Goal: Task Accomplishment & Management: Complete application form

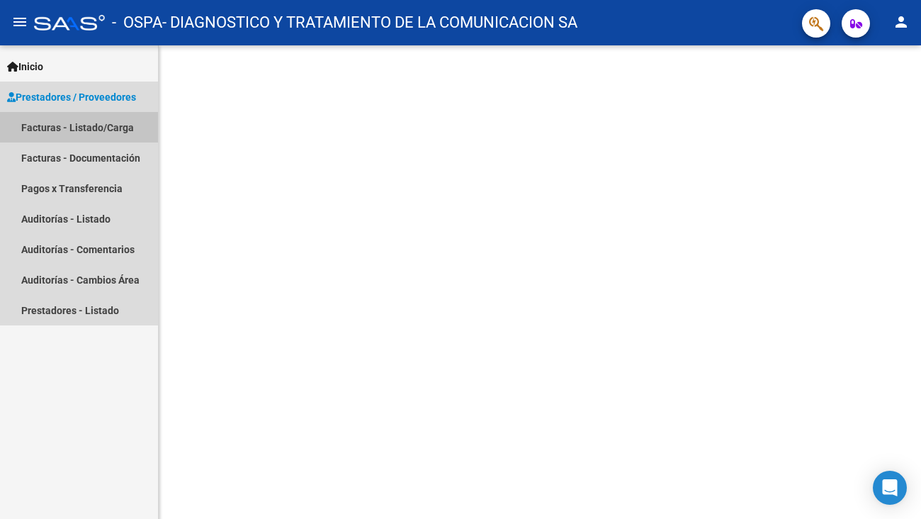
click at [106, 128] on link "Facturas - Listado/Carga" at bounding box center [79, 127] width 158 height 30
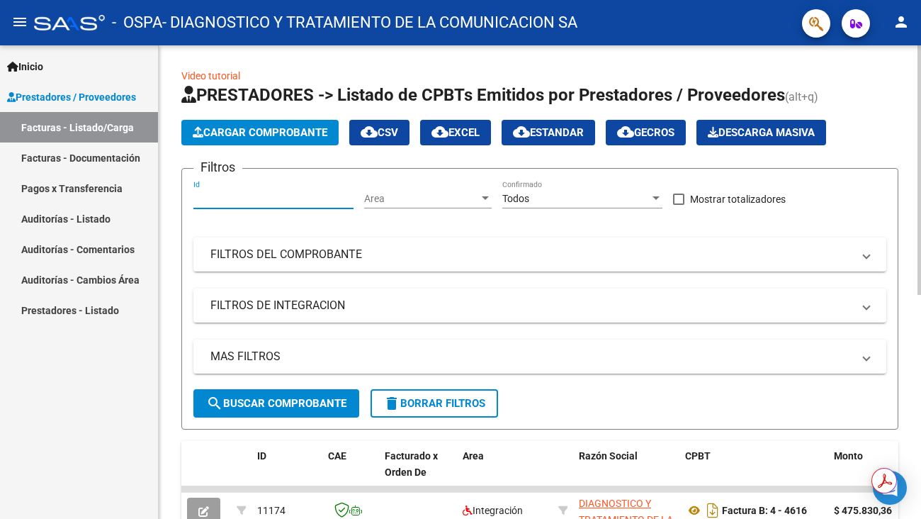
click at [261, 194] on input "Id" at bounding box center [273, 199] width 160 height 12
click at [486, 197] on div at bounding box center [485, 198] width 7 height 4
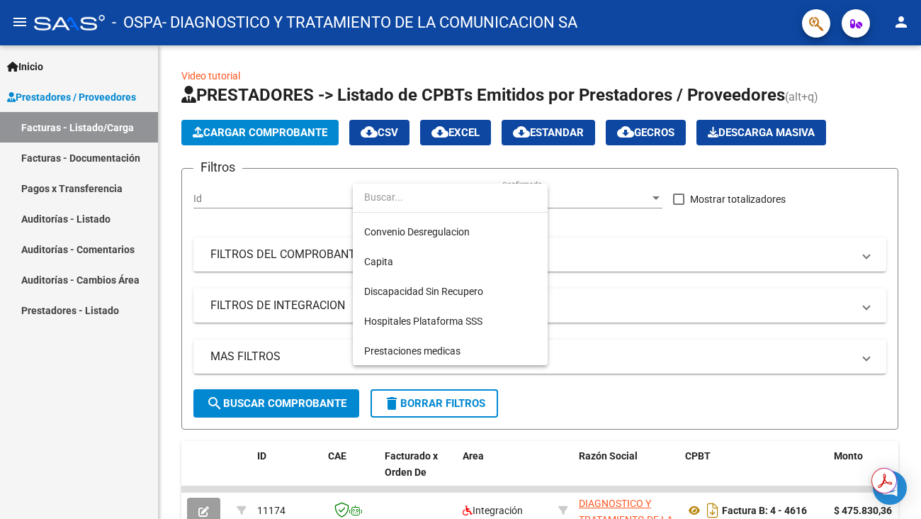
scroll to position [176, 0]
drag, startPoint x: 560, startPoint y: 326, endPoint x: 555, endPoint y: 271, distance: 55.4
click at [555, 271] on div "Todos Hospitales de Autogestión Gestiones Administrativas y Otros SUR Integraci…" at bounding box center [460, 259] width 921 height 519
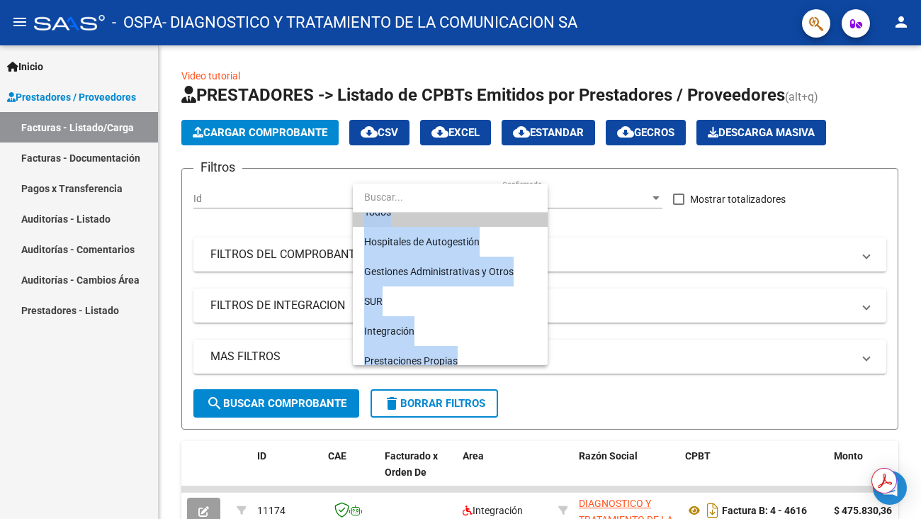
scroll to position [0, 0]
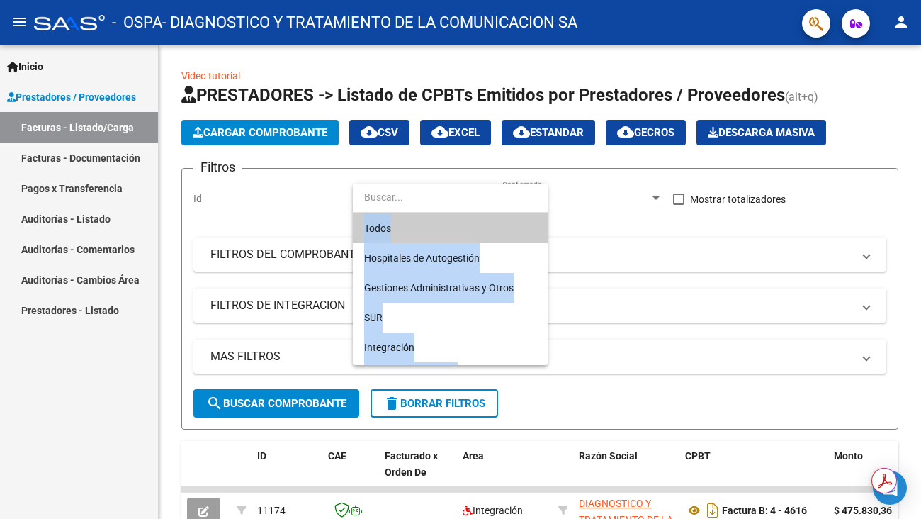
click at [483, 228] on span "Todos" at bounding box center [450, 228] width 172 height 30
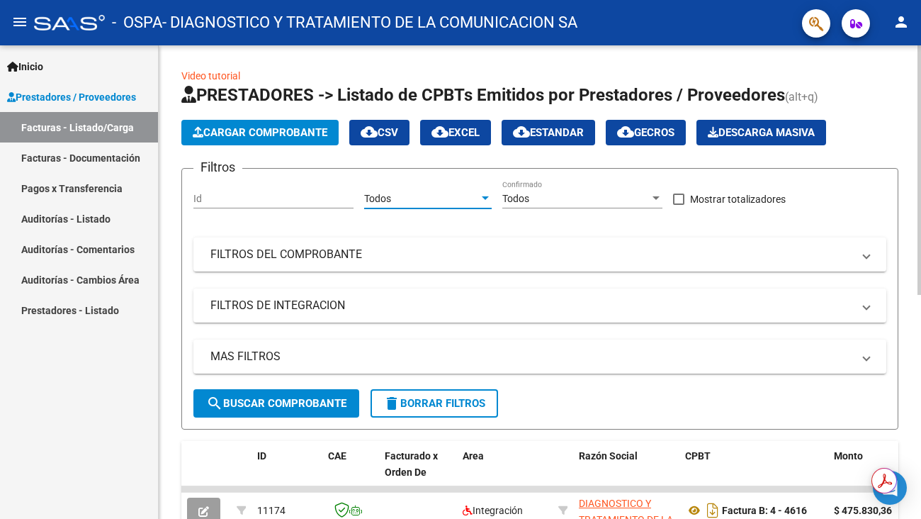
click at [485, 191] on div "Todos Area" at bounding box center [428, 194] width 128 height 28
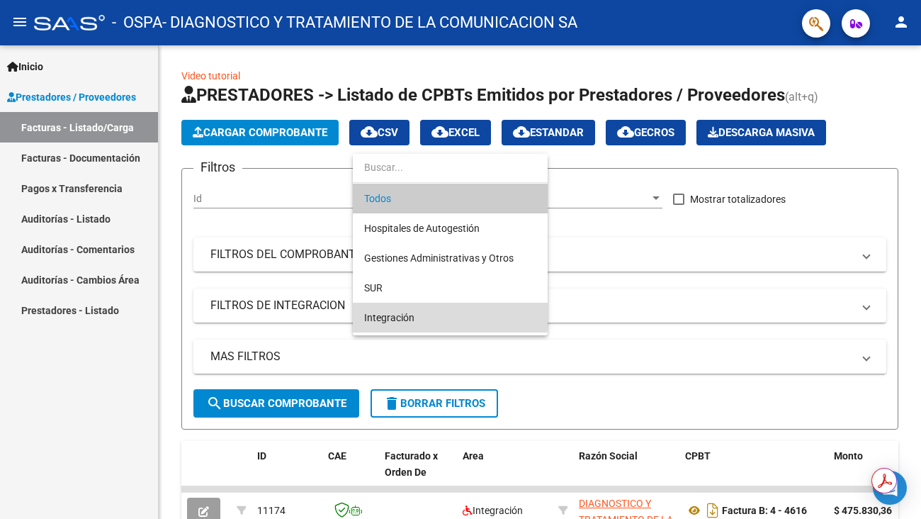
click at [449, 313] on span "Integración" at bounding box center [450, 318] width 172 height 30
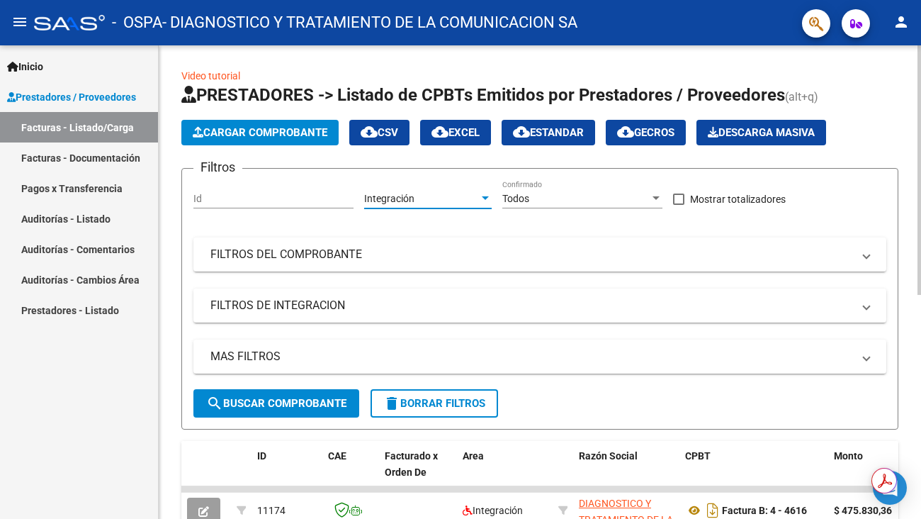
click at [648, 201] on div "Todos" at bounding box center [575, 199] width 147 height 12
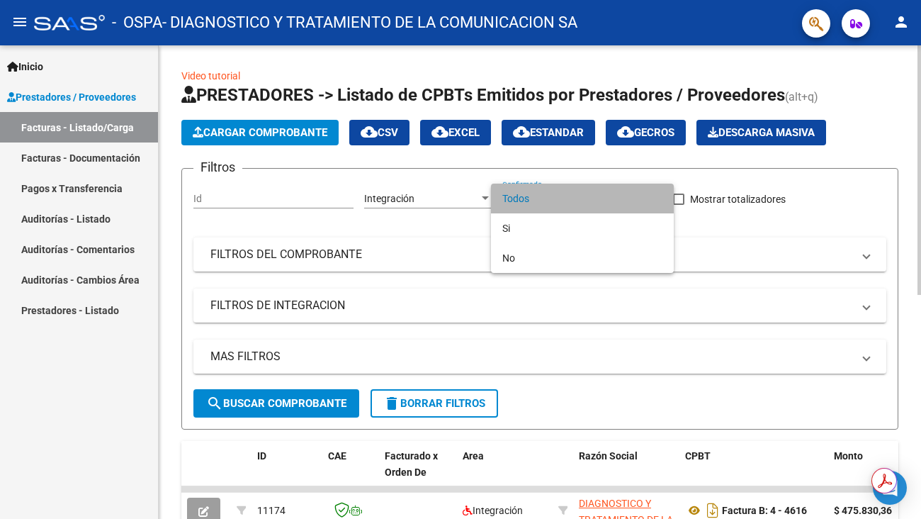
click at [648, 201] on span "Todos" at bounding box center [582, 198] width 160 height 30
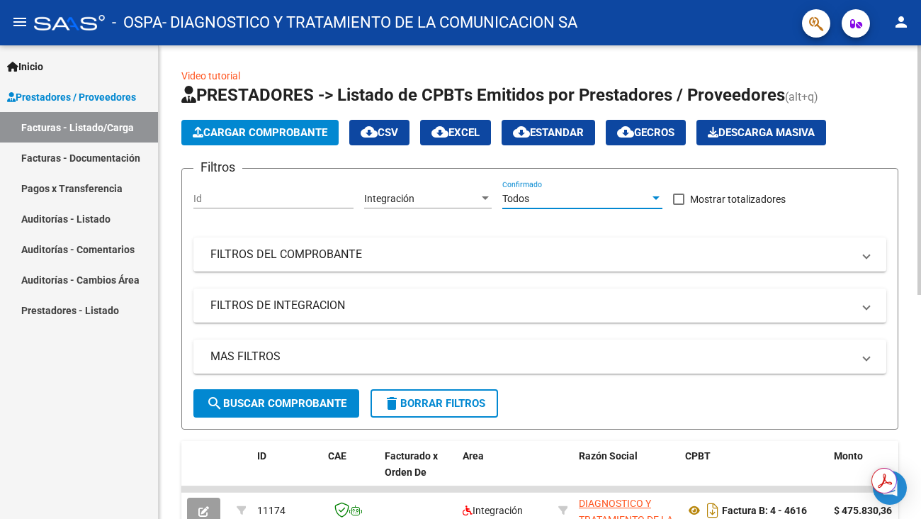
click at [259, 132] on span "Cargar Comprobante" at bounding box center [260, 132] width 135 height 13
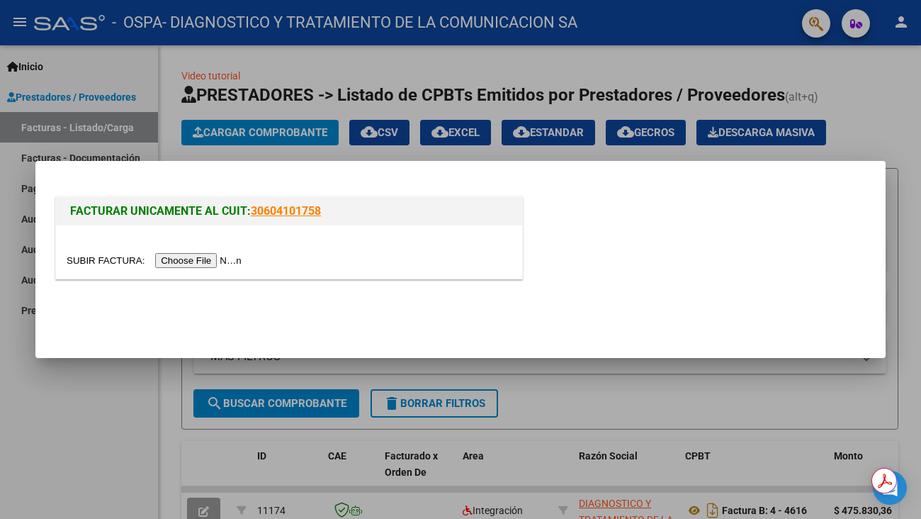
click at [757, 397] on div at bounding box center [460, 259] width 921 height 519
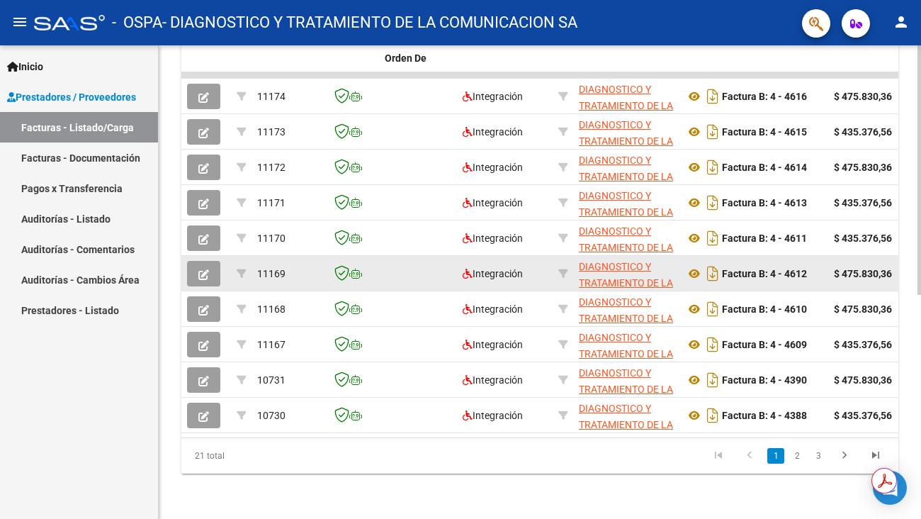
scroll to position [71, 0]
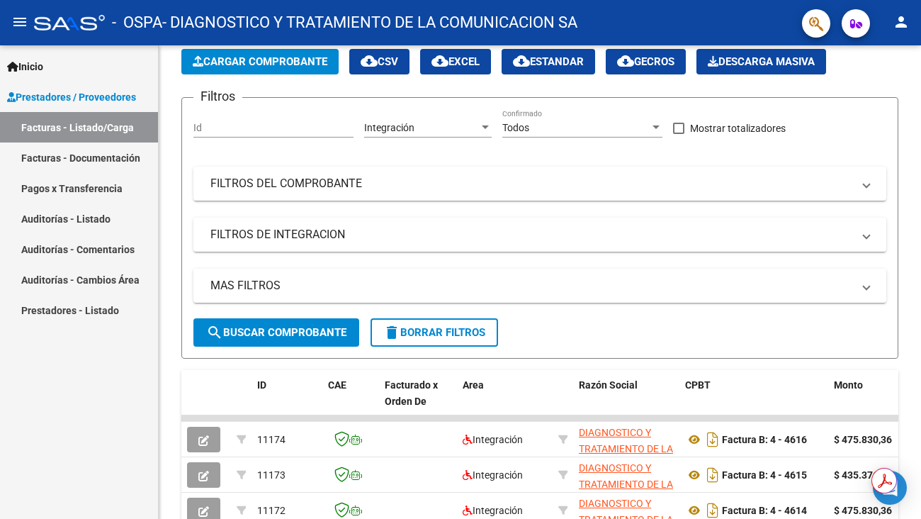
click at [102, 136] on link "Facturas - Listado/Carga" at bounding box center [79, 127] width 158 height 30
click at [869, 187] on span at bounding box center [867, 184] width 6 height 16
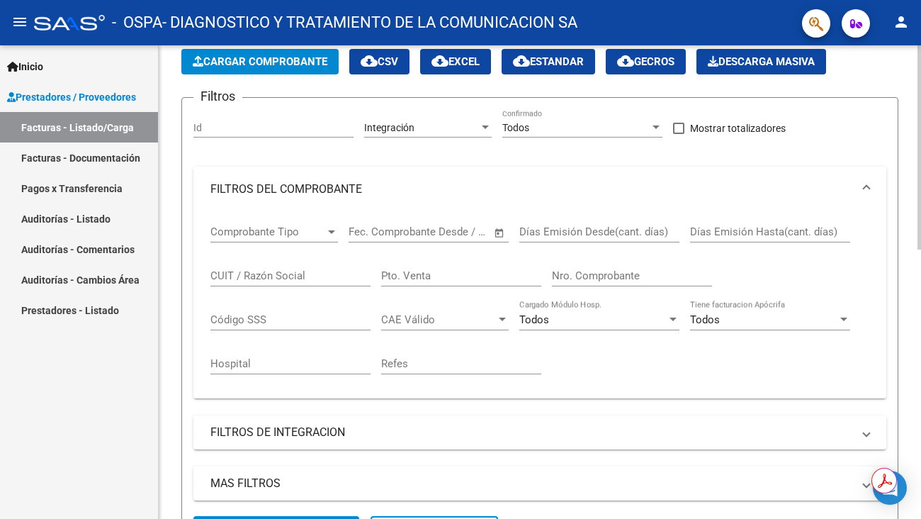
click at [869, 187] on span at bounding box center [867, 189] width 6 height 16
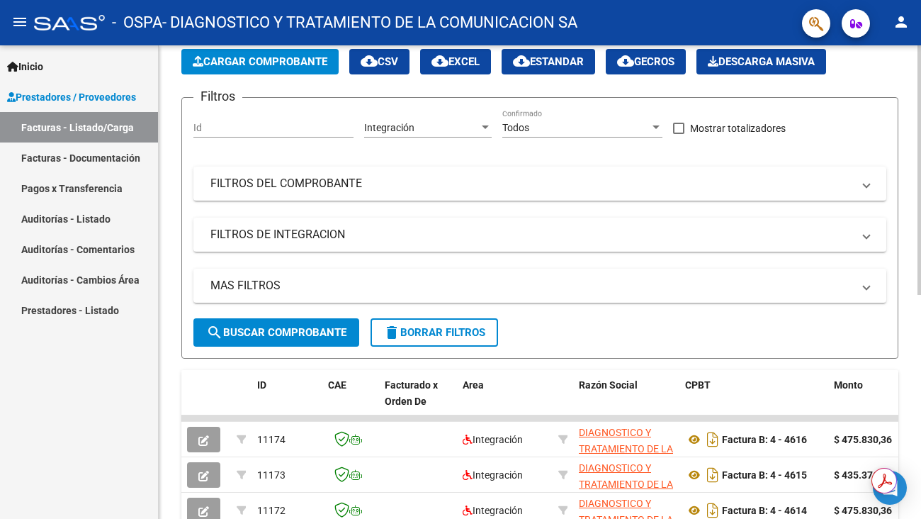
click at [341, 128] on input "Id" at bounding box center [273, 128] width 160 height 12
click at [663, 132] on app-bool-drop-down "Todos Confirmado" at bounding box center [587, 127] width 171 height 11
click at [655, 125] on div at bounding box center [656, 127] width 13 height 11
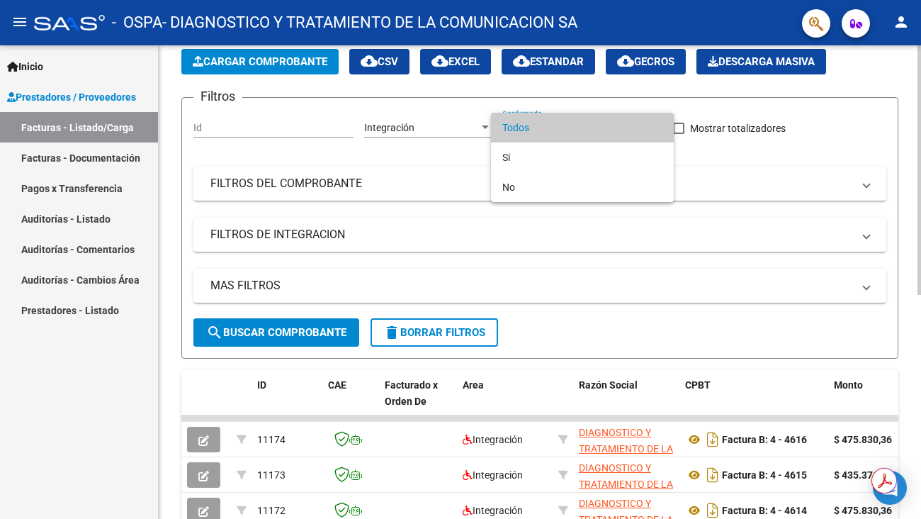
click at [655, 125] on span "Todos" at bounding box center [582, 128] width 160 height 30
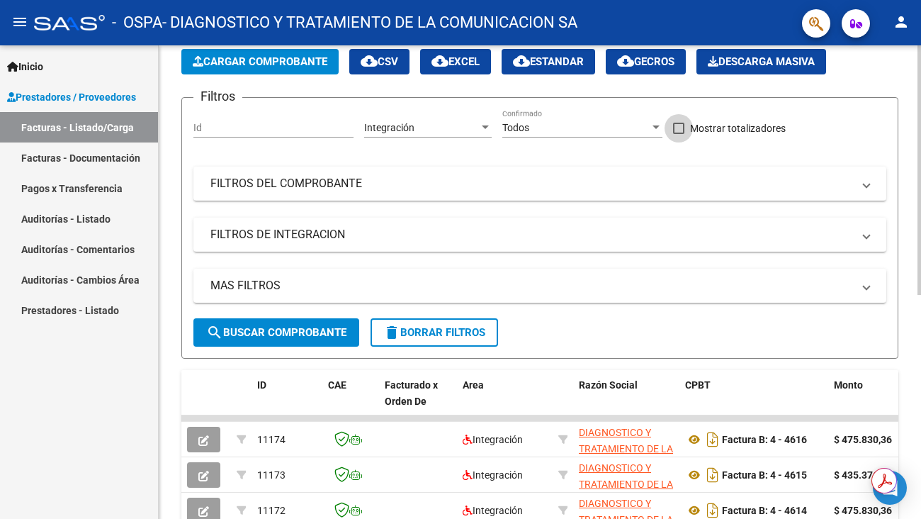
click at [687, 129] on label "Mostrar totalizadores" at bounding box center [729, 128] width 113 height 17
click at [679, 134] on input "Mostrar totalizadores" at bounding box center [678, 134] width 1 height 1
click at [653, 119] on div "Todos Confirmado" at bounding box center [582, 123] width 160 height 28
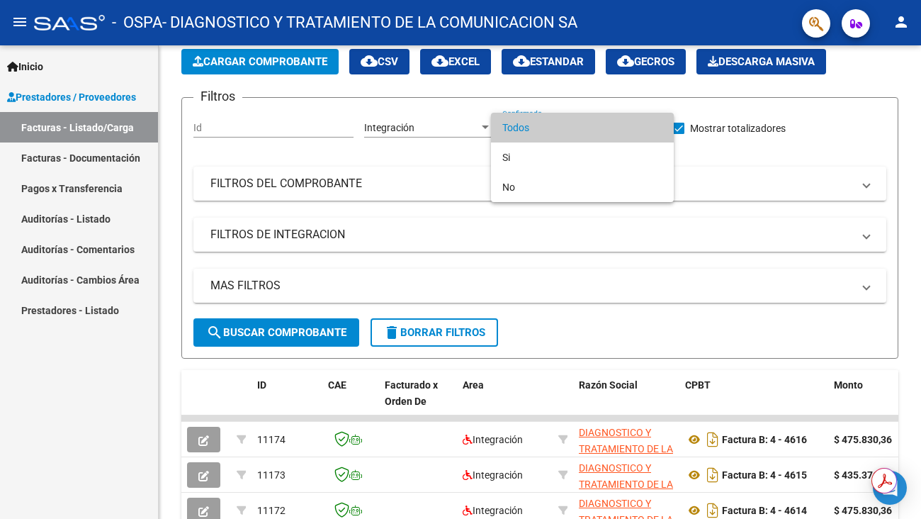
click at [686, 133] on div at bounding box center [460, 259] width 921 height 519
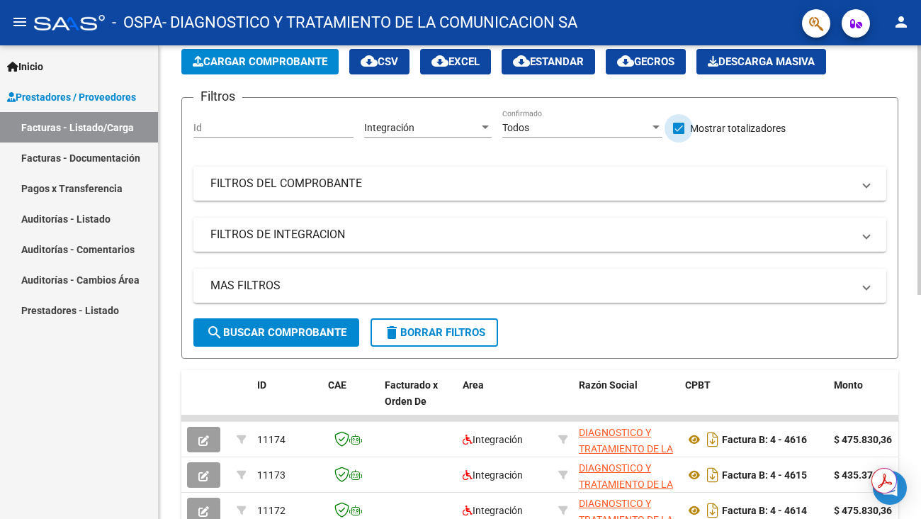
click at [683, 130] on span at bounding box center [678, 128] width 11 height 11
click at [679, 134] on input "Mostrar totalizadores" at bounding box center [678, 134] width 1 height 1
checkbox input "true"
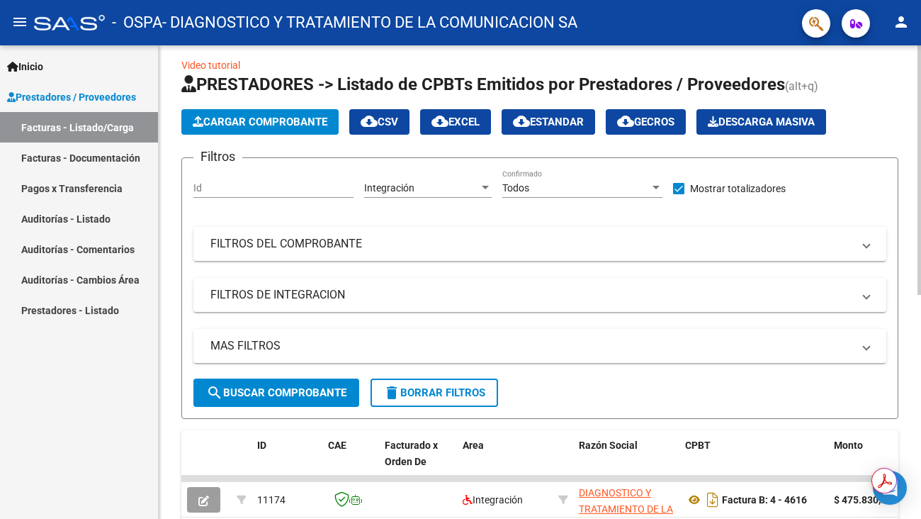
scroll to position [0, 0]
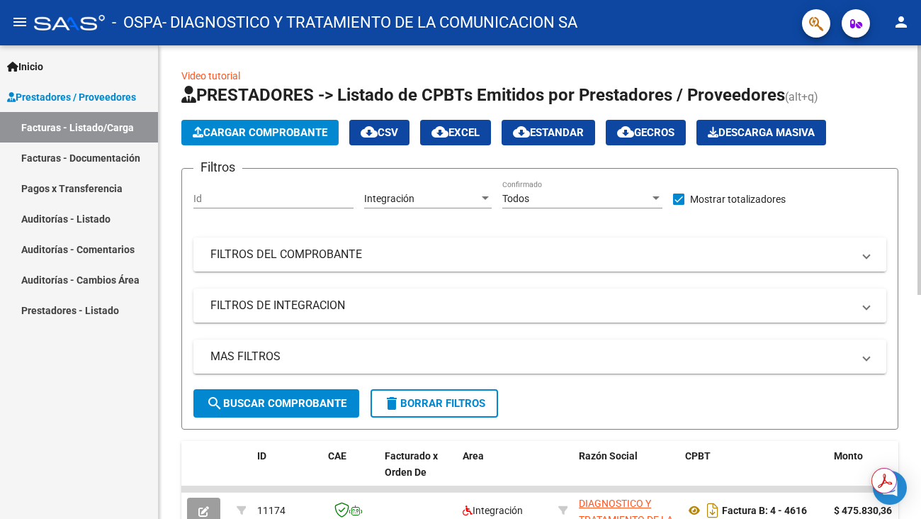
click at [873, 252] on mat-expansion-panel-header "FILTROS DEL COMPROBANTE" at bounding box center [539, 254] width 693 height 34
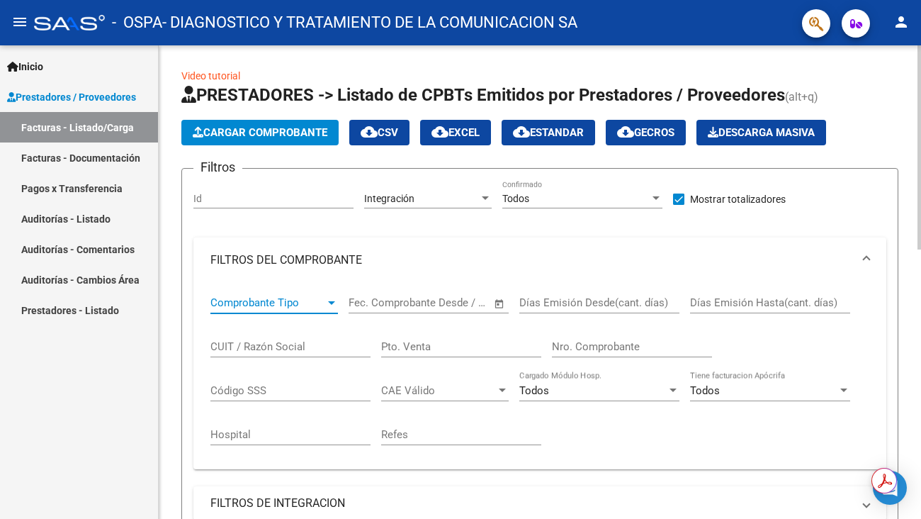
click at [337, 302] on div at bounding box center [331, 302] width 13 height 11
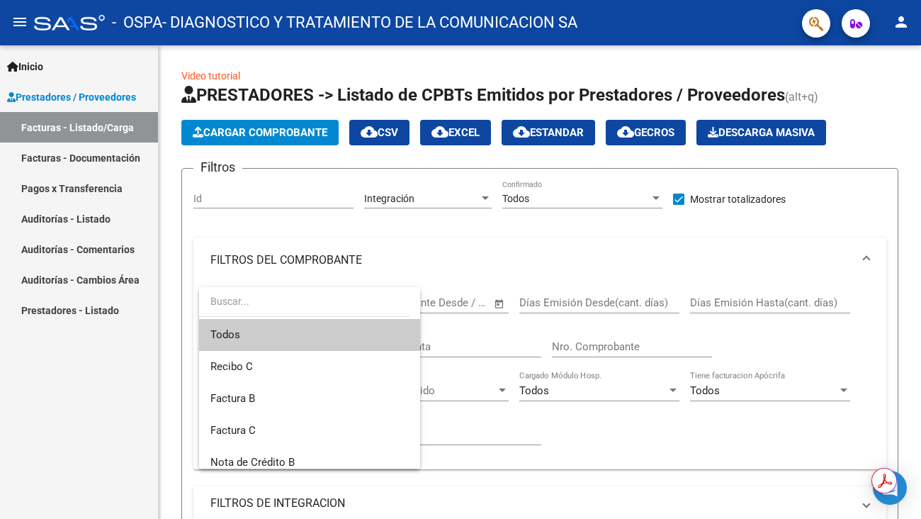
click at [414, 285] on div at bounding box center [460, 259] width 921 height 519
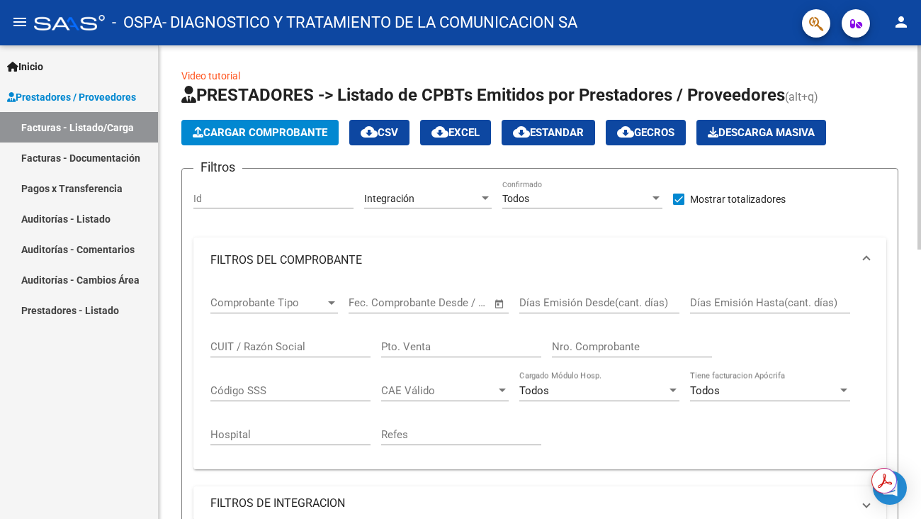
click at [331, 299] on div at bounding box center [331, 302] width 13 height 11
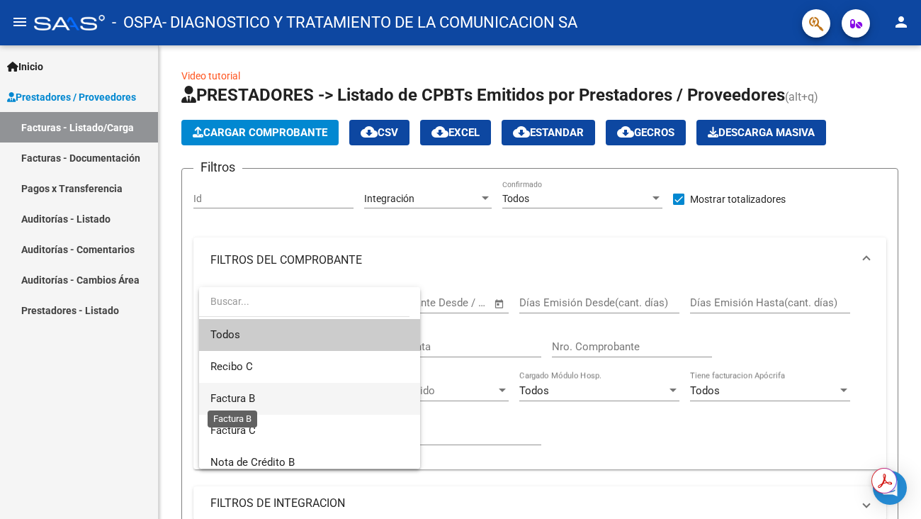
click at [223, 398] on span "Factura B" at bounding box center [232, 398] width 45 height 13
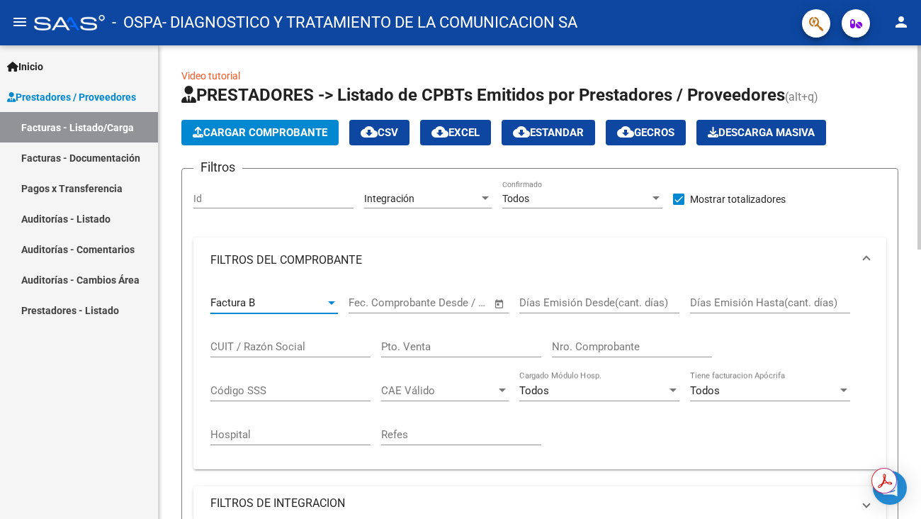
click at [499, 299] on span "Open calendar" at bounding box center [499, 304] width 34 height 34
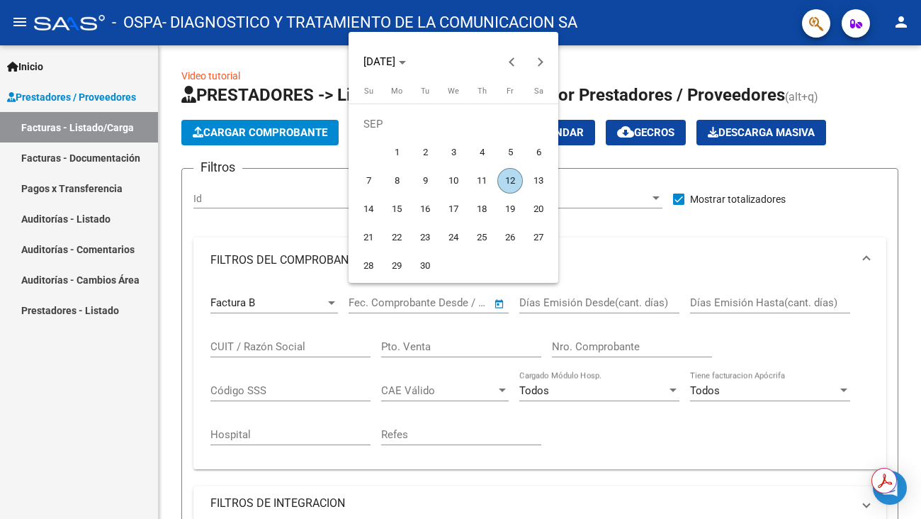
click at [509, 179] on span "12" at bounding box center [510, 181] width 26 height 26
type input "[DATE]"
click at [664, 306] on div at bounding box center [460, 259] width 921 height 519
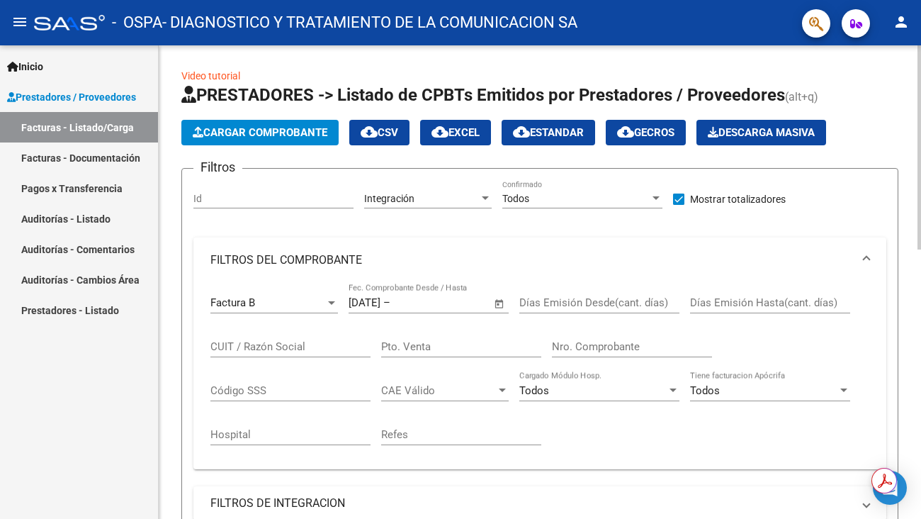
click at [320, 341] on input "CUIT / Razón Social" at bounding box center [290, 346] width 160 height 13
click at [311, 339] on div "CUIT / Razón Social" at bounding box center [290, 342] width 160 height 30
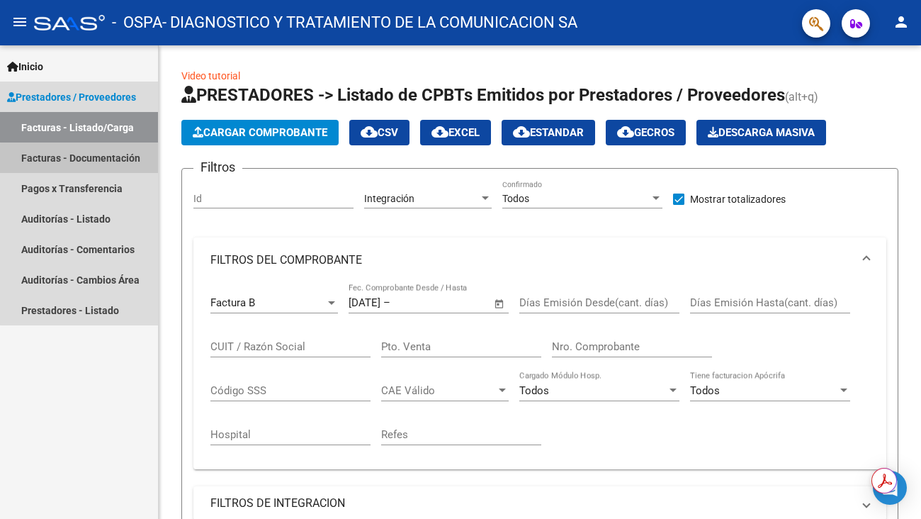
click at [96, 159] on link "Facturas - Documentación" at bounding box center [79, 157] width 158 height 30
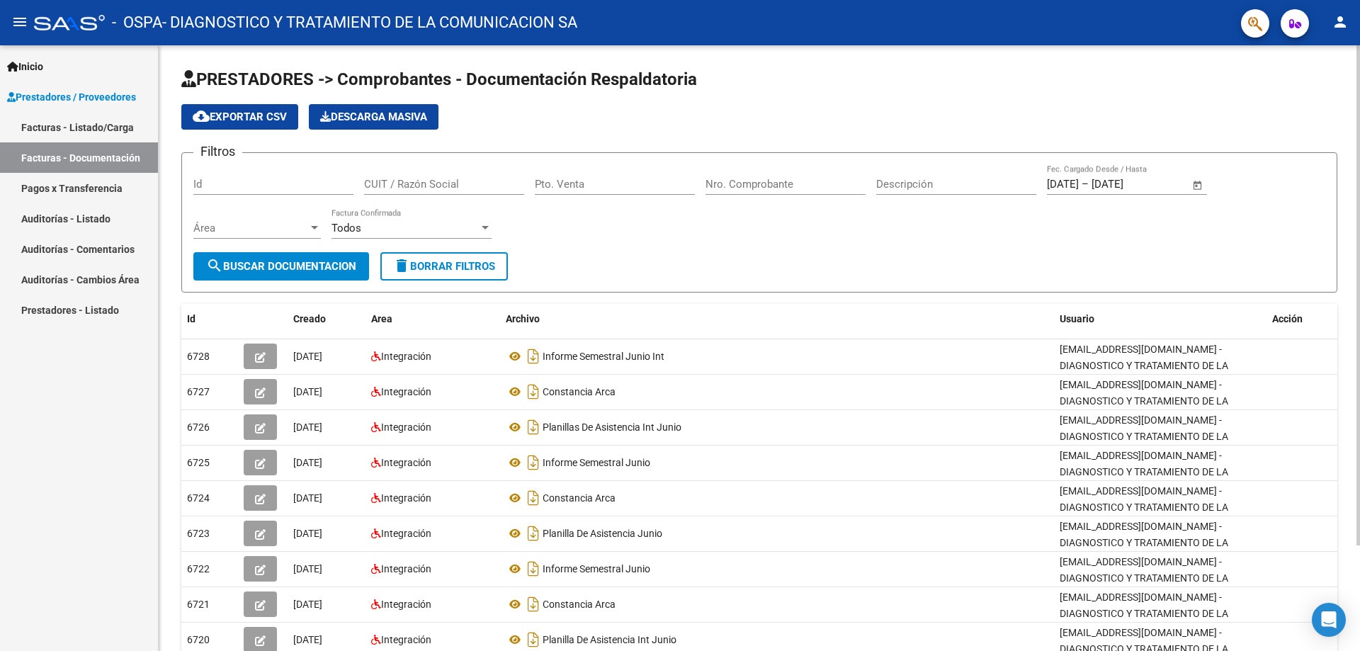
click at [312, 171] on div "Id" at bounding box center [273, 179] width 160 height 30
click at [307, 188] on input "Id" at bounding box center [273, 184] width 160 height 13
click at [419, 184] on input "CUIT / Razón Social" at bounding box center [444, 184] width 160 height 13
type input "33715973079"
click at [678, 188] on input "Pto. Venta" at bounding box center [615, 184] width 160 height 13
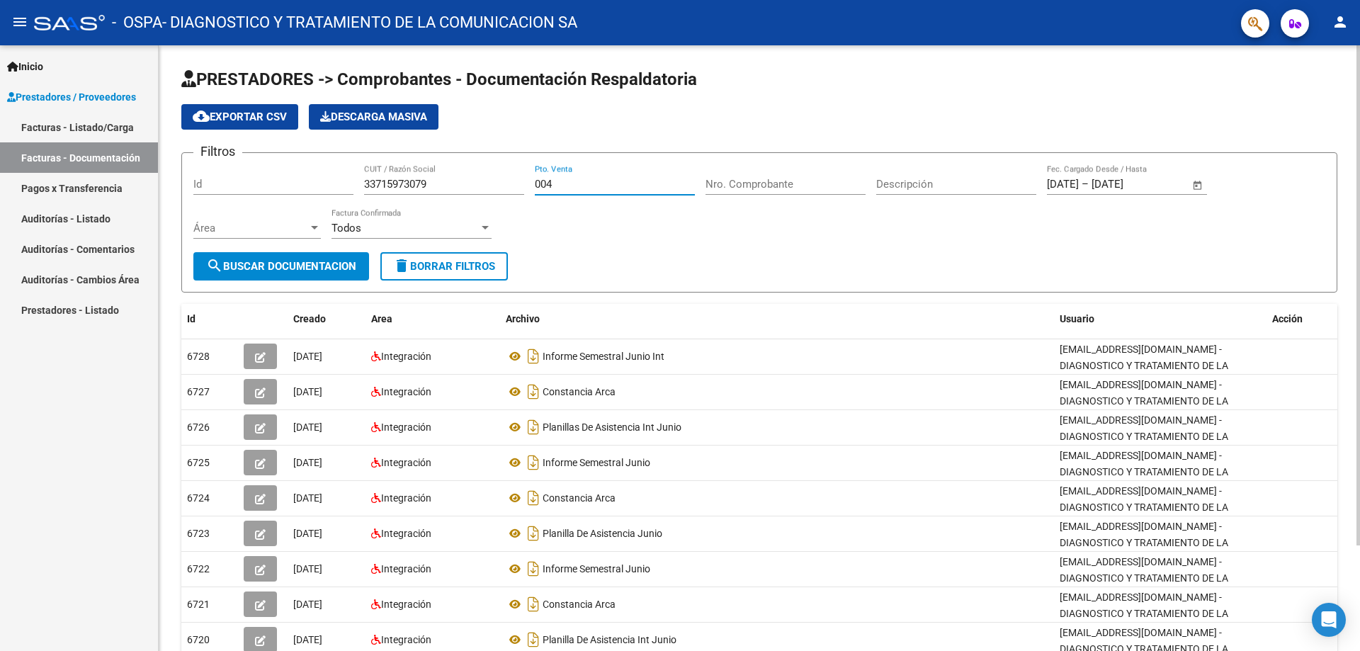
type input "004"
click at [730, 177] on div "Nro. Comprobante" at bounding box center [786, 179] width 160 height 30
type input "00004753"
click at [893, 187] on input "Descripción" at bounding box center [956, 184] width 160 height 13
type input "D"
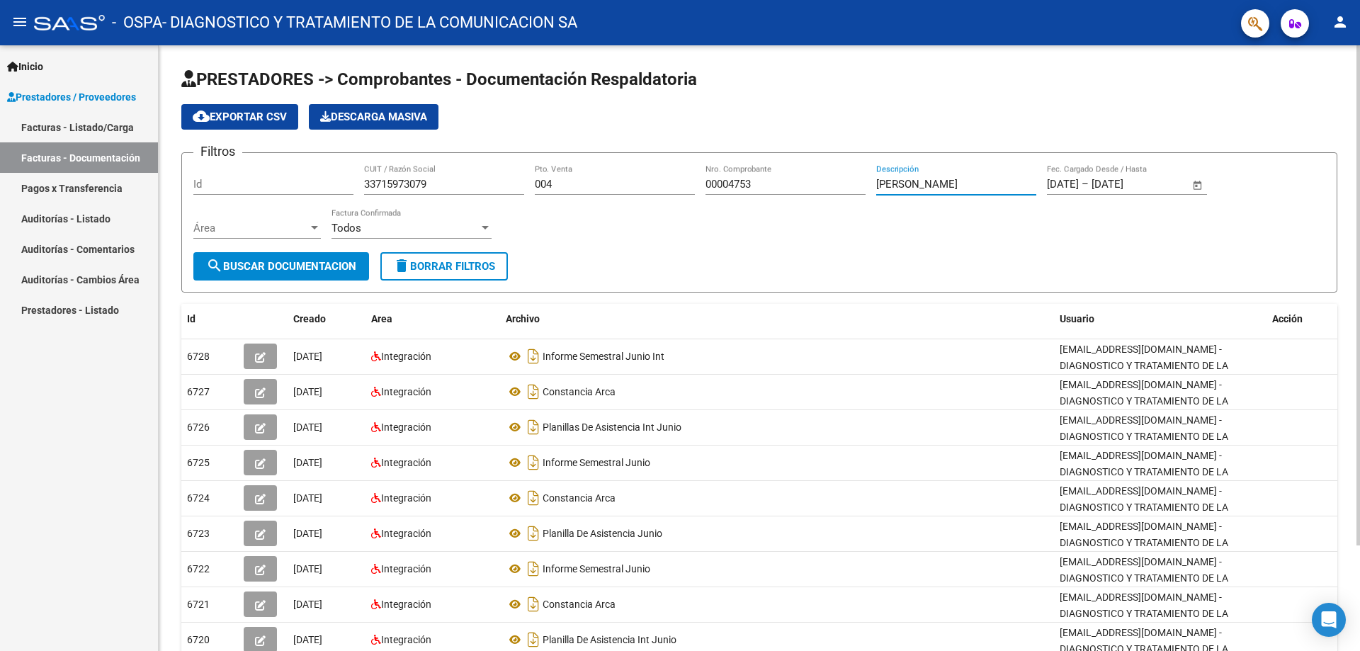
type input "[PERSON_NAME]"
click at [920, 190] on span "Open calendar" at bounding box center [1198, 185] width 34 height 34
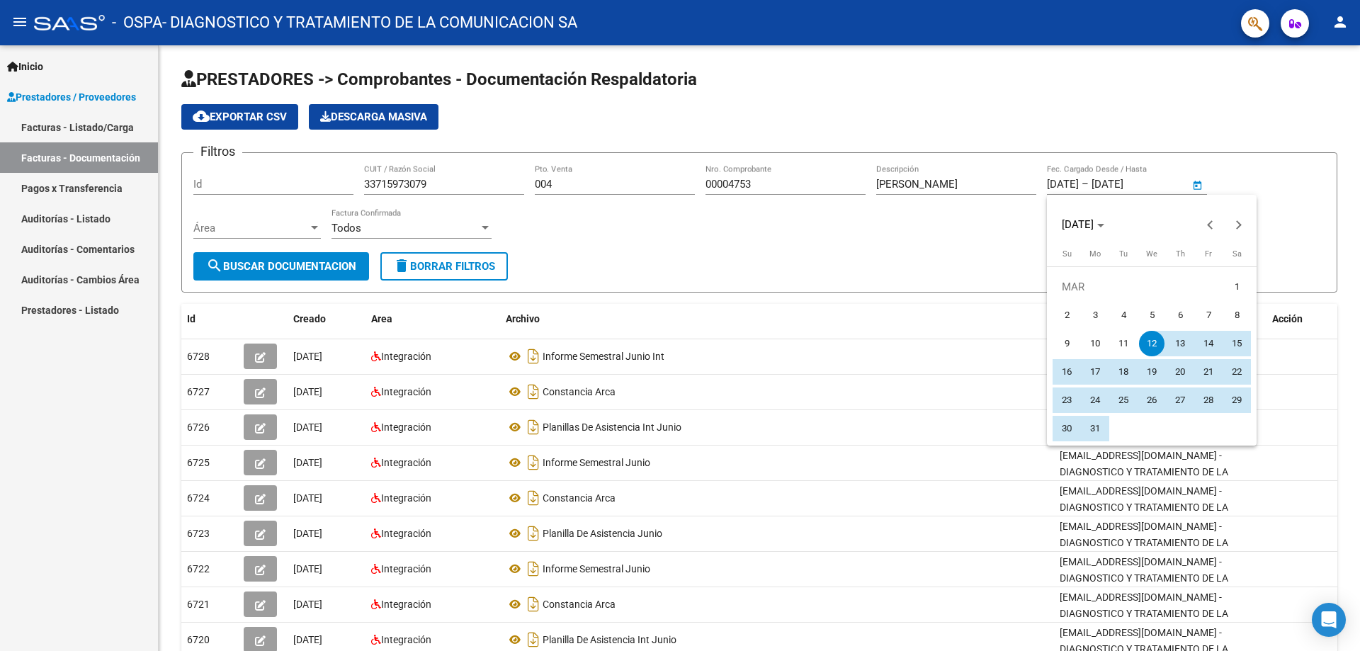
click at [920, 340] on span "12" at bounding box center [1152, 344] width 26 height 26
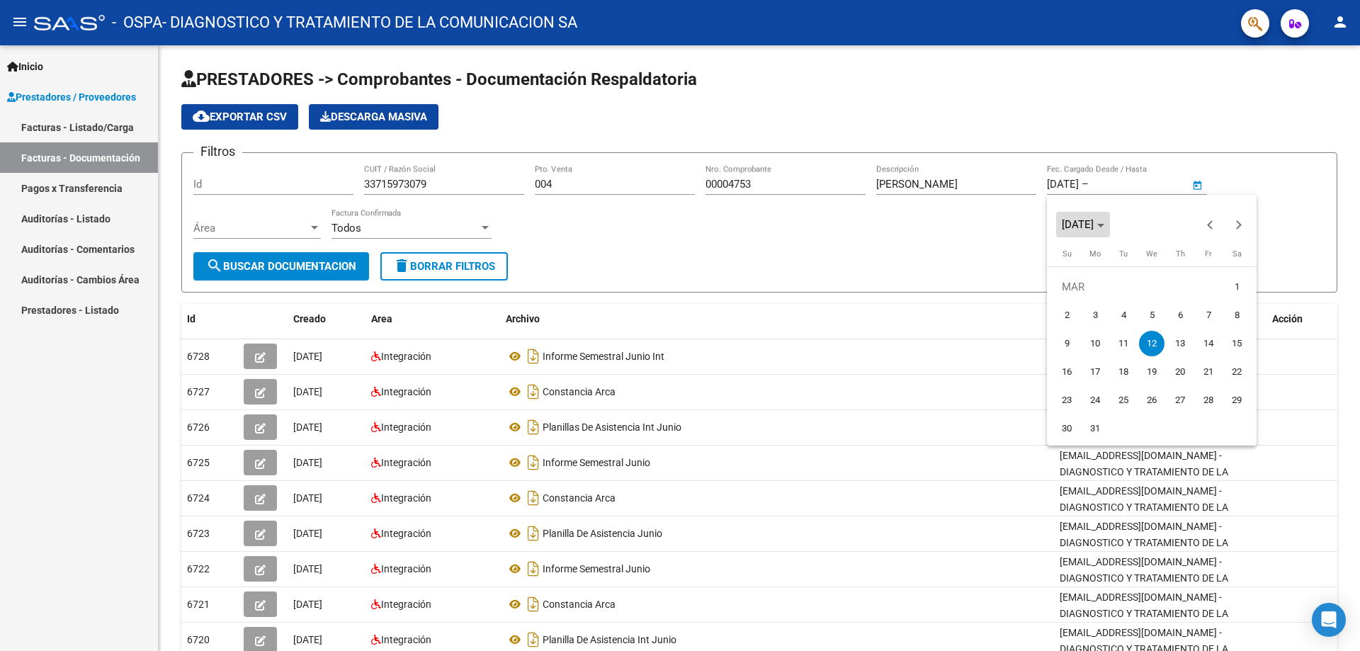
click at [920, 221] on span "[DATE]" at bounding box center [1083, 225] width 43 height 10
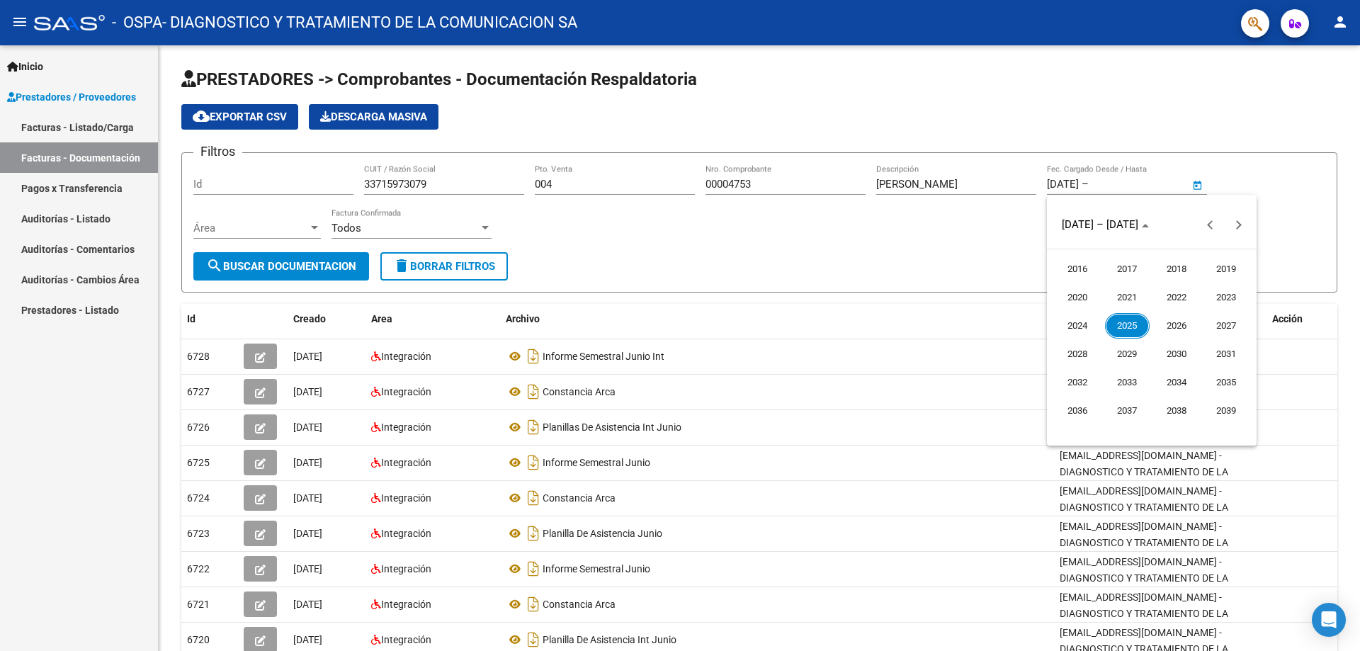
click at [920, 323] on span "2025" at bounding box center [1127, 326] width 45 height 26
click at [920, 360] on span "SEP" at bounding box center [1078, 354] width 45 height 26
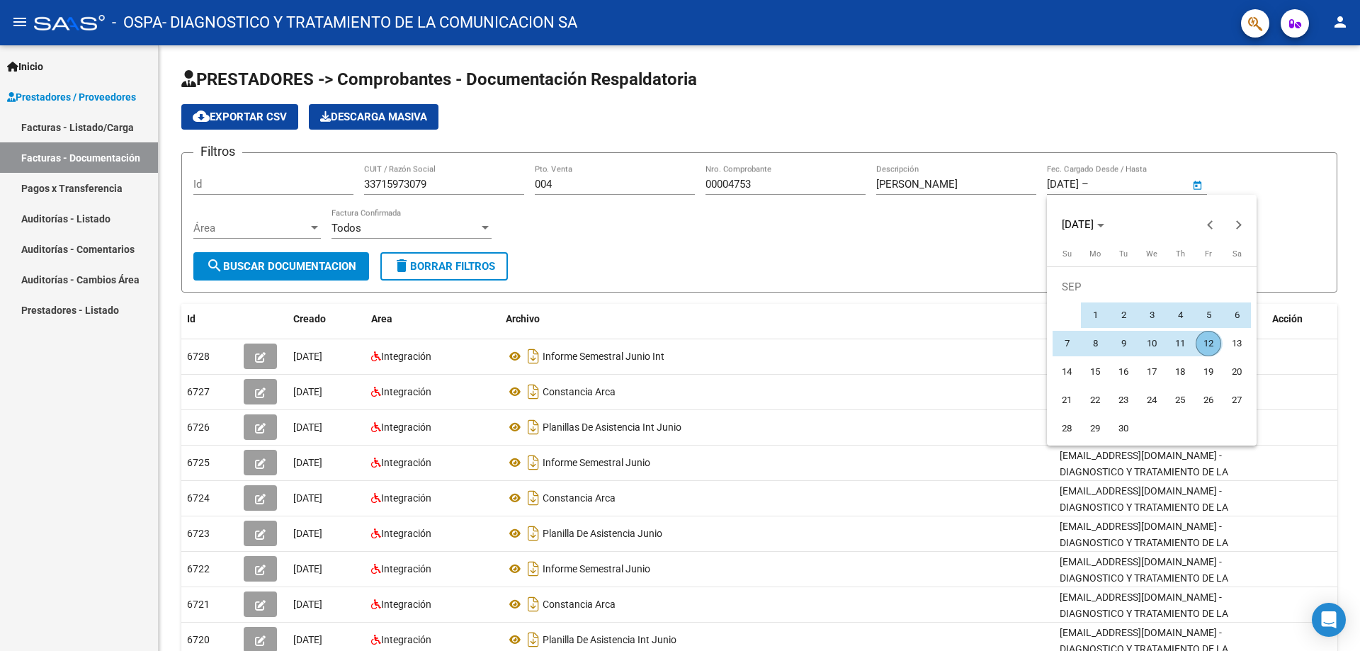
click at [920, 336] on span "12" at bounding box center [1209, 344] width 26 height 26
type input "[DATE]"
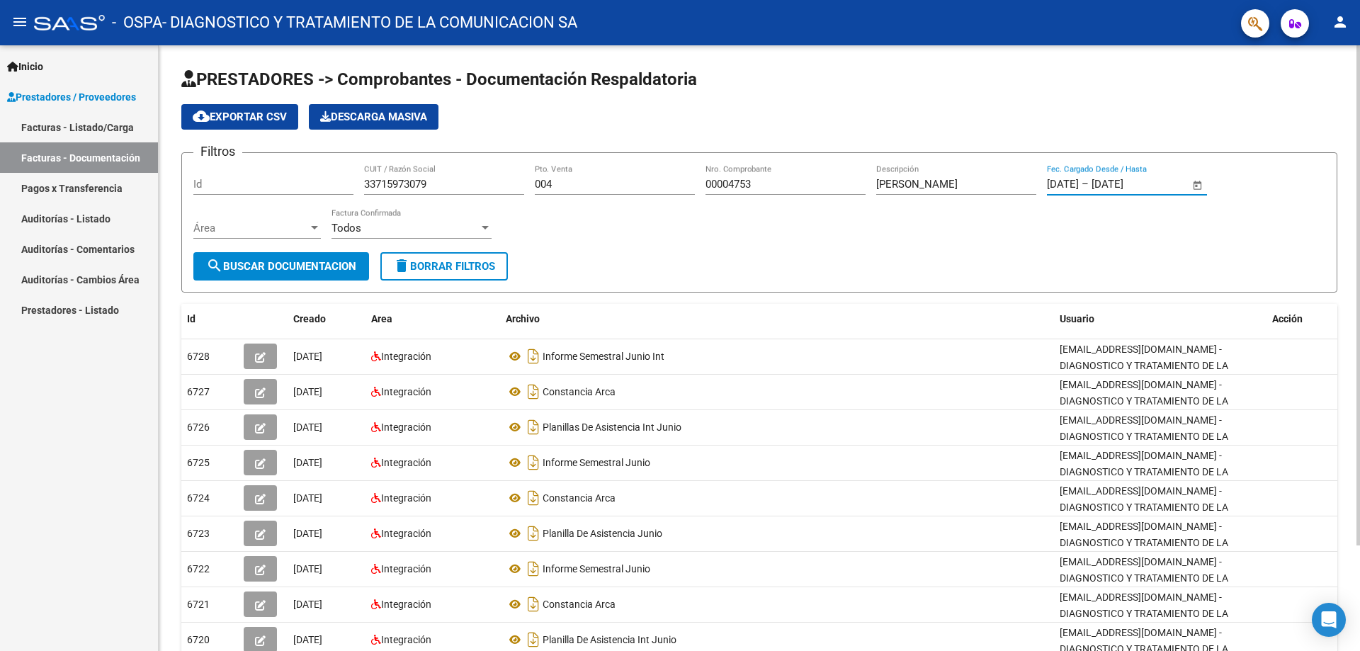
drag, startPoint x: 1116, startPoint y: 186, endPoint x: 981, endPoint y: 186, distance: 134.6
click at [920, 186] on div "Filtros Id 33715973079 CUIT / Razón Social 004 Pto. Venta 00004753 Nro. Comprob…" at bounding box center [759, 208] width 1132 height 88
click at [920, 201] on div "[DATE] [DATE] – [DATE] [DATE] Fec. Cargado Desde / Hasta" at bounding box center [1127, 186] width 160 height 44
click at [315, 227] on div at bounding box center [314, 228] width 7 height 4
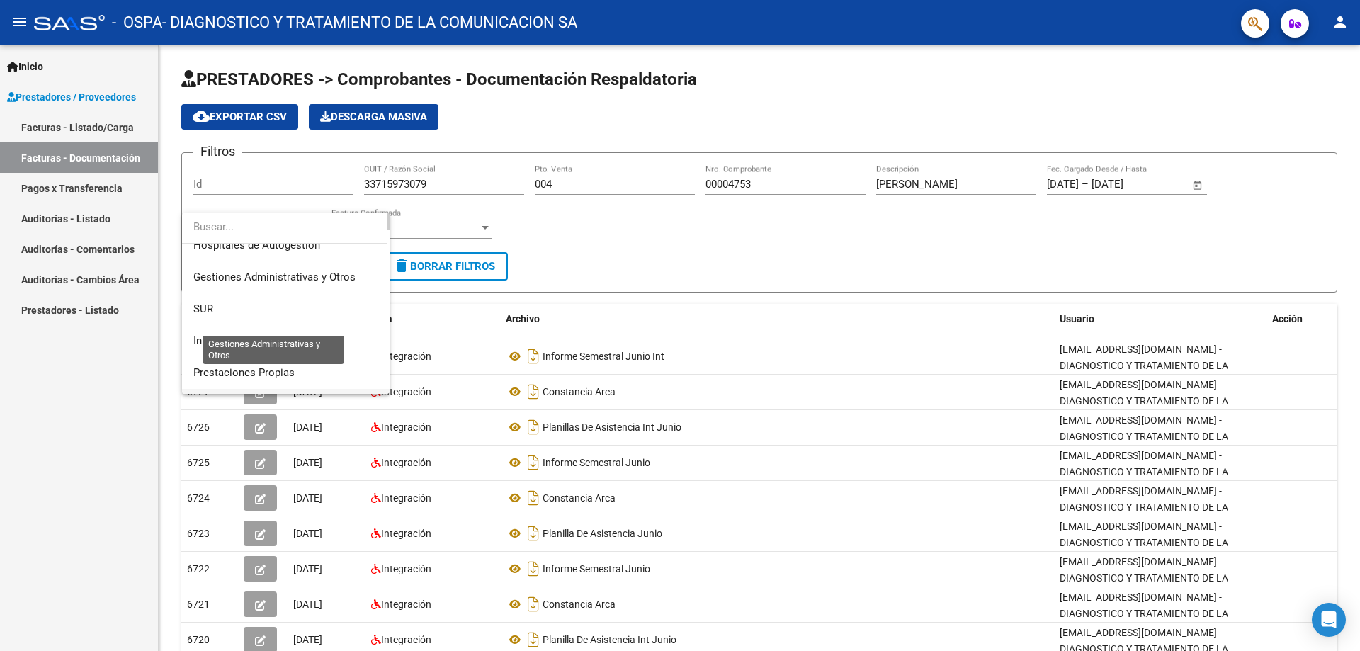
scroll to position [71, 0]
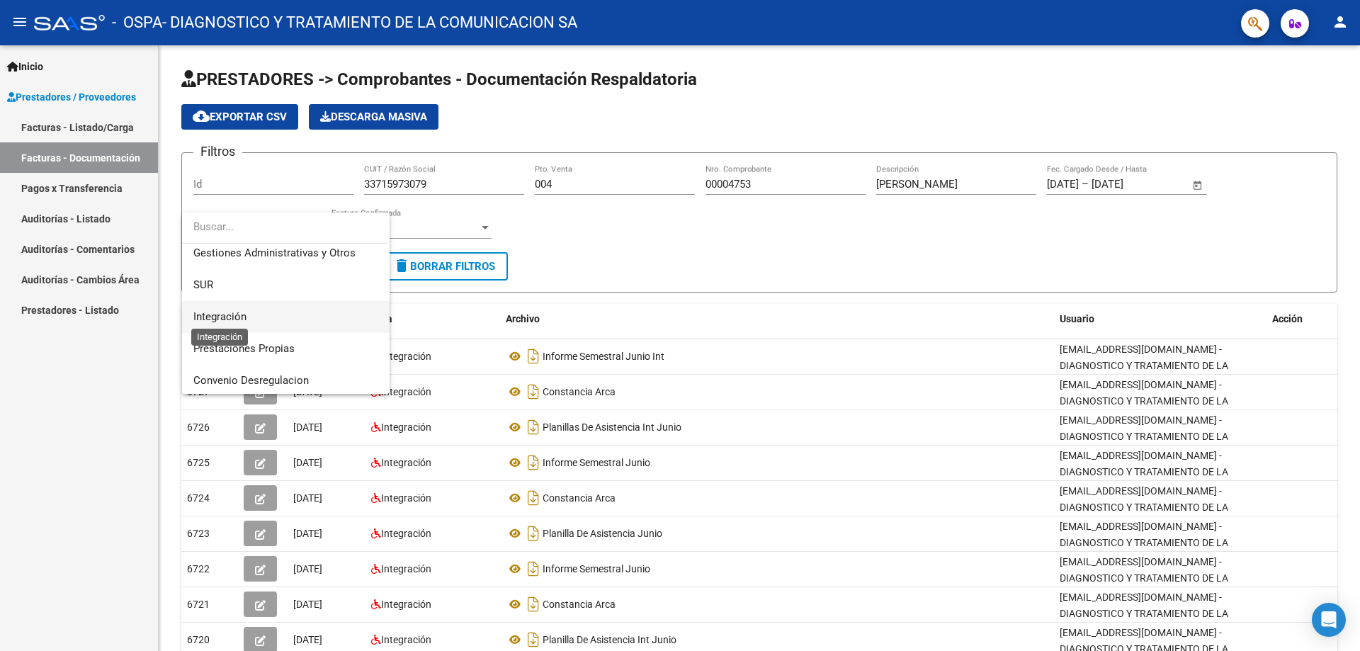
click at [222, 317] on span "Integración" at bounding box center [219, 316] width 53 height 13
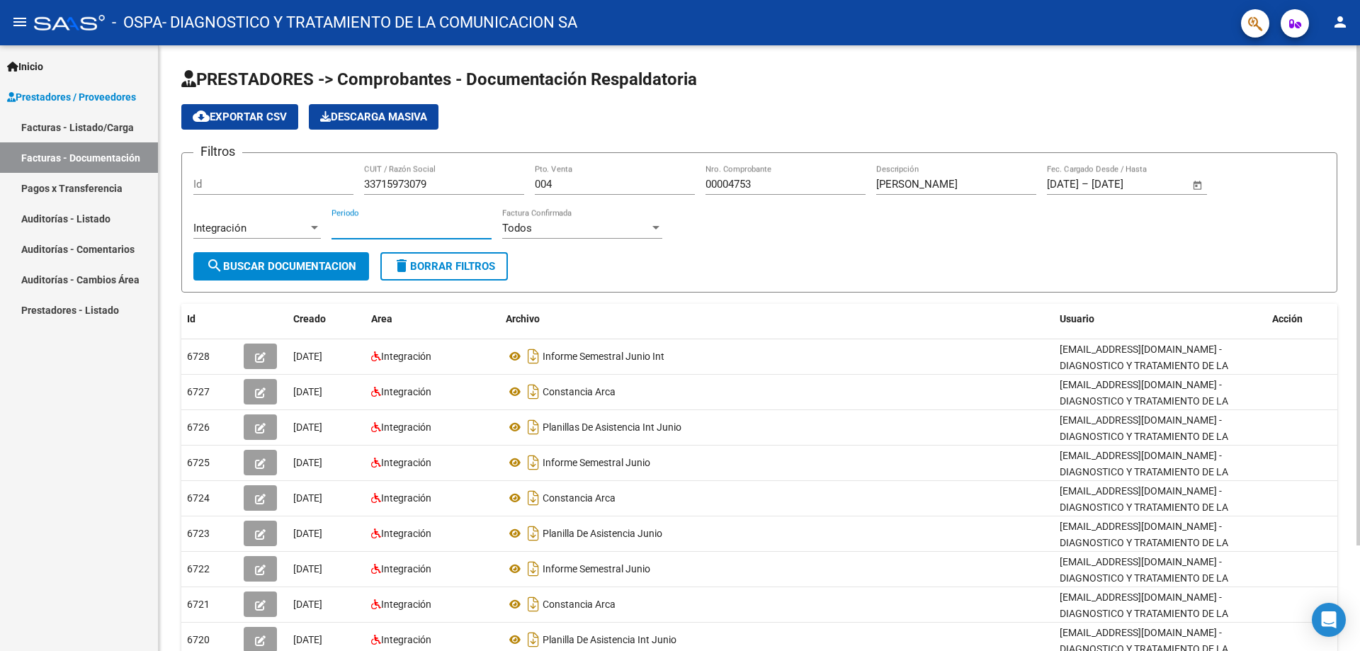
click at [402, 231] on input "Periodo" at bounding box center [412, 228] width 160 height 13
type input "082025"
click at [657, 222] on div at bounding box center [656, 227] width 13 height 11
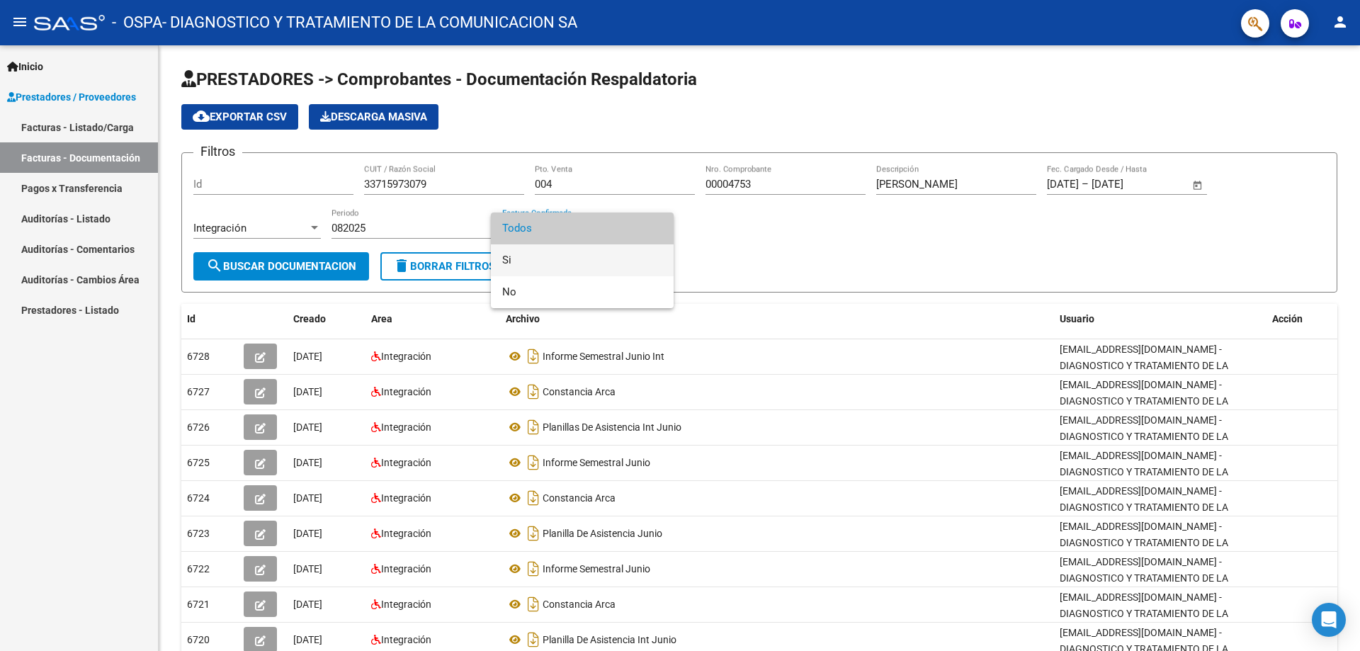
click at [627, 245] on span "Si" at bounding box center [582, 260] width 160 height 32
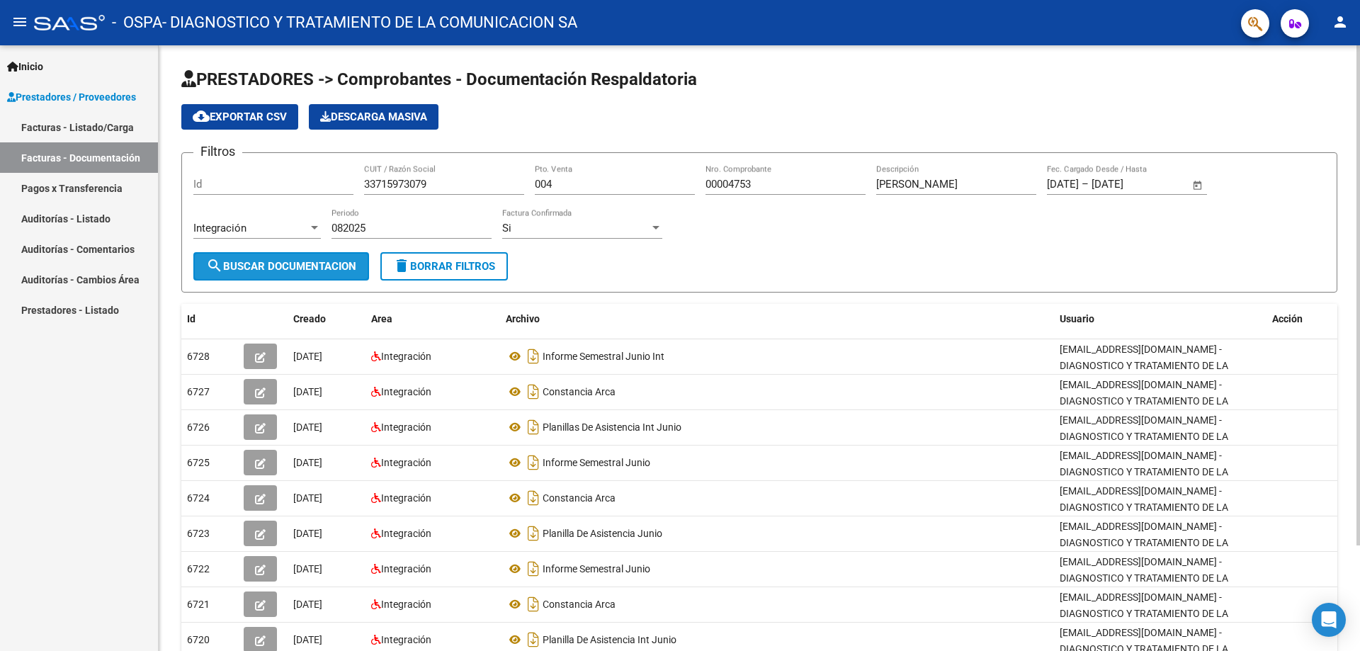
click at [300, 258] on button "search Buscar Documentacion" at bounding box center [281, 266] width 176 height 28
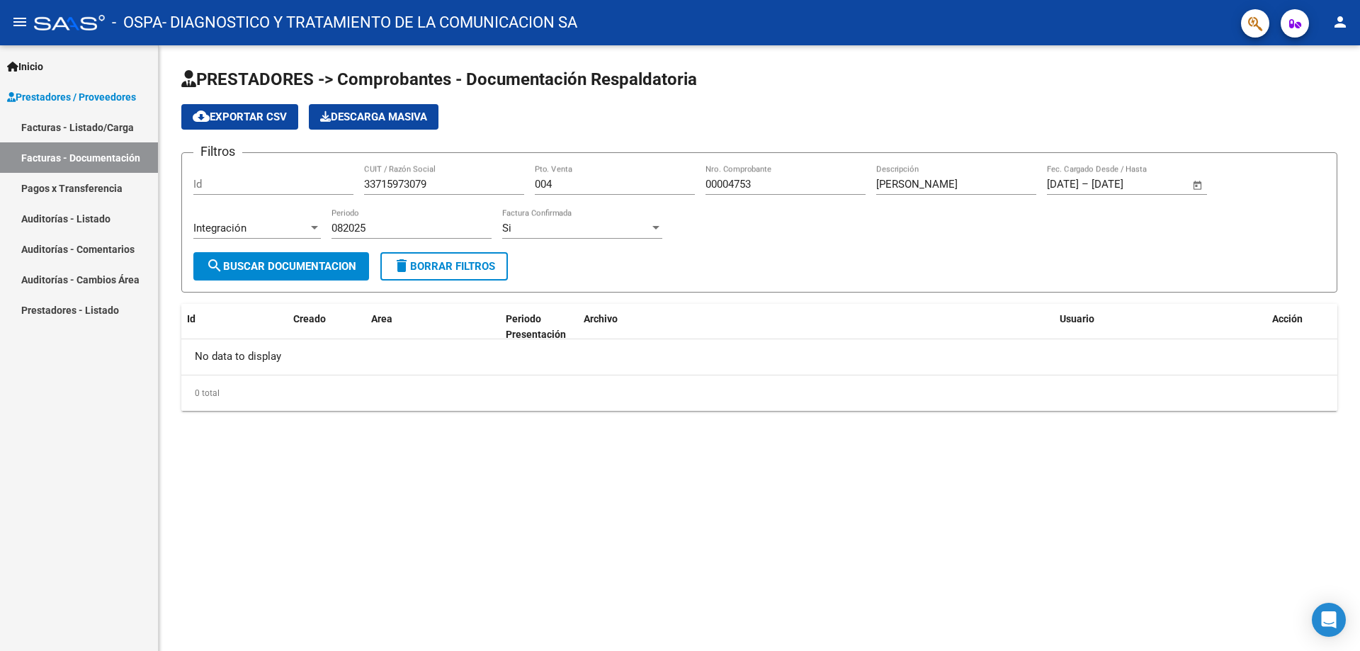
click at [98, 126] on link "Facturas - Listado/Carga" at bounding box center [79, 127] width 158 height 30
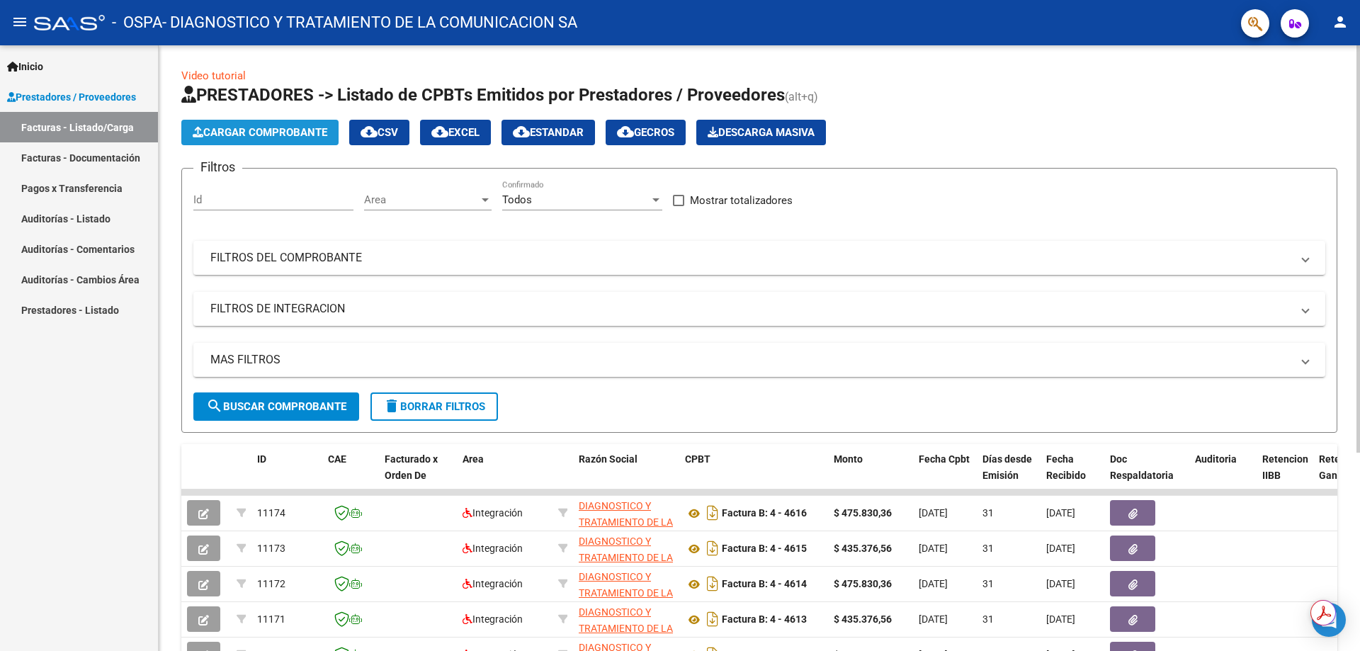
click at [280, 123] on button "Cargar Comprobante" at bounding box center [259, 133] width 157 height 26
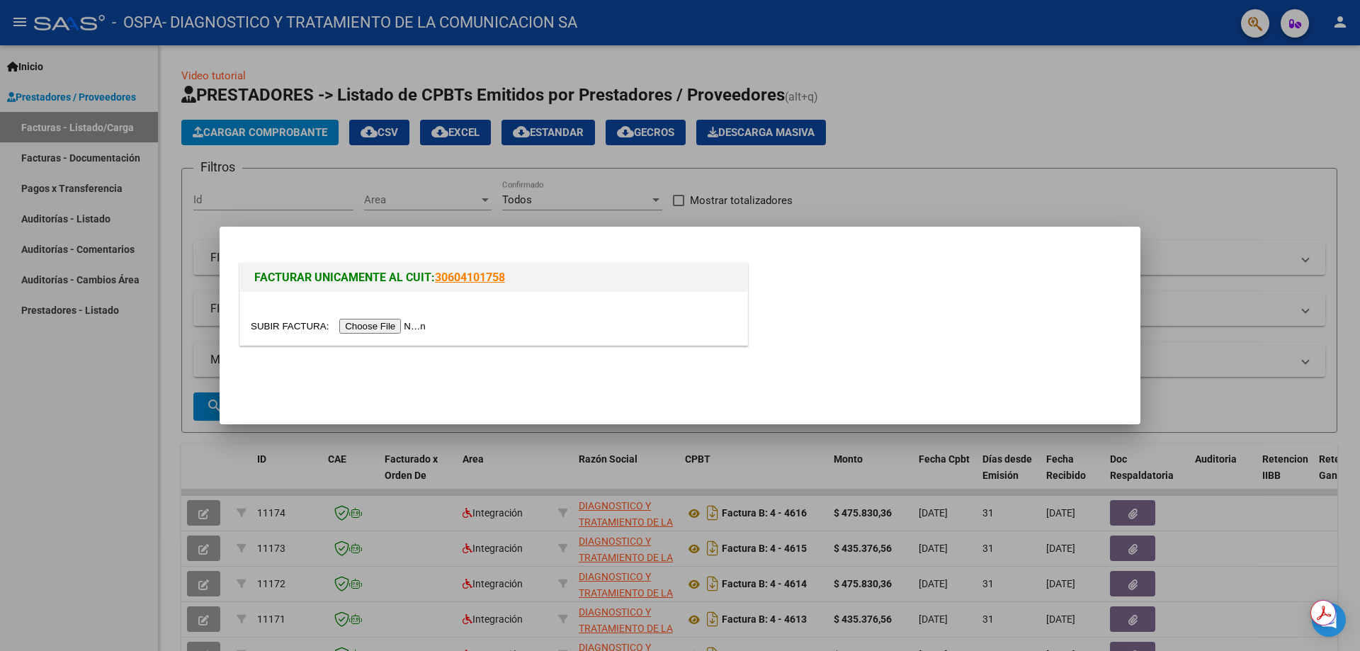
click at [368, 329] on input "file" at bounding box center [340, 326] width 179 height 15
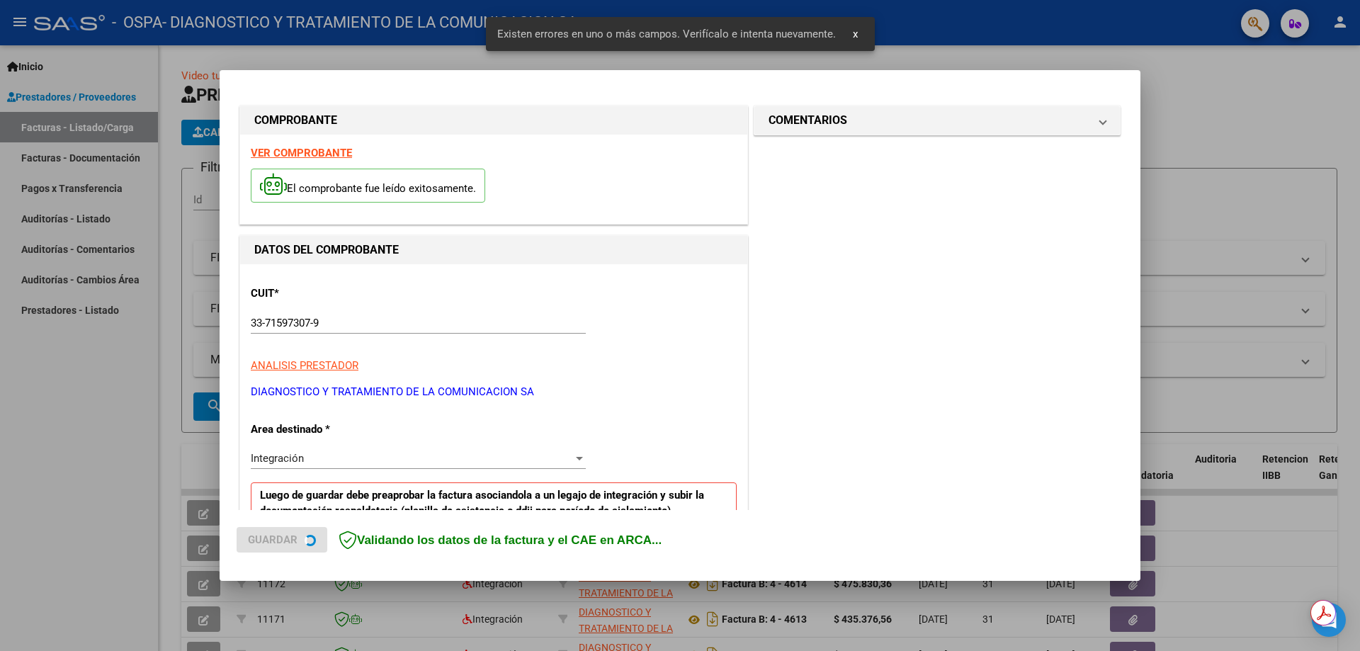
scroll to position [255, 0]
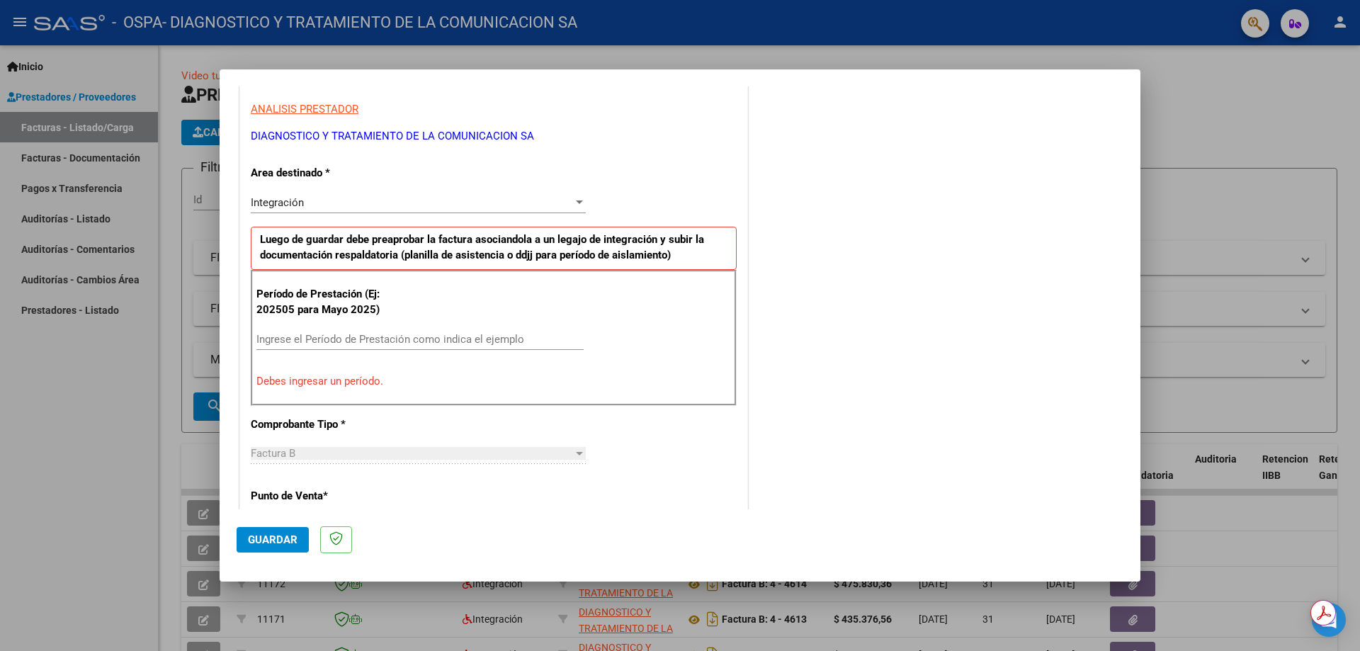
click at [324, 332] on div "Ingrese el Período de Prestación como indica el ejemplo" at bounding box center [419, 339] width 327 height 21
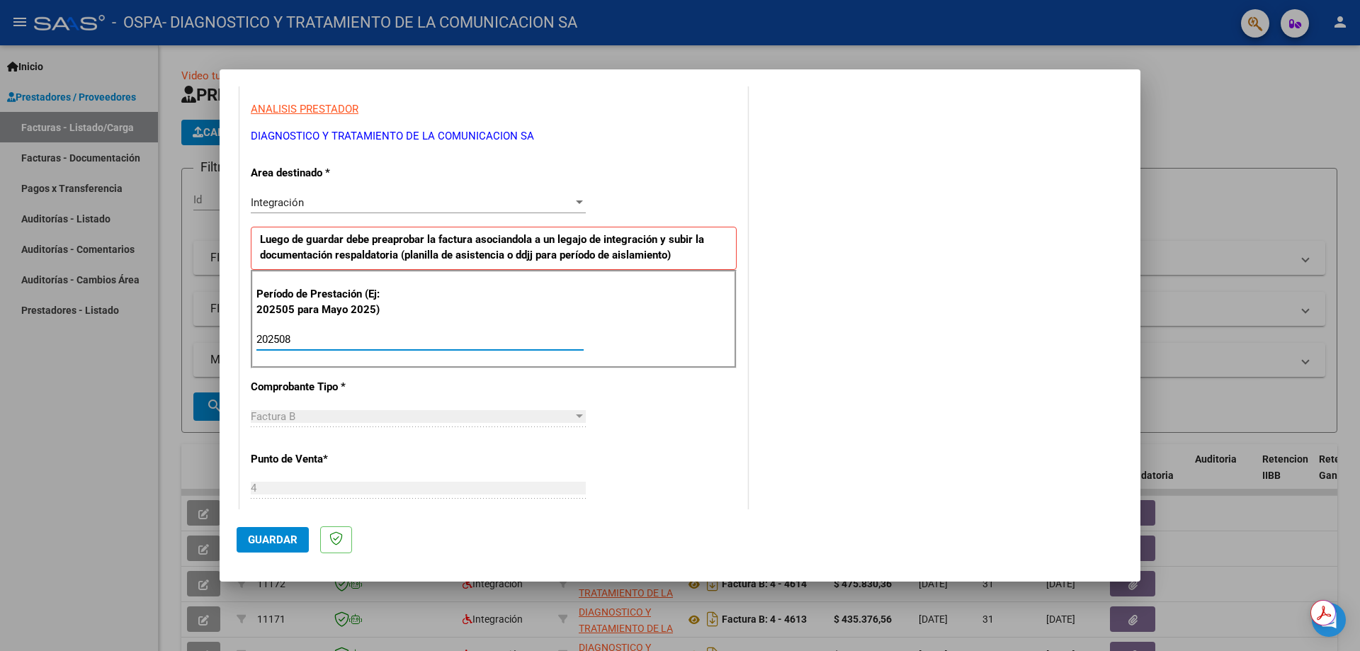
type input "202508"
click at [596, 419] on div "CUIT * 33-71597307-9 Ingresar CUIT ANALISIS PRESTADOR DIAGNOSTICO Y TRATAMIENTO…" at bounding box center [493, 542] width 507 height 1066
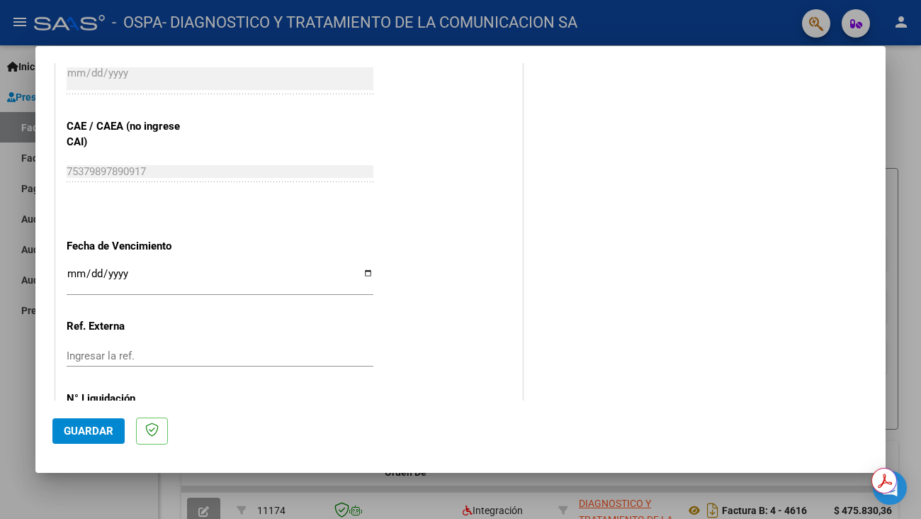
scroll to position [893, 0]
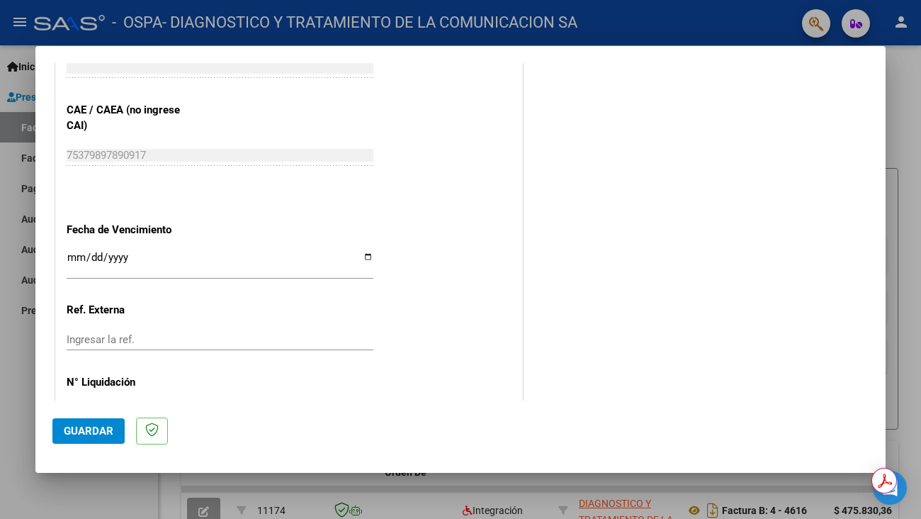
click at [363, 260] on input "Ingresar la fecha" at bounding box center [220, 262] width 307 height 23
type input "[DATE]"
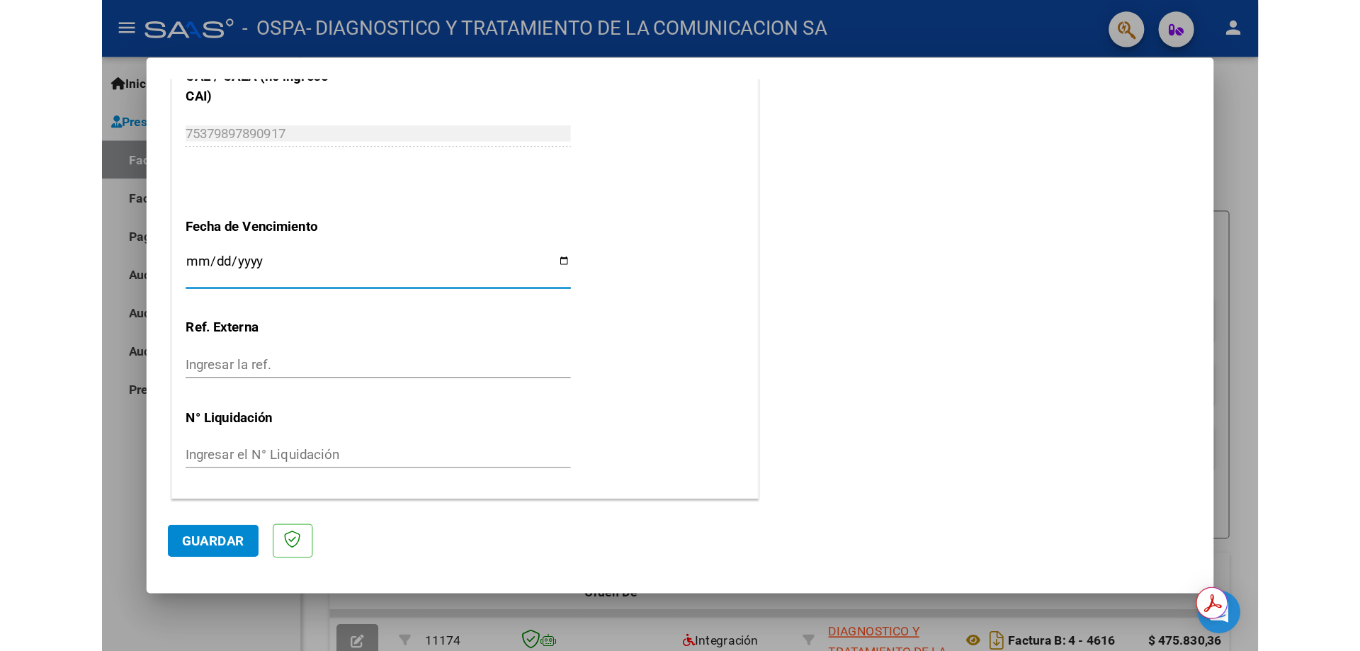
scroll to position [824, 0]
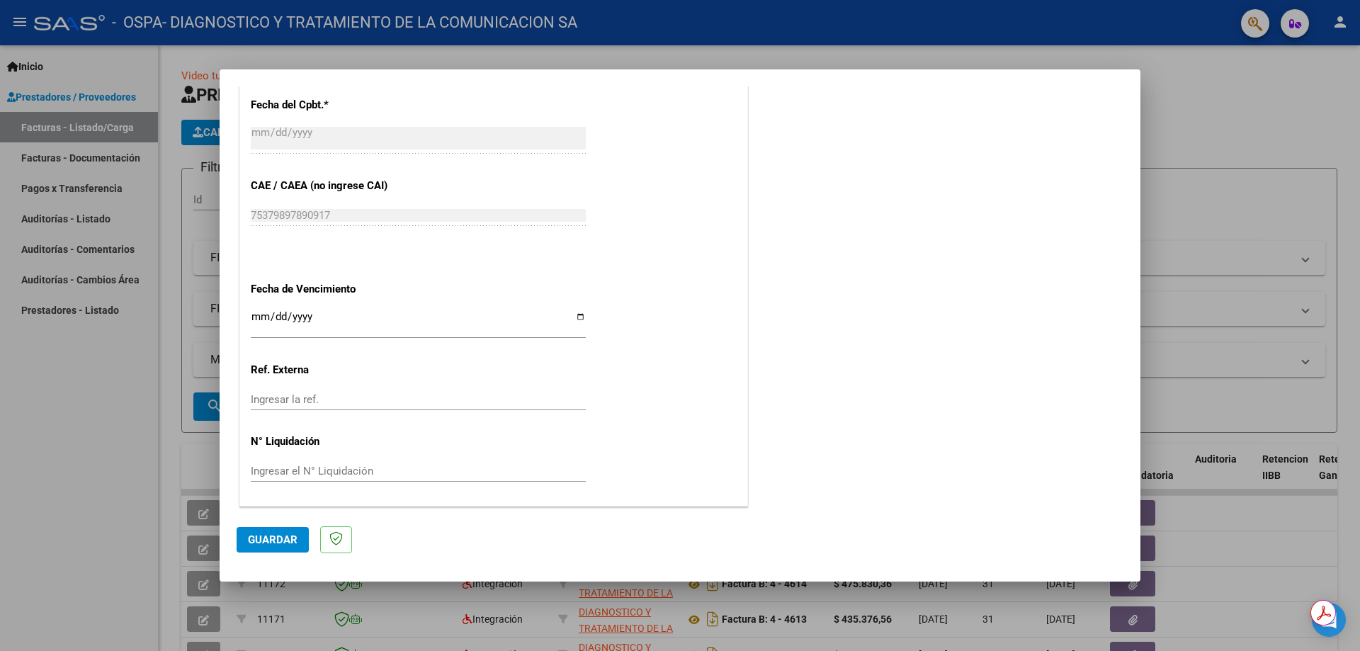
click at [268, 518] on mat-dialog-actions "Guardar" at bounding box center [680, 537] width 887 height 56
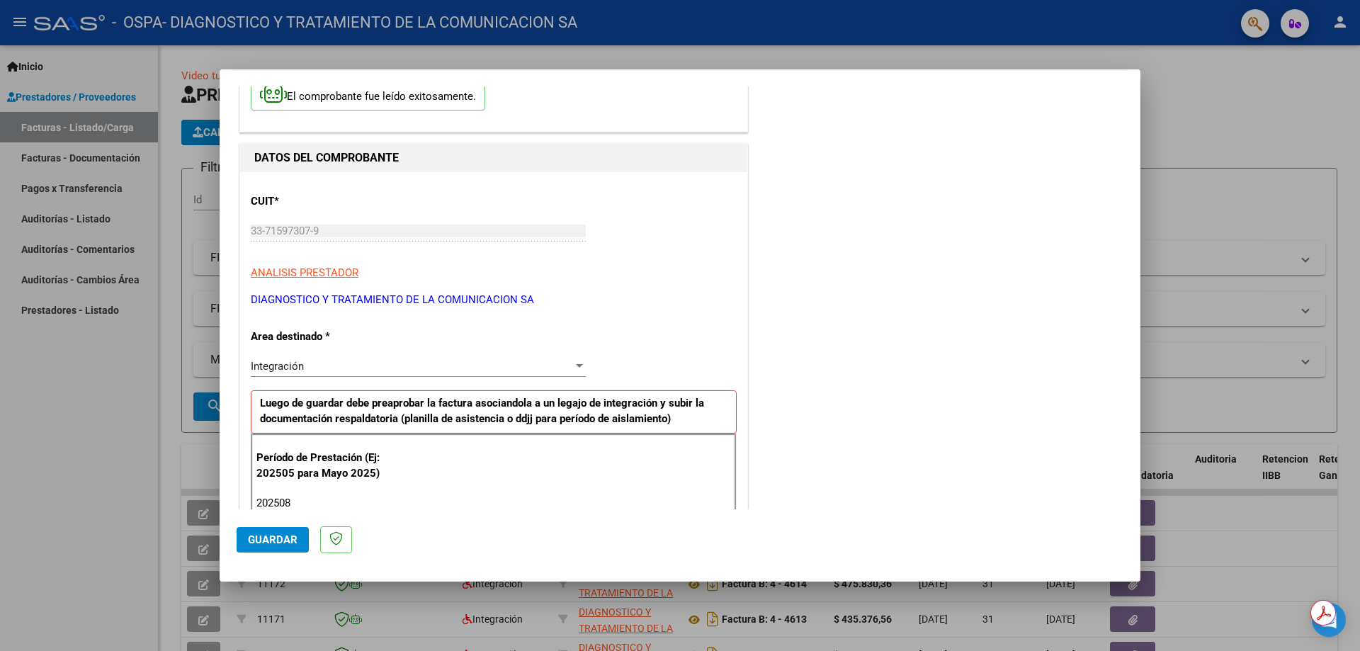
scroll to position [45, 0]
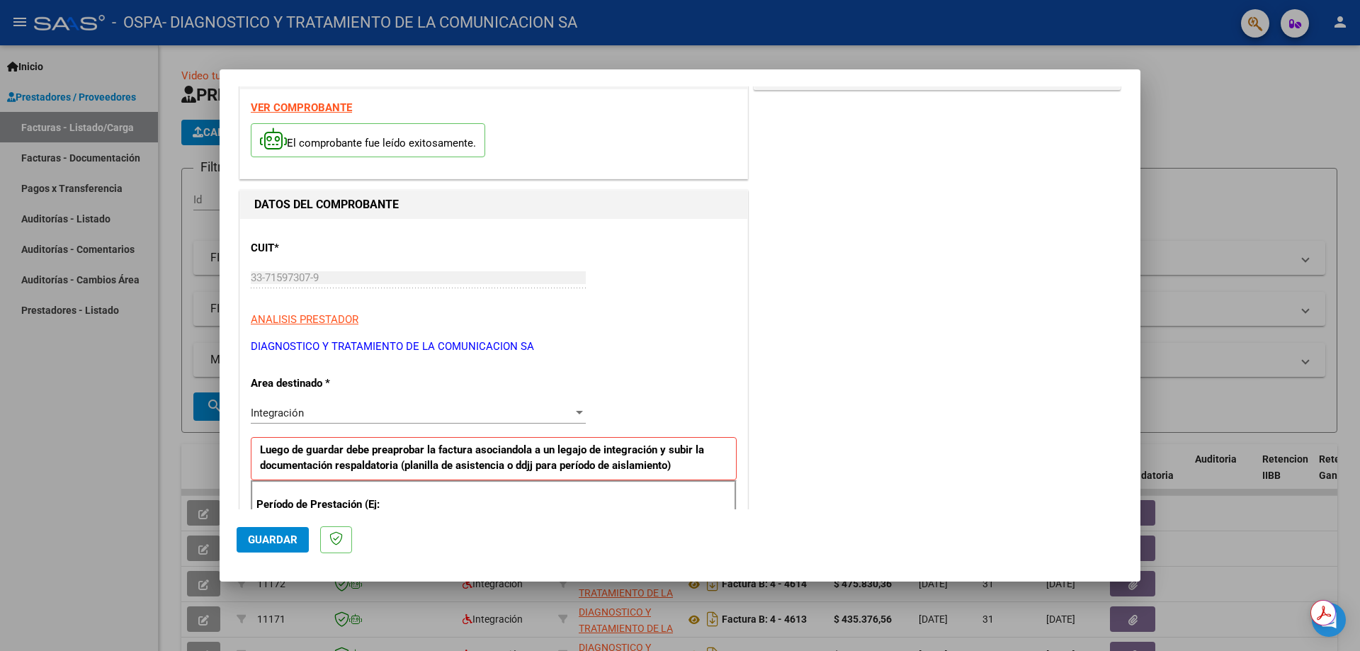
click at [577, 410] on div at bounding box center [579, 412] width 13 height 11
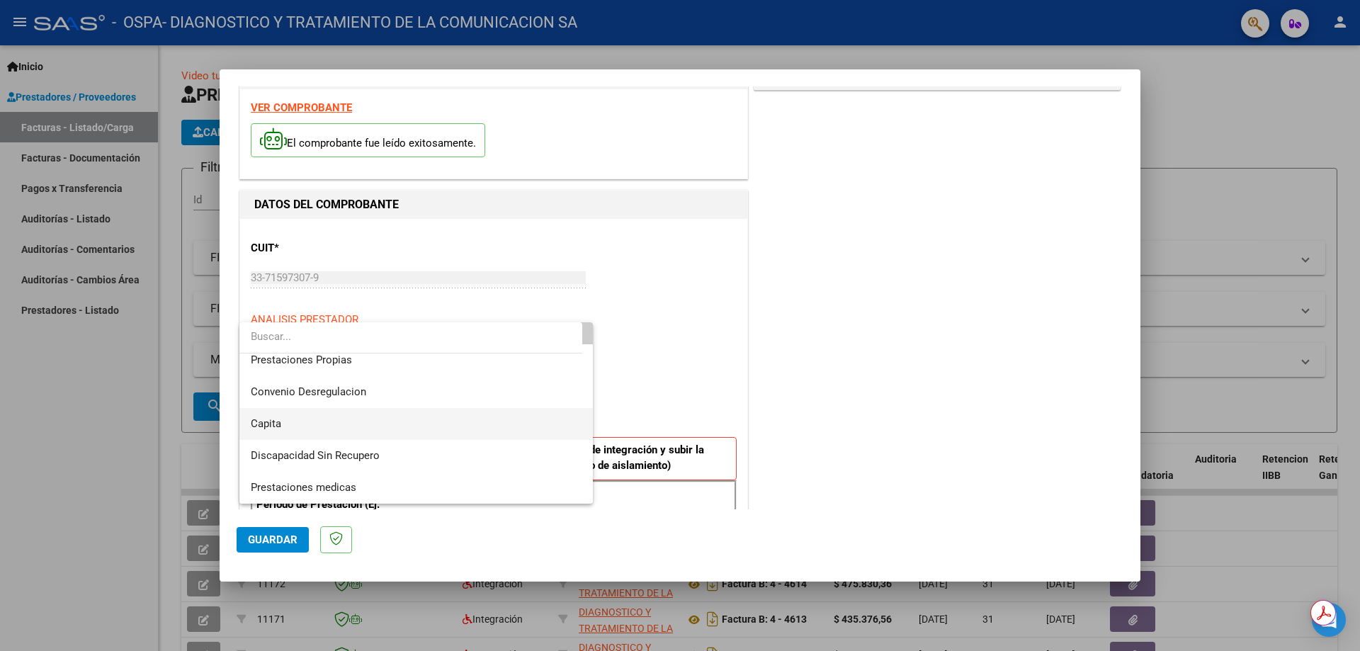
scroll to position [0, 0]
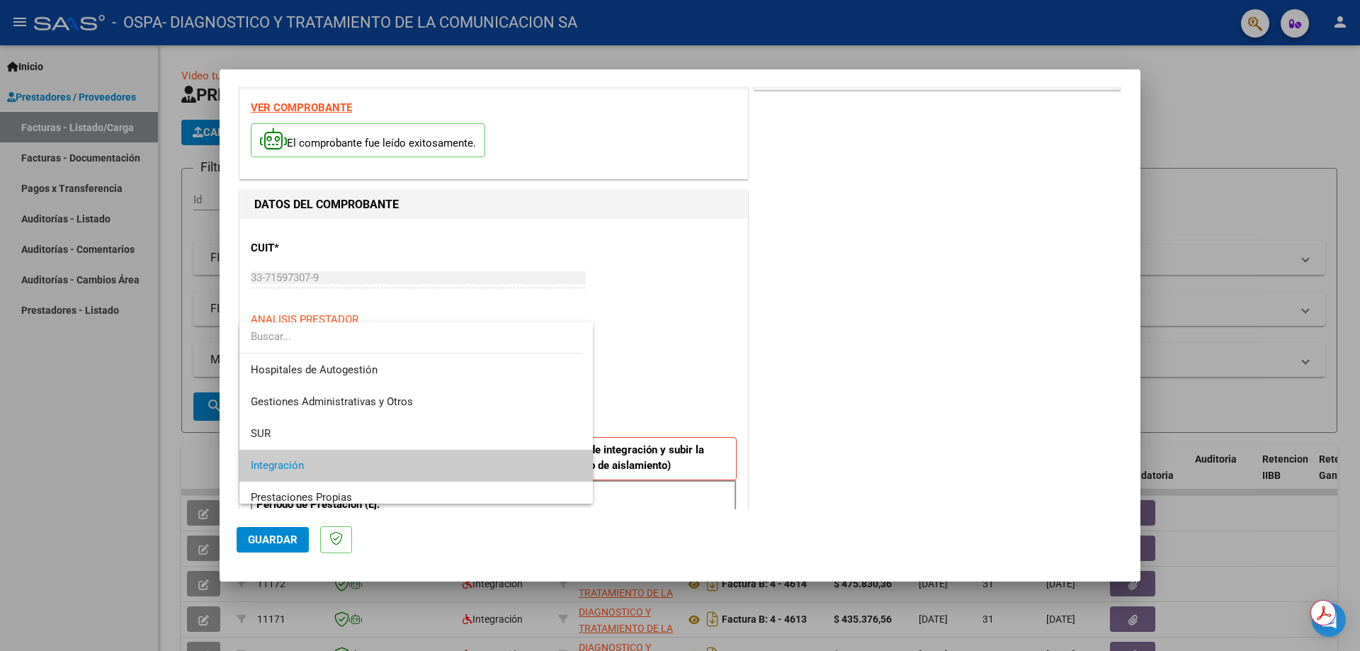
click at [675, 365] on div at bounding box center [680, 325] width 1360 height 651
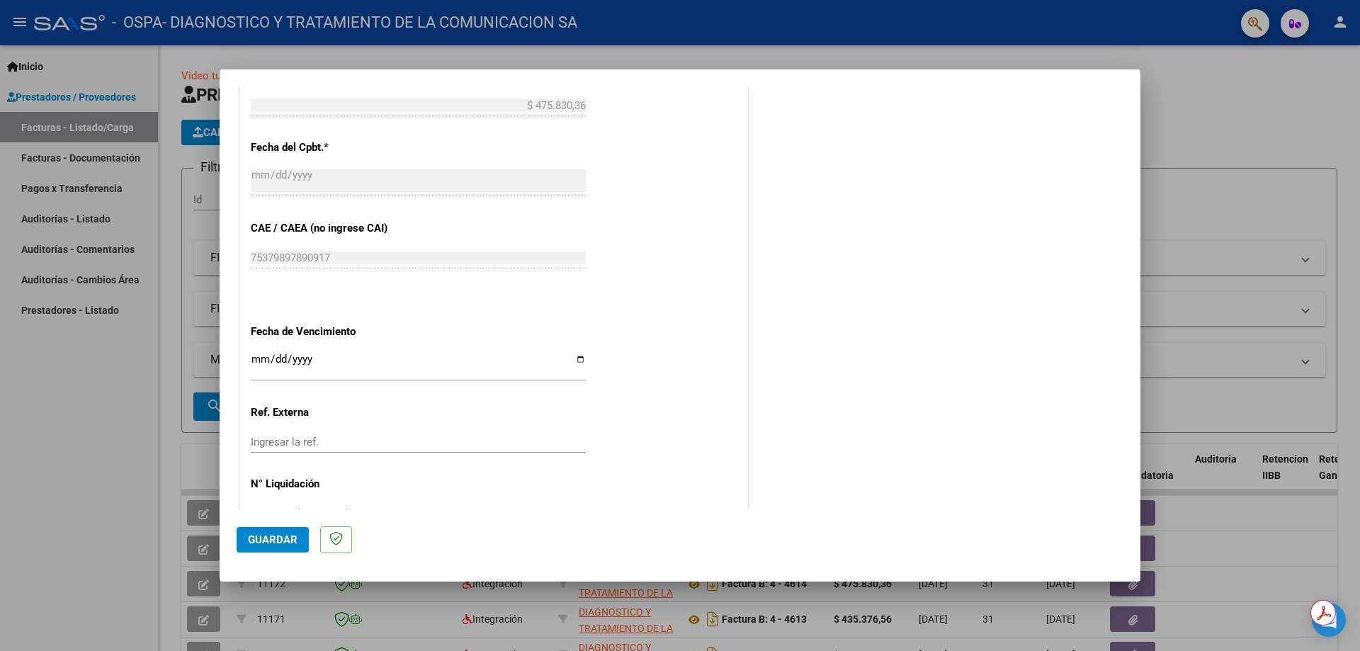
scroll to position [824, 0]
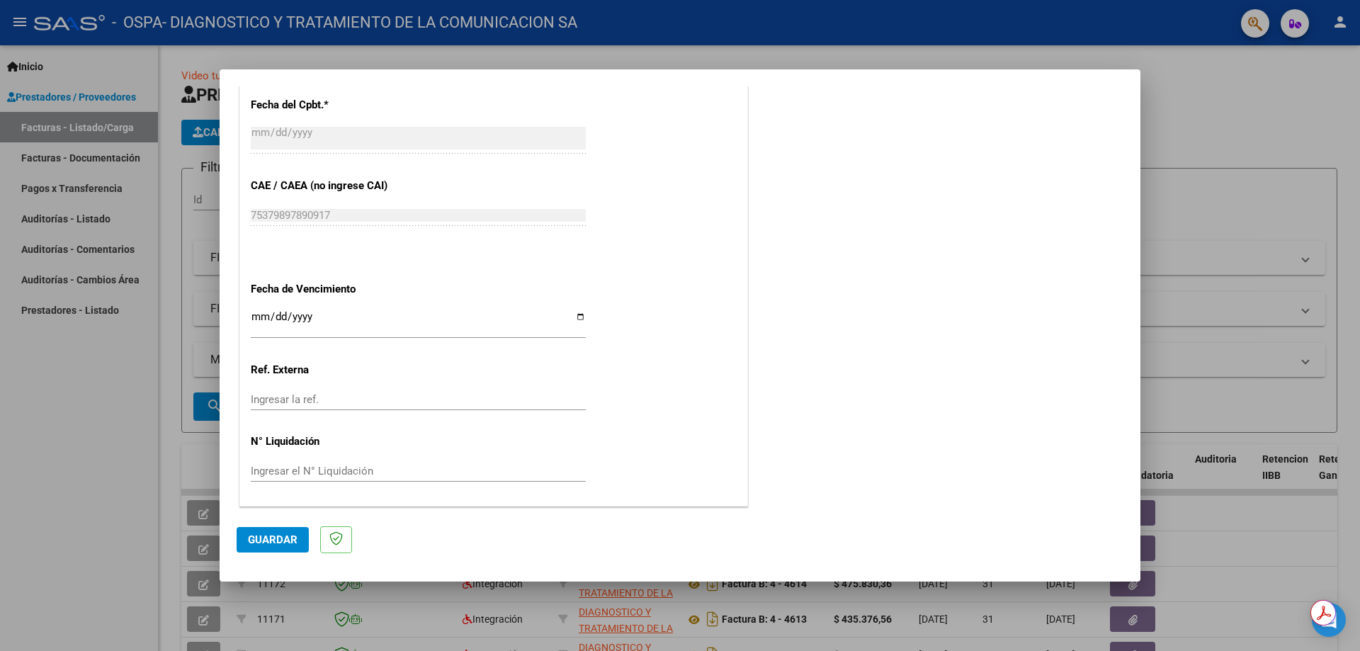
click at [318, 399] on input "Ingresar la ref." at bounding box center [418, 399] width 335 height 13
click at [253, 518] on span "Guardar" at bounding box center [273, 539] width 50 height 13
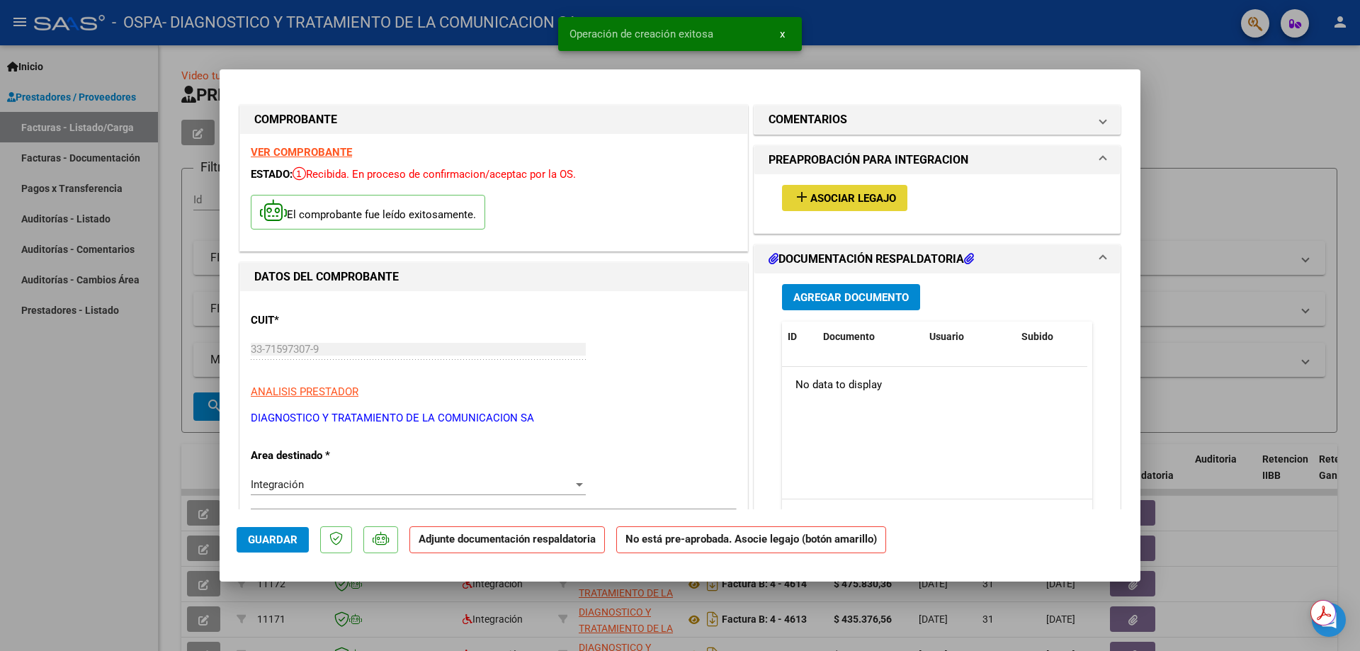
click at [851, 193] on span "Asociar Legajo" at bounding box center [853, 198] width 86 height 13
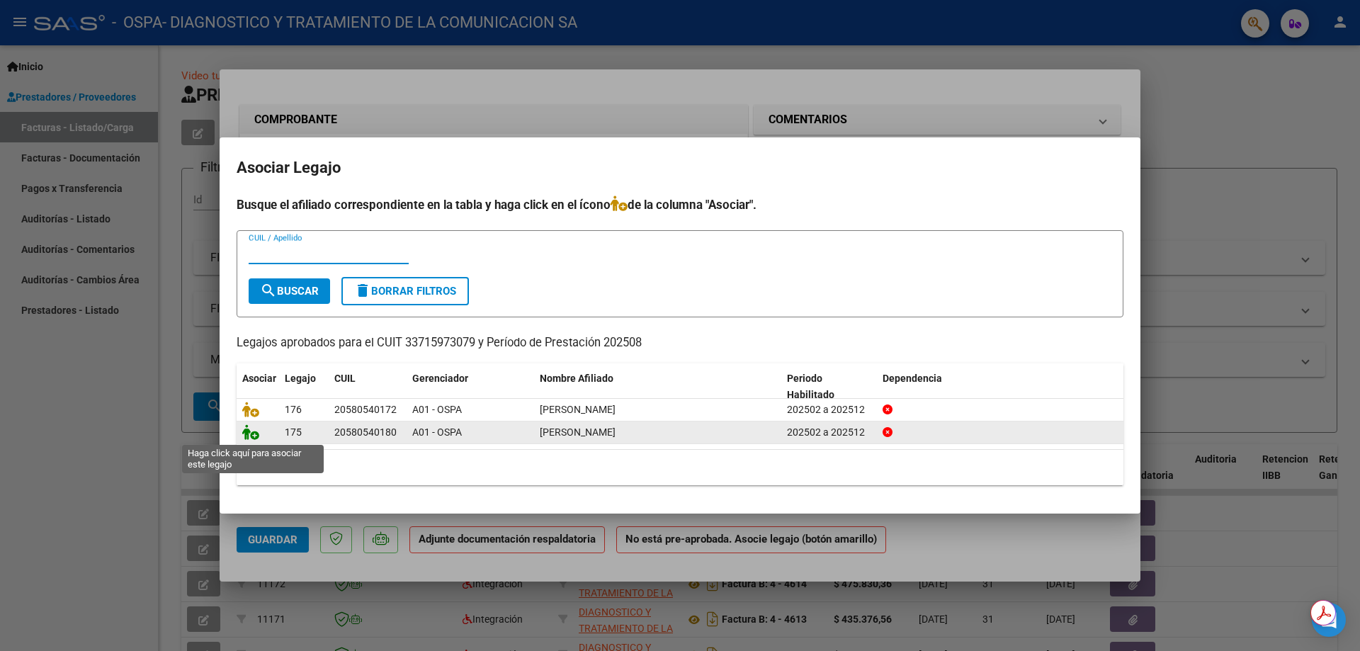
click at [251, 434] on icon at bounding box center [250, 432] width 17 height 16
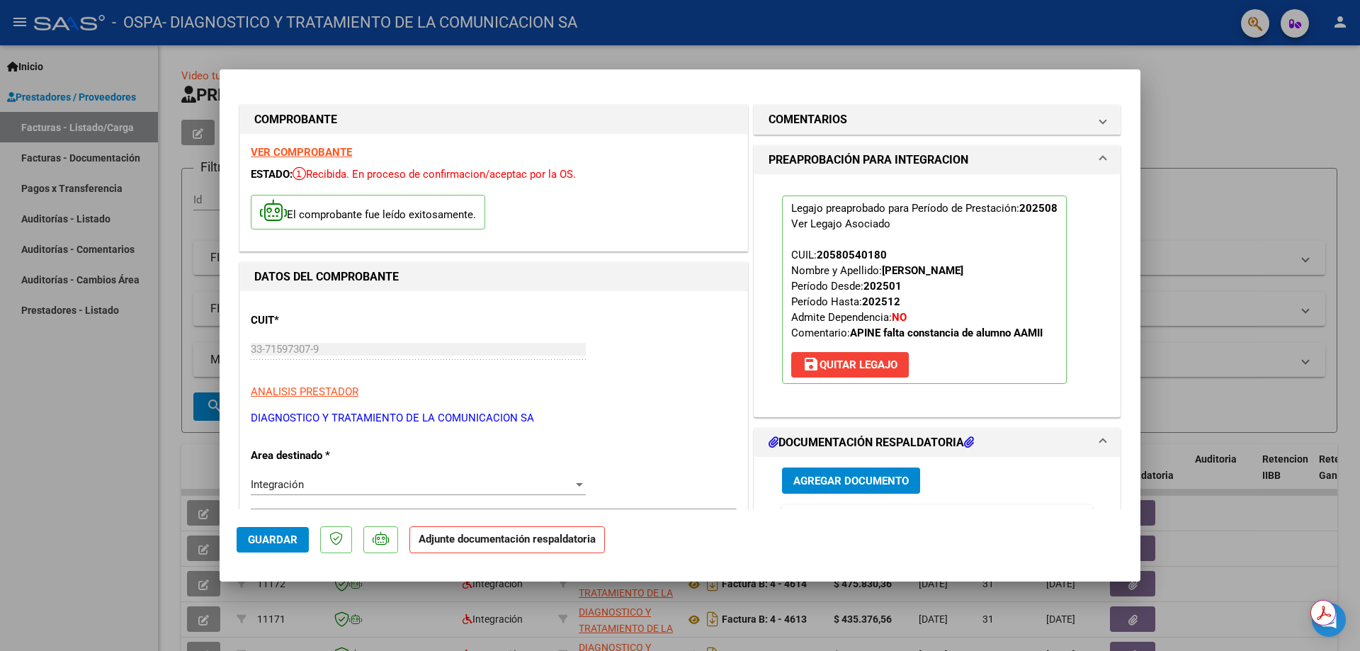
click at [855, 444] on h1 "DOCUMENTACIÓN RESPALDATORIA" at bounding box center [871, 442] width 205 height 17
click at [856, 478] on span "Agregar Documento" at bounding box center [850, 481] width 115 height 13
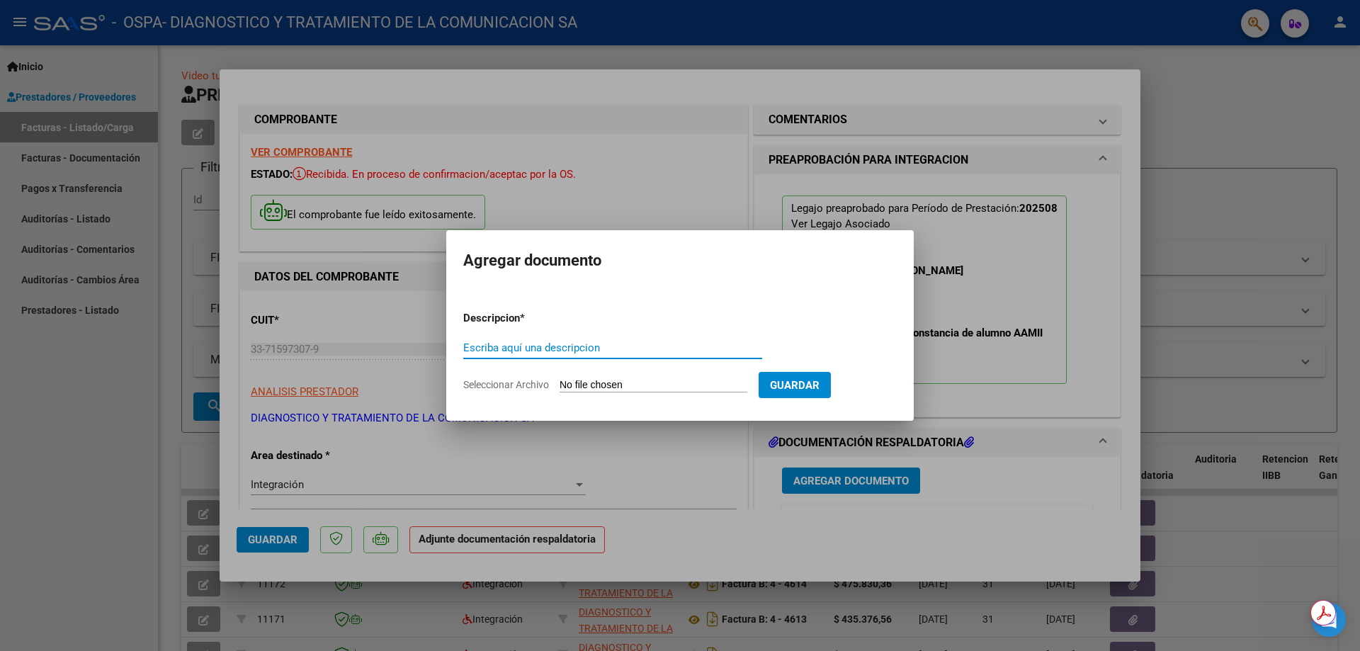
click at [604, 349] on input "Escriba aquí una descripcion" at bounding box center [612, 347] width 299 height 13
type input "A"
type input "[PERSON_NAME] DNI 58.054.018 INT AGOSTO"
click at [611, 383] on input "Seleccionar Archivo" at bounding box center [654, 385] width 188 height 13
type input "C:\fakepath\[PERSON_NAME] INT Agosto.pdf"
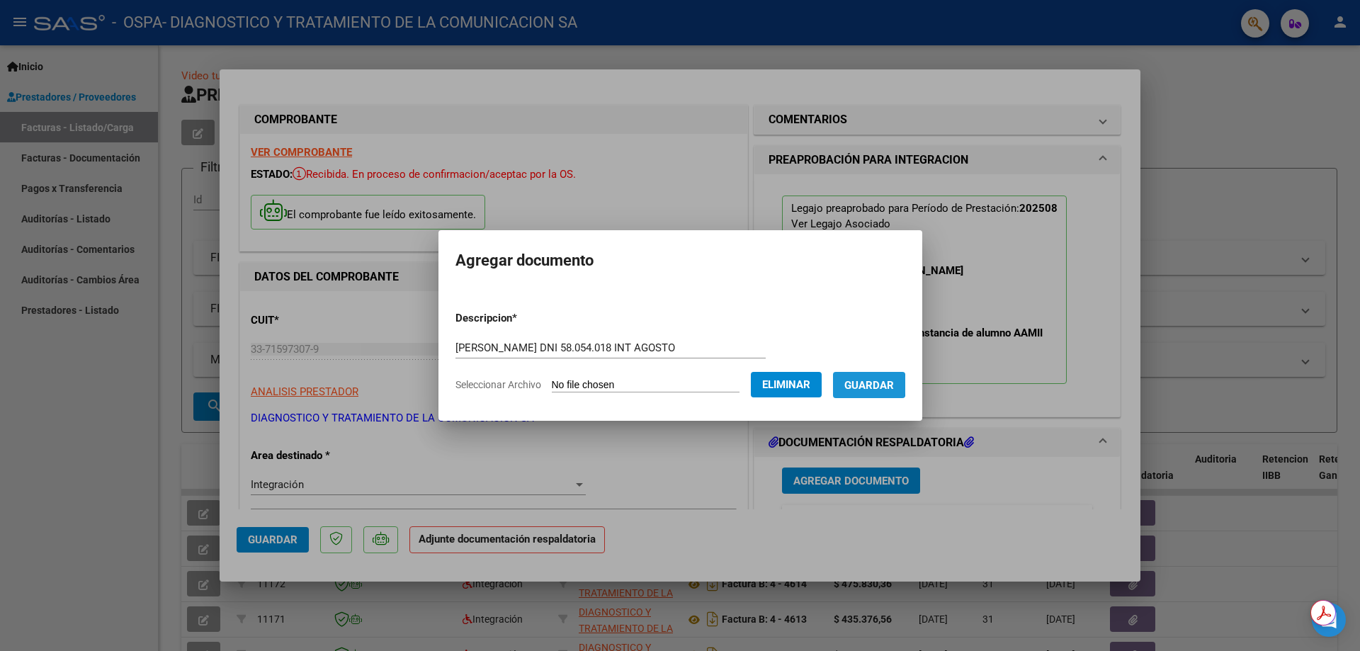
click at [871, 385] on span "Guardar" at bounding box center [869, 385] width 50 height 13
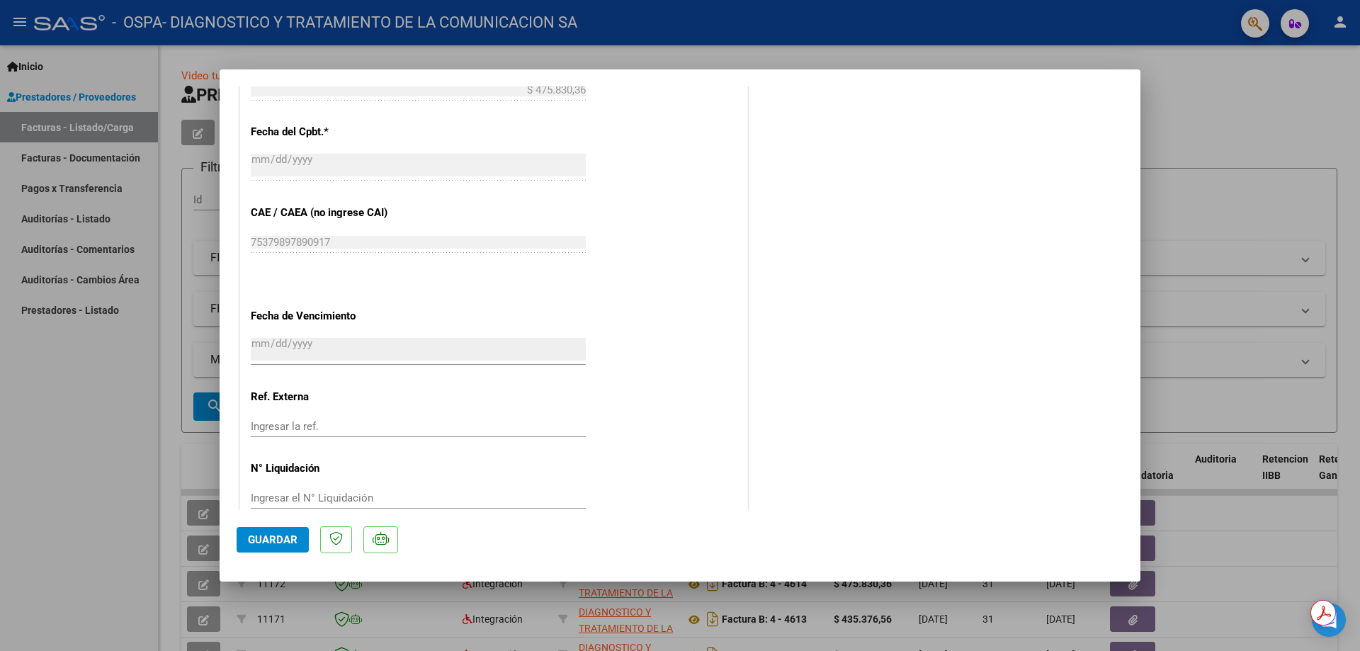
scroll to position [845, 0]
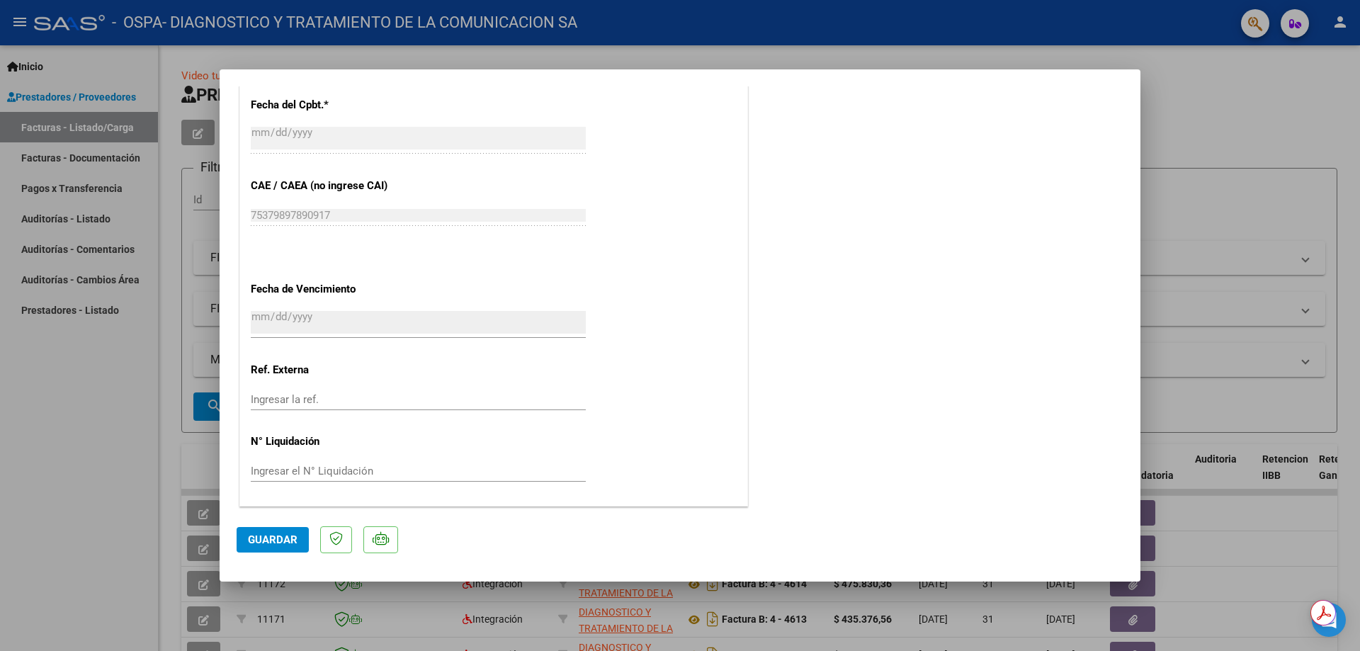
click at [256, 518] on span "Guardar" at bounding box center [273, 539] width 50 height 13
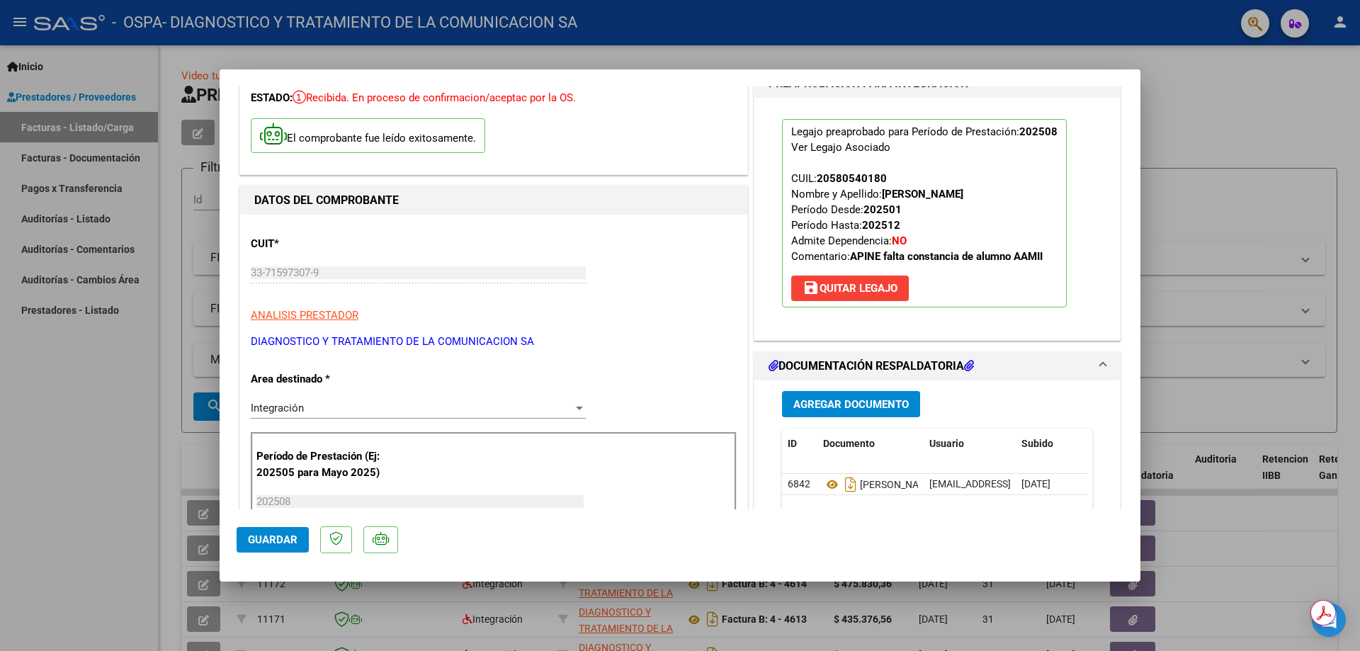
scroll to position [0, 0]
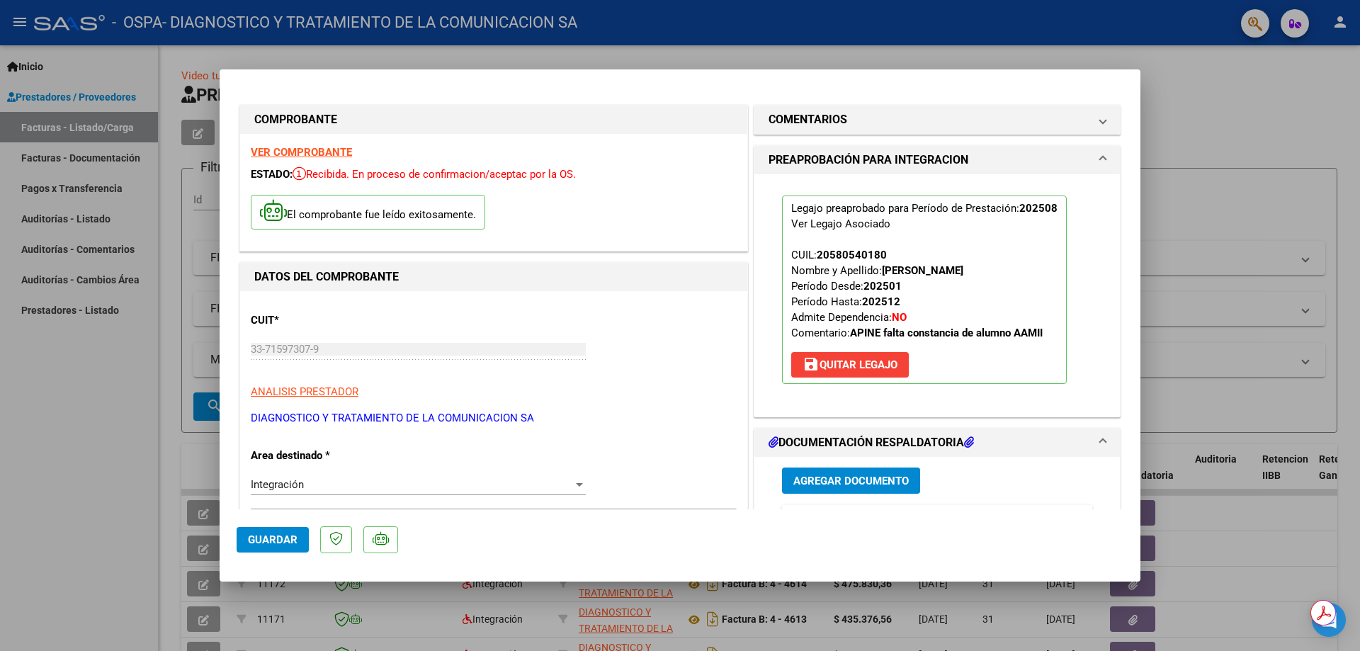
click at [920, 57] on div at bounding box center [680, 325] width 1360 height 651
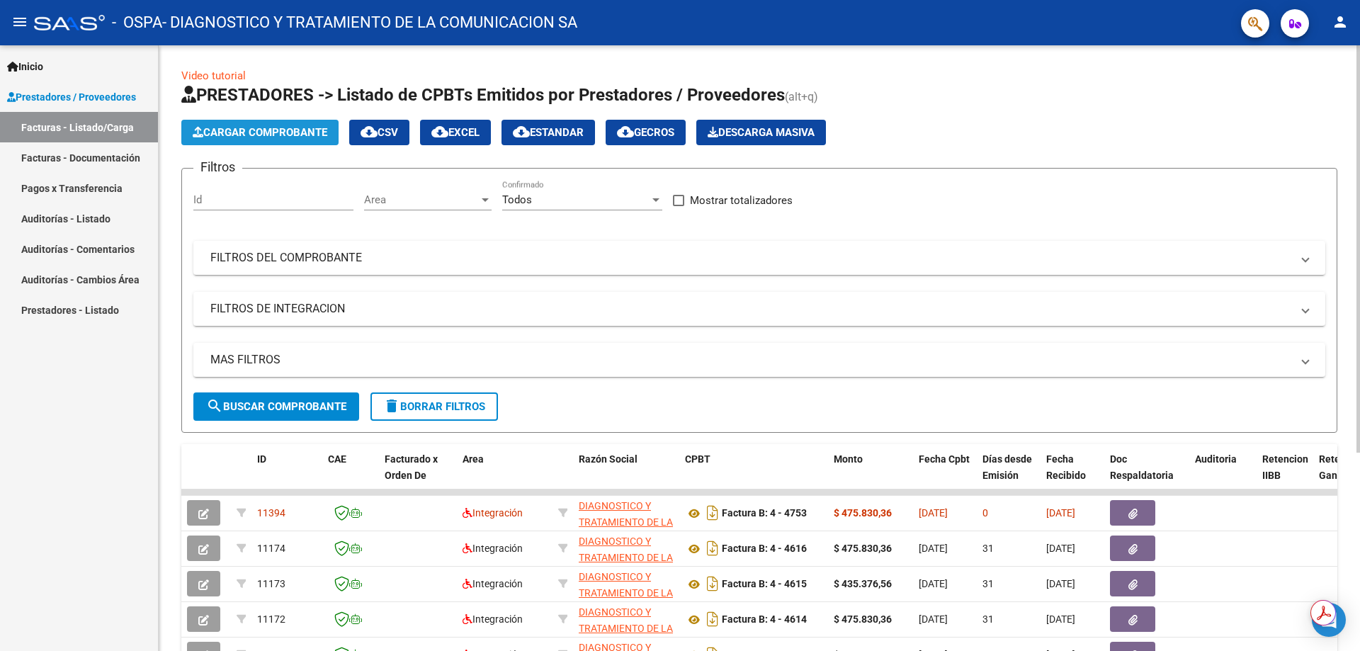
click at [274, 141] on button "Cargar Comprobante" at bounding box center [259, 133] width 157 height 26
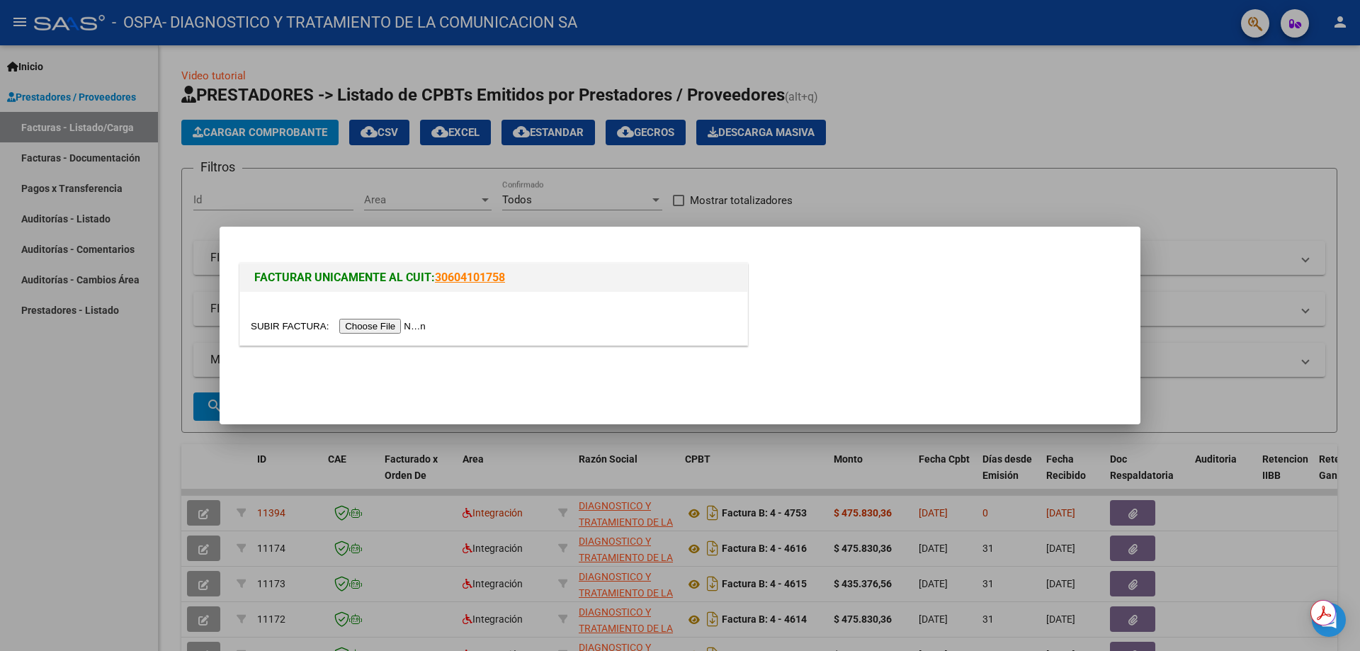
click at [368, 320] on input "file" at bounding box center [340, 326] width 179 height 15
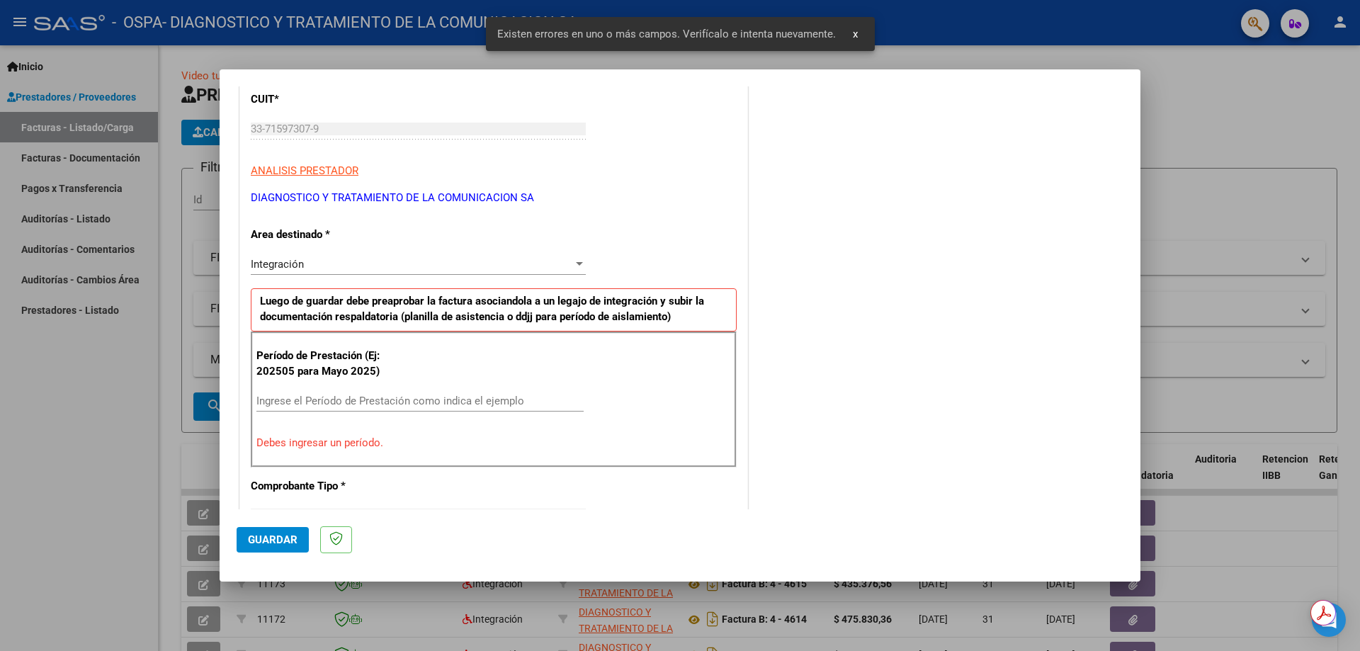
scroll to position [282, 0]
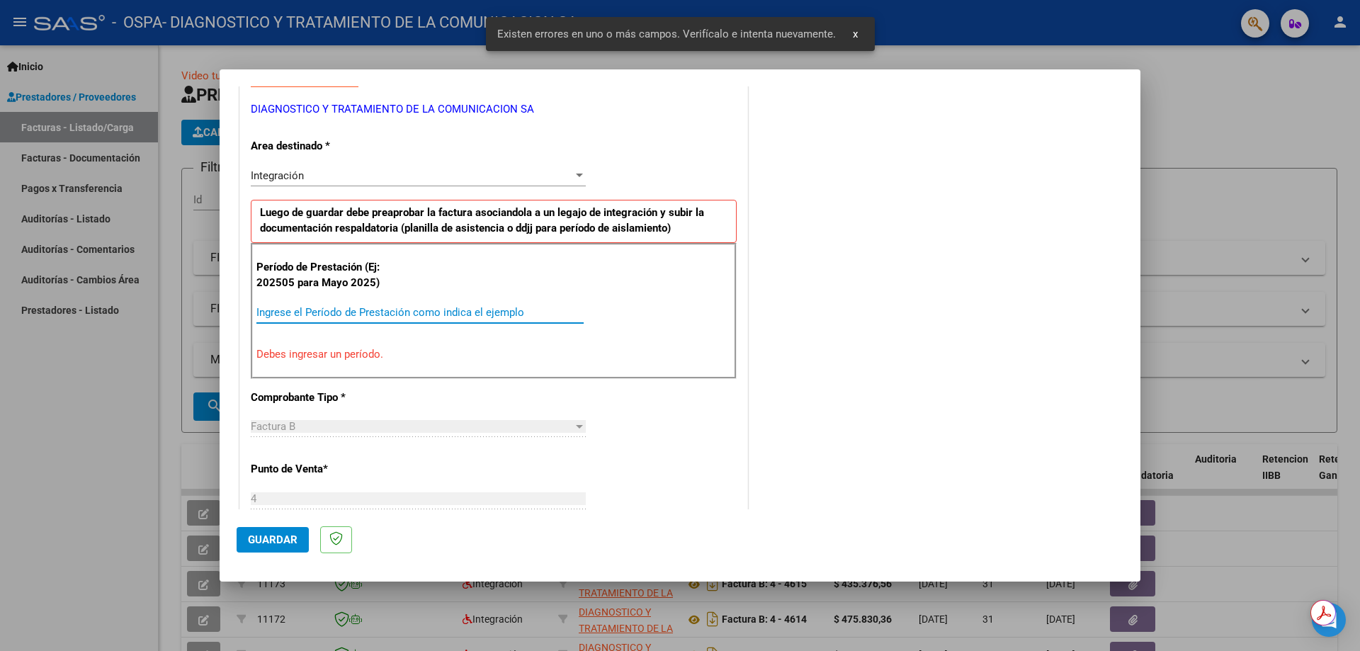
click at [458, 314] on input "Ingrese el Período de Prestación como indica el ejemplo" at bounding box center [419, 312] width 327 height 13
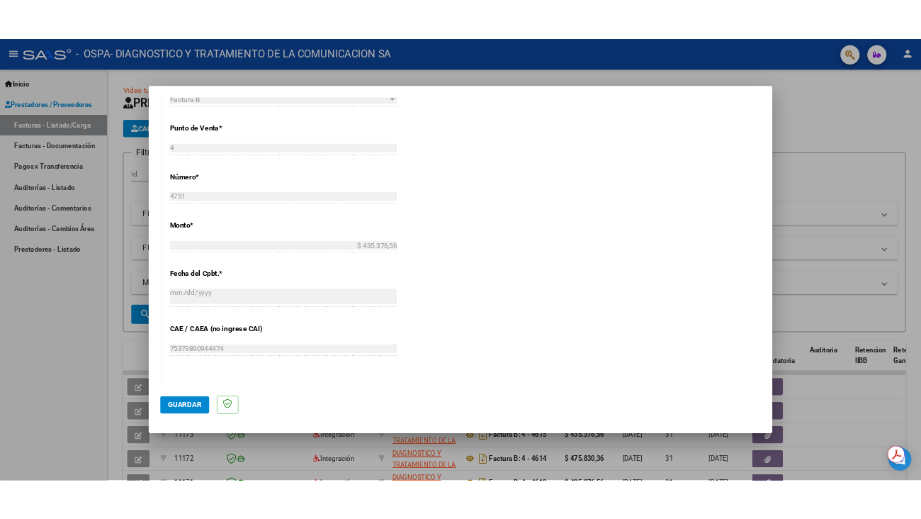
scroll to position [636, 0]
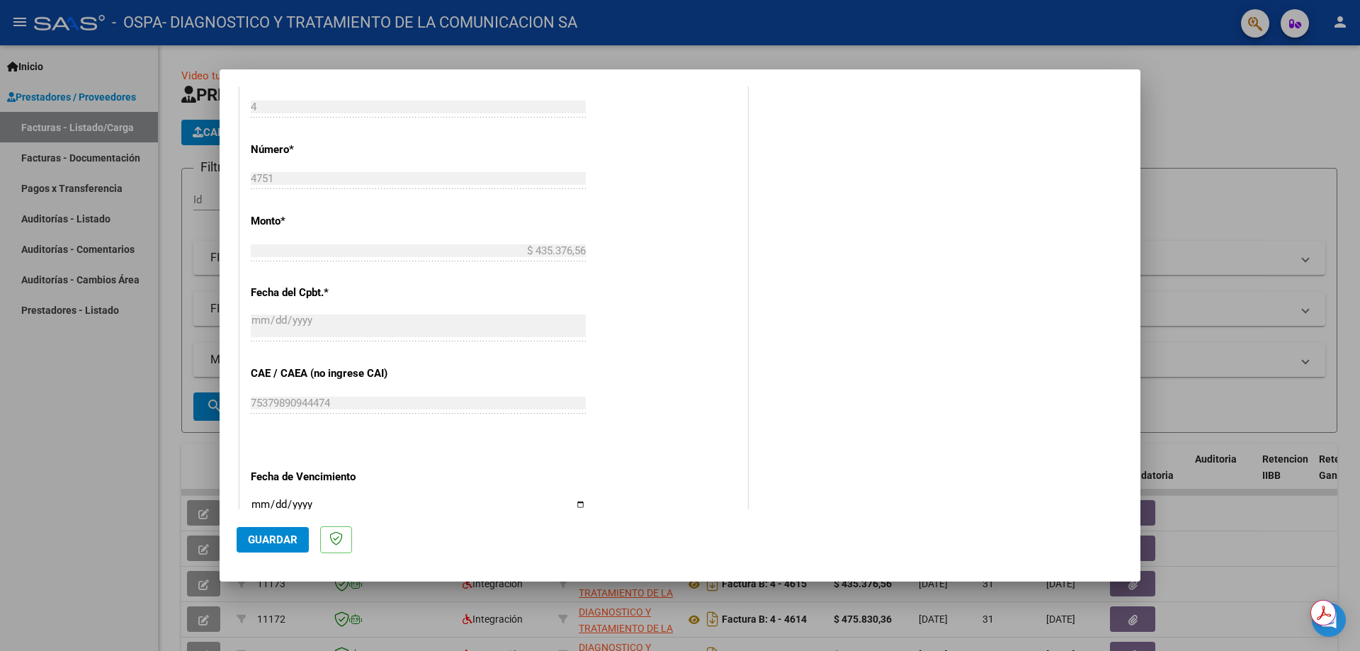
type input "202508"
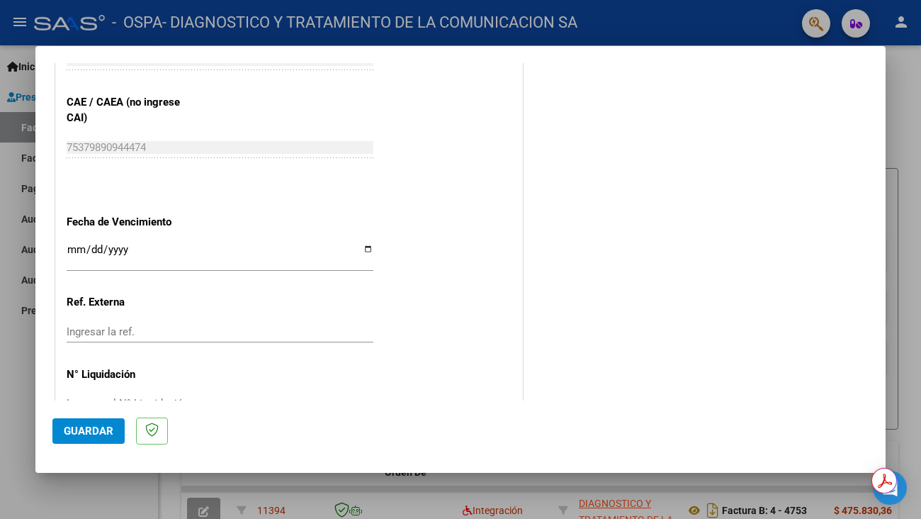
scroll to position [942, 0]
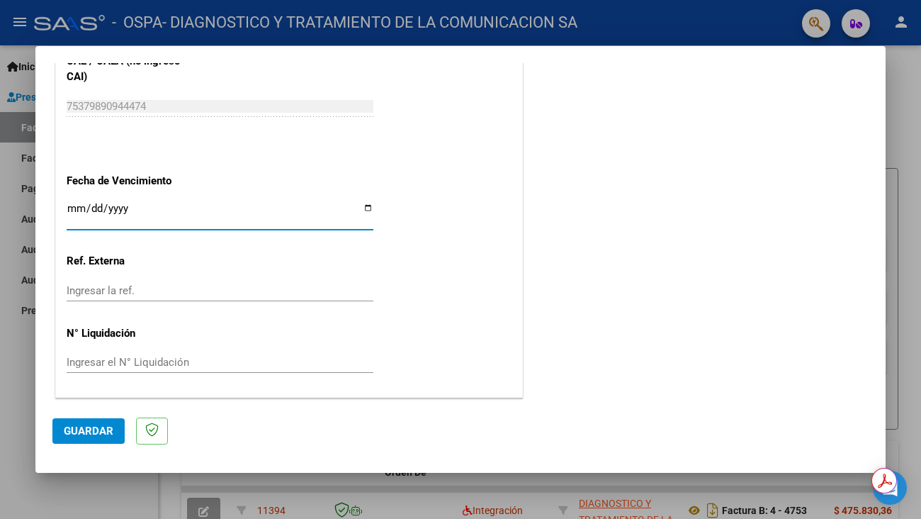
click at [361, 203] on input "Ingresar la fecha" at bounding box center [220, 214] width 307 height 23
type input "[DATE]"
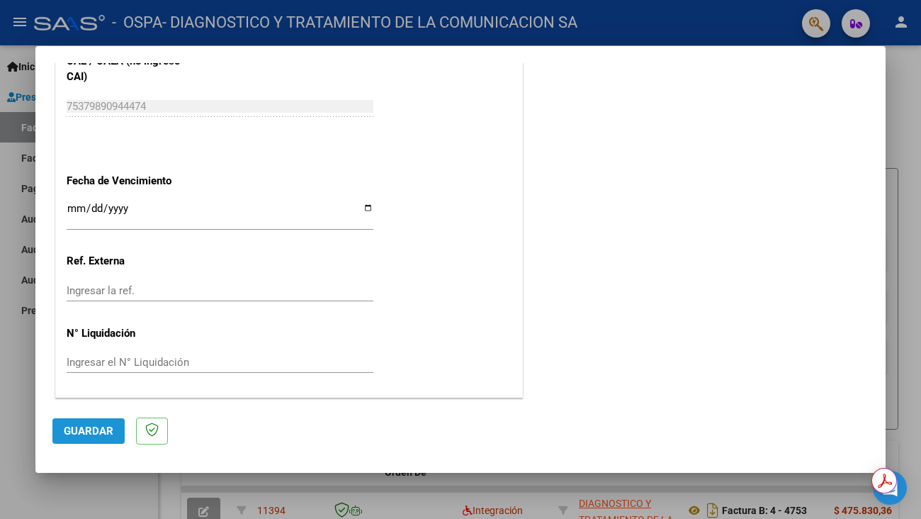
click at [94, 433] on span "Guardar" at bounding box center [89, 430] width 50 height 13
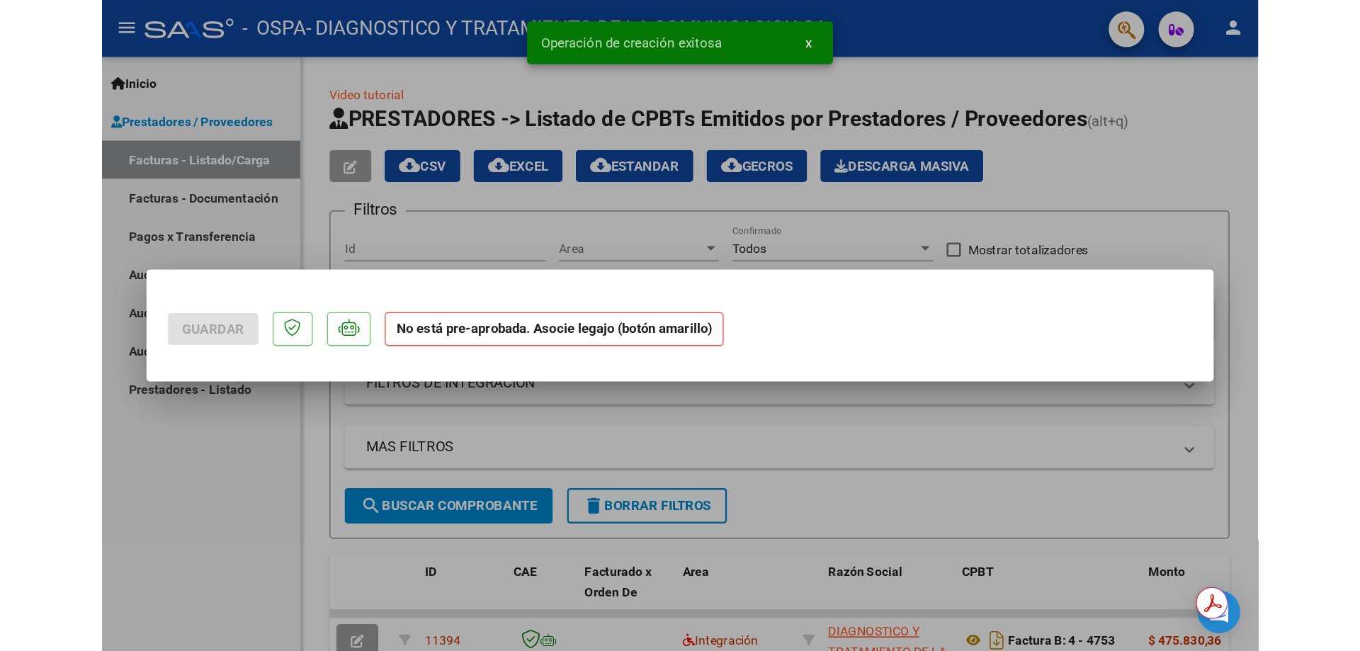
scroll to position [0, 0]
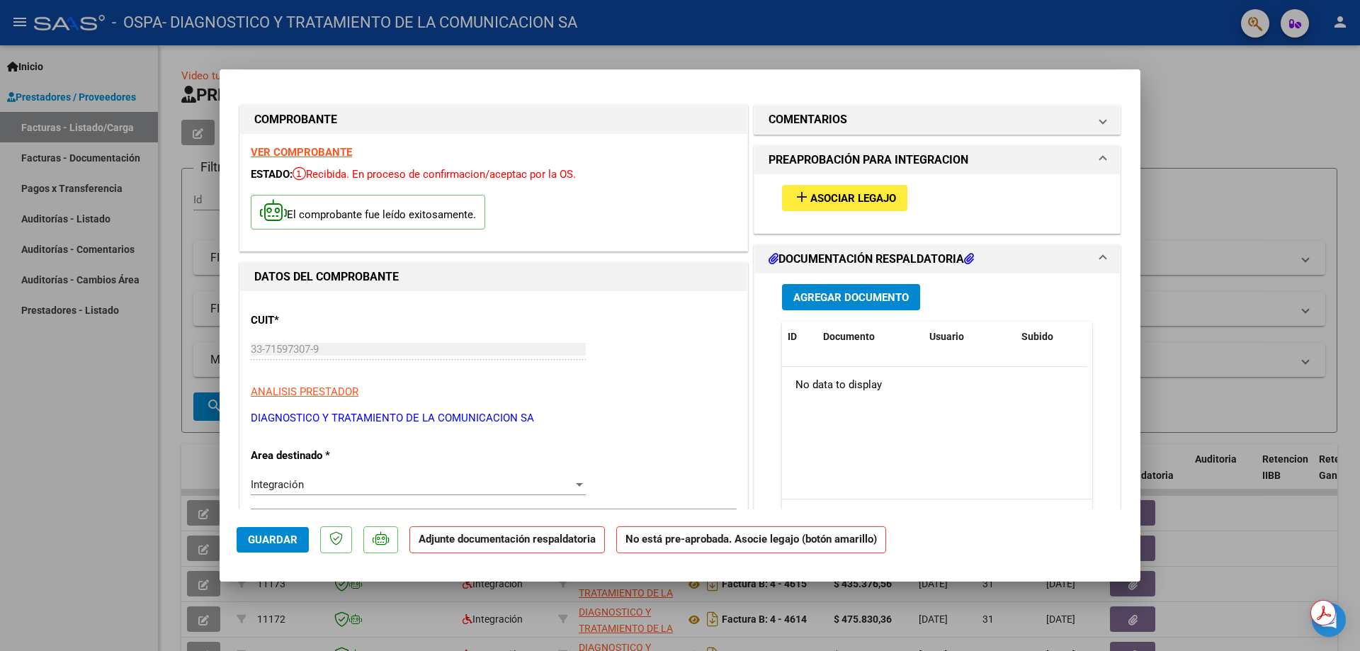
click at [864, 192] on span "Asociar Legajo" at bounding box center [853, 198] width 86 height 13
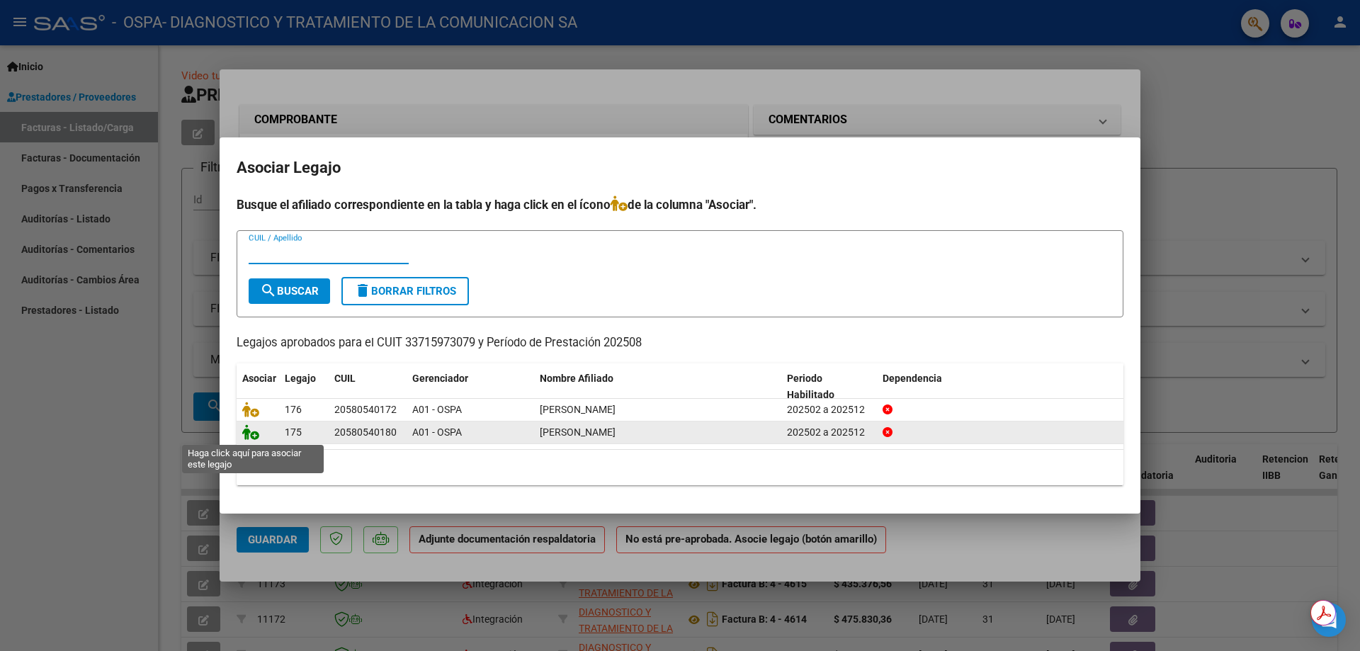
click at [249, 437] on icon at bounding box center [250, 432] width 17 height 16
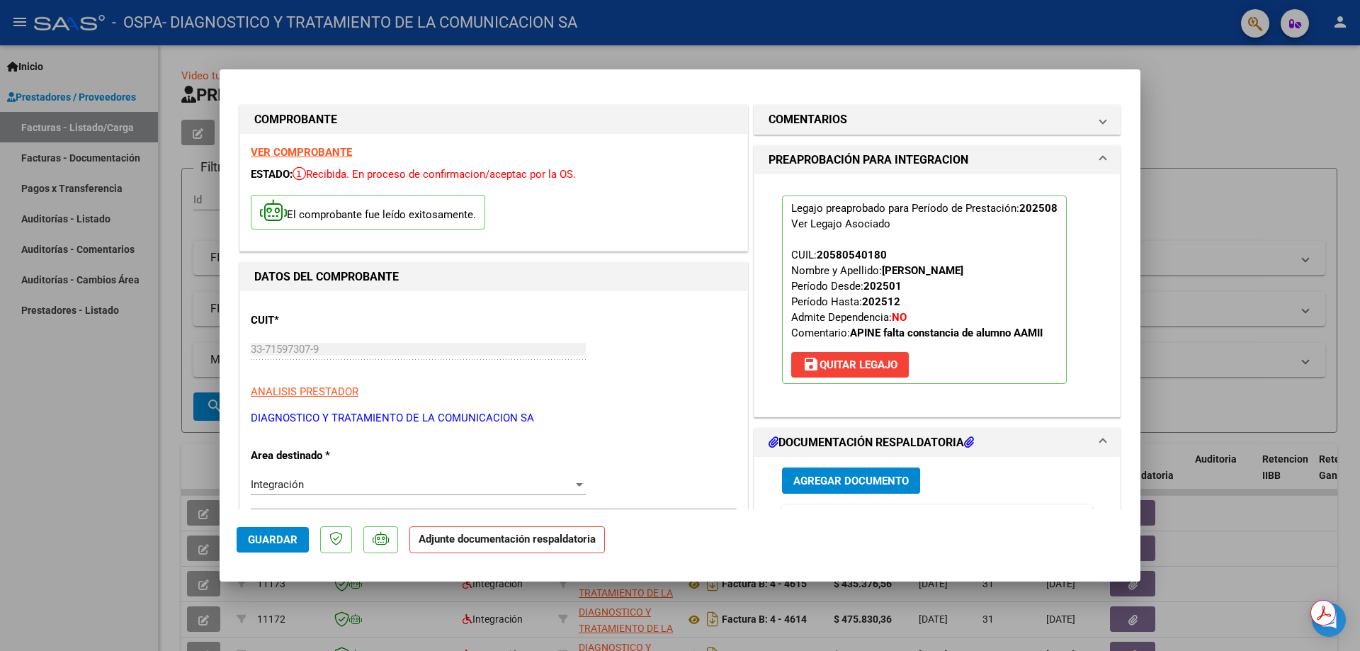
click at [866, 474] on span "Agregar Documento" at bounding box center [850, 480] width 115 height 13
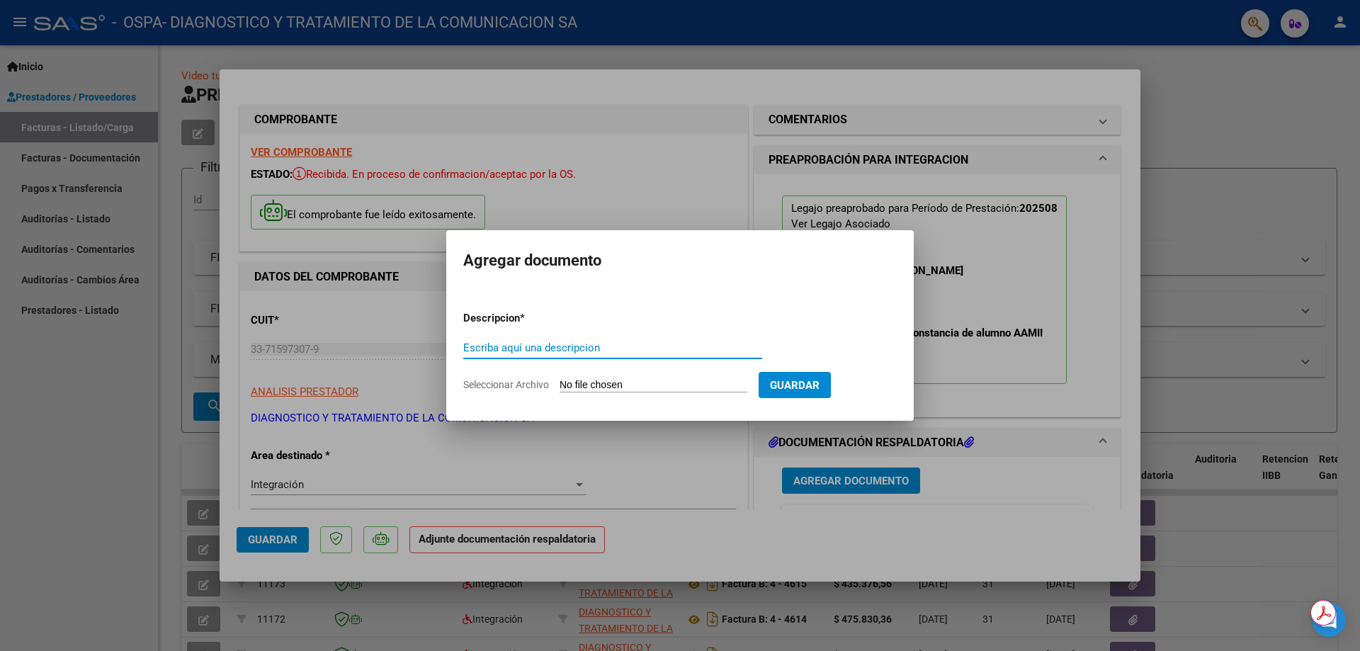
click at [526, 344] on input "Escriba aquí una descripcion" at bounding box center [612, 347] width 299 height 13
type input "c"
type input "[PERSON_NAME] DNI 58.054.018 MII AGOSTO"
click at [589, 386] on input "Seleccionar Archivo" at bounding box center [654, 385] width 188 height 13
type input "C:\fakepath\[PERSON_NAME] MII AGOSTO.pdf"
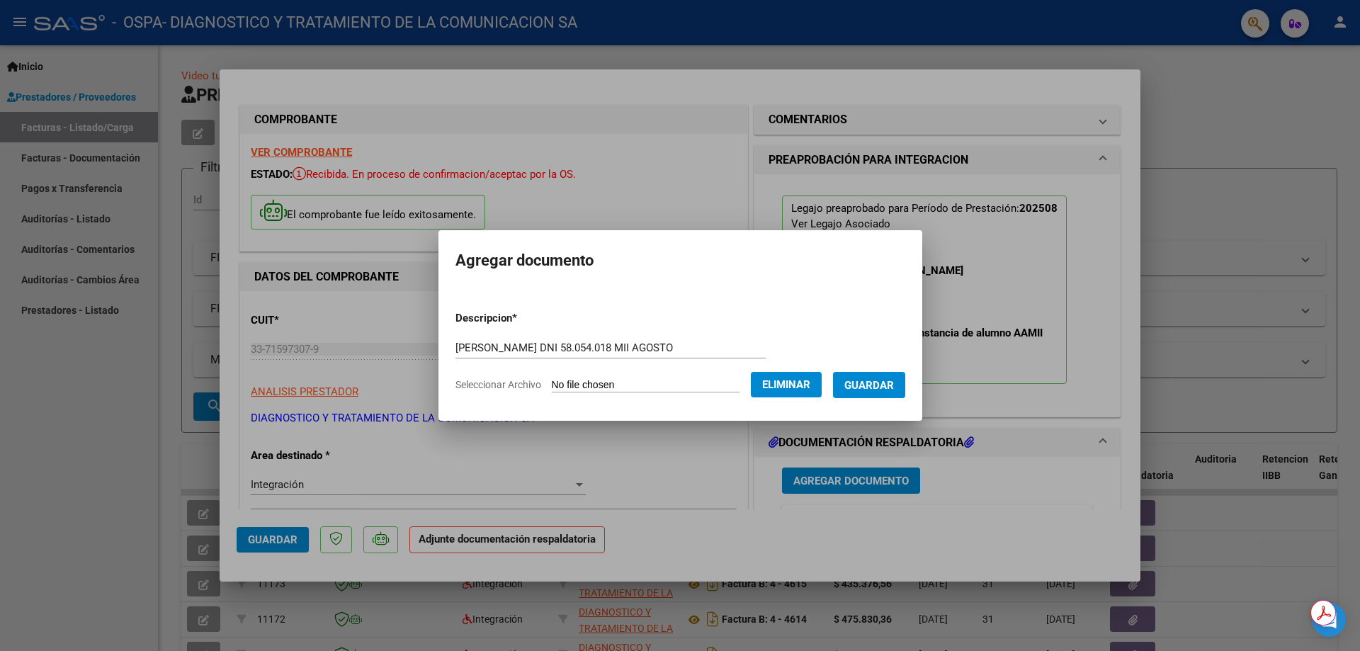
click at [855, 386] on button "Guardar" at bounding box center [869, 385] width 72 height 26
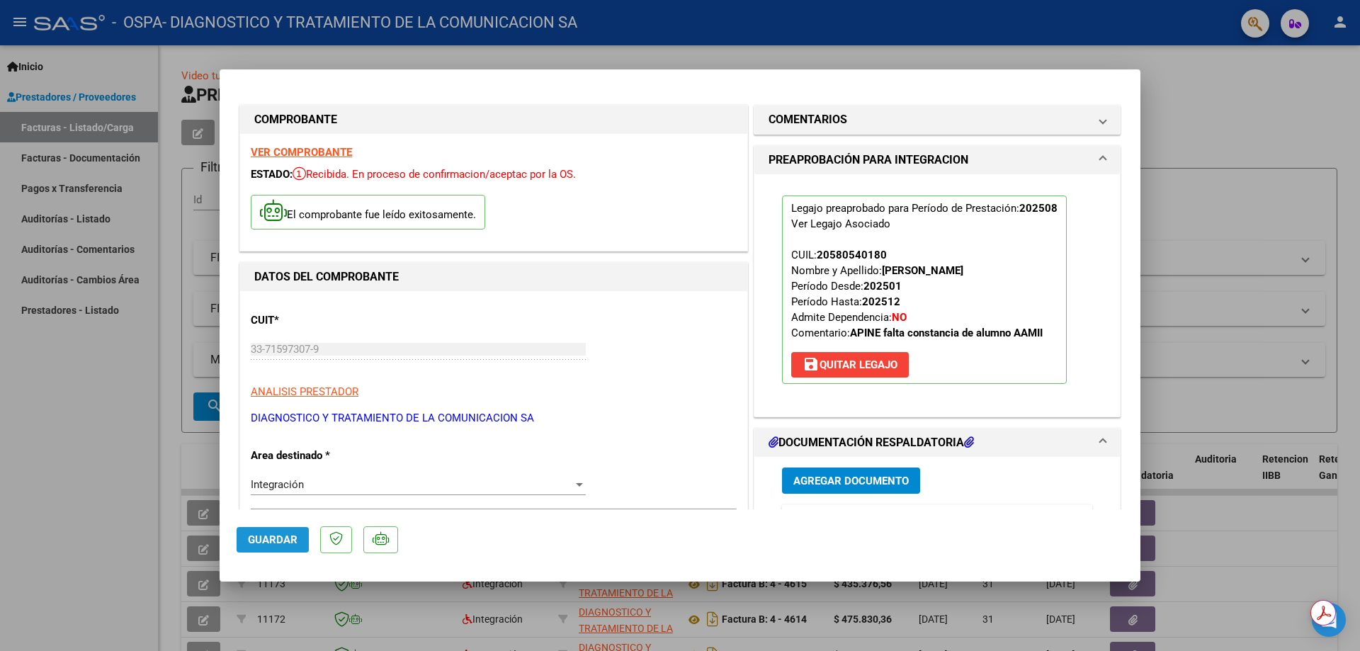
click at [264, 518] on span "Guardar" at bounding box center [273, 539] width 50 height 13
click at [779, 30] on button "x" at bounding box center [783, 34] width 28 height 26
click at [771, 59] on div at bounding box center [680, 325] width 1360 height 651
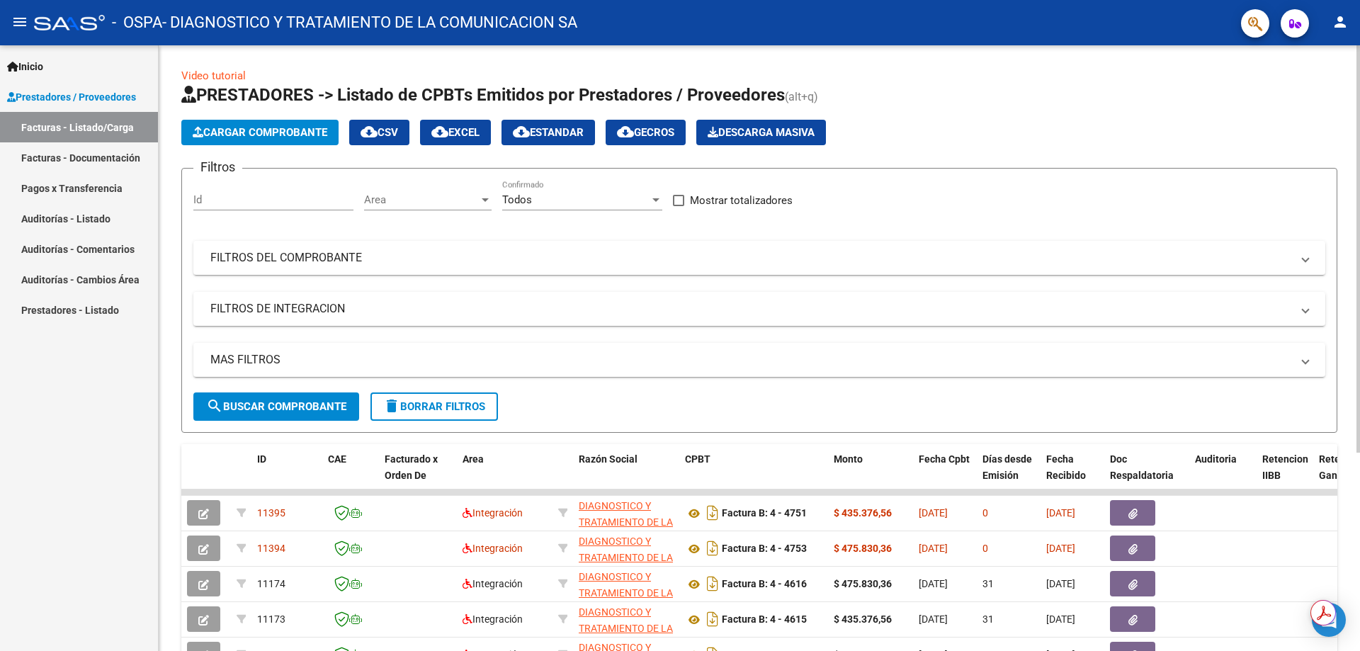
click at [283, 134] on span "Cargar Comprobante" at bounding box center [260, 132] width 135 height 13
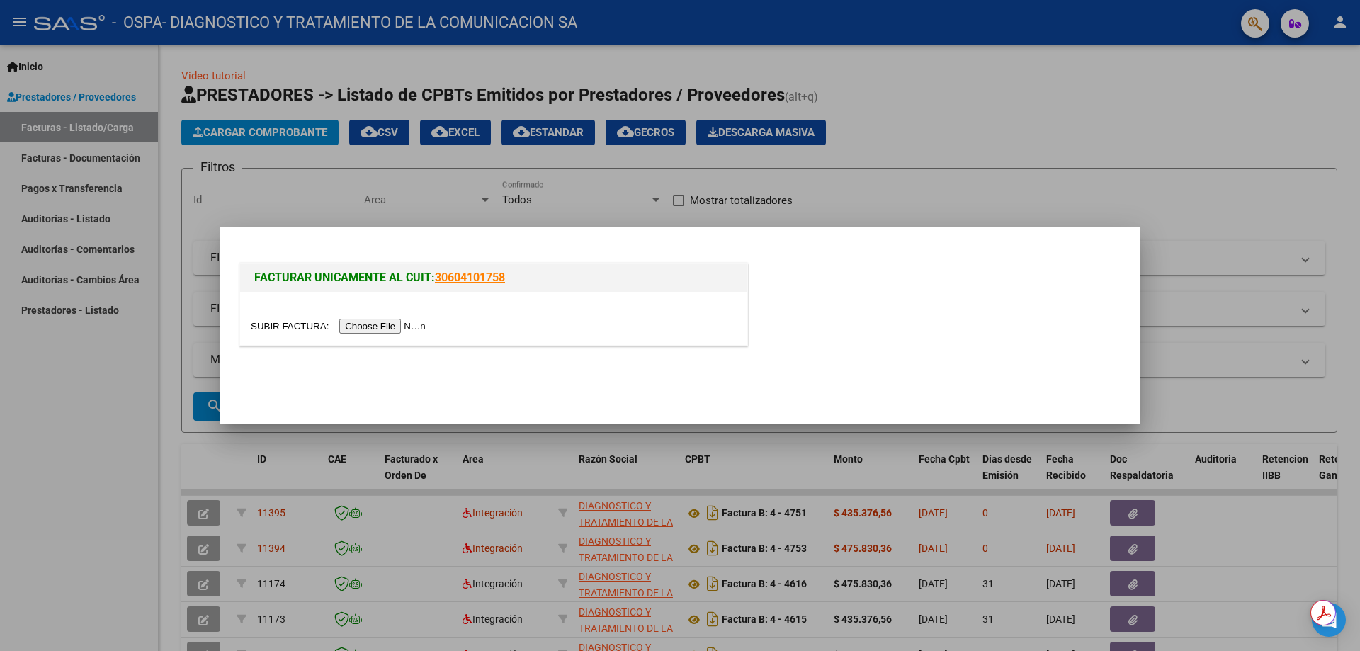
click at [397, 324] on input "file" at bounding box center [340, 326] width 179 height 15
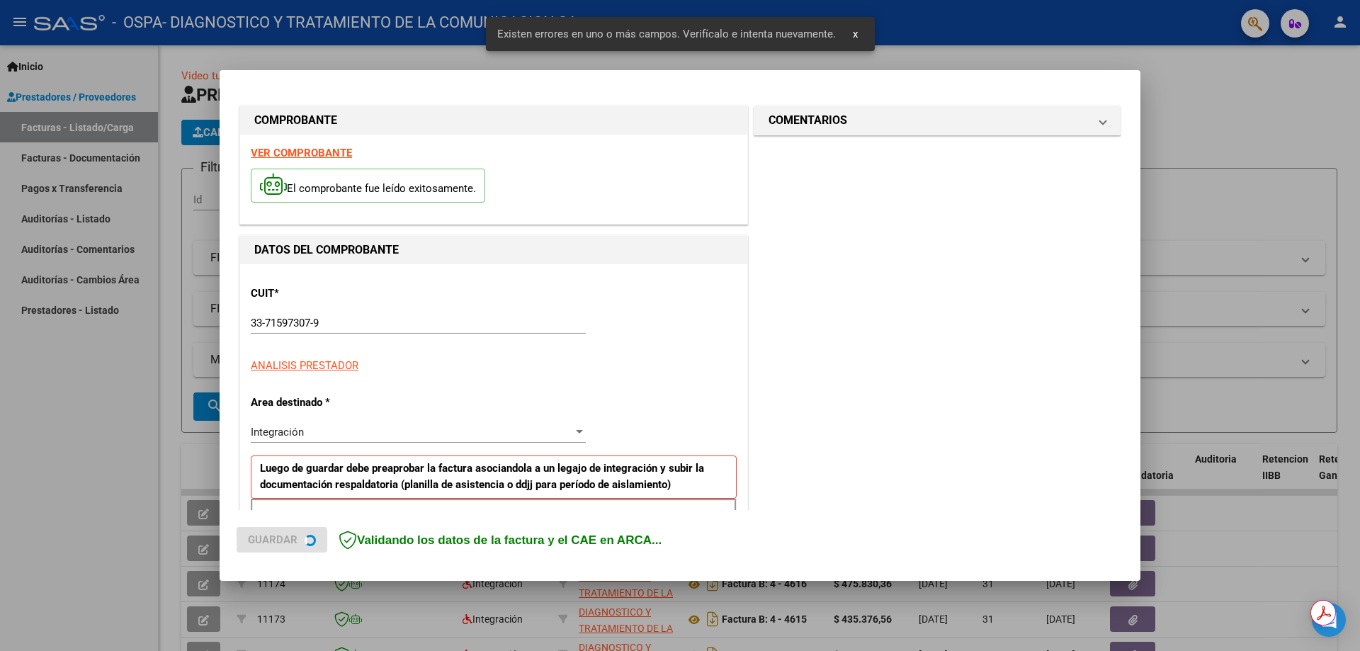
scroll to position [255, 0]
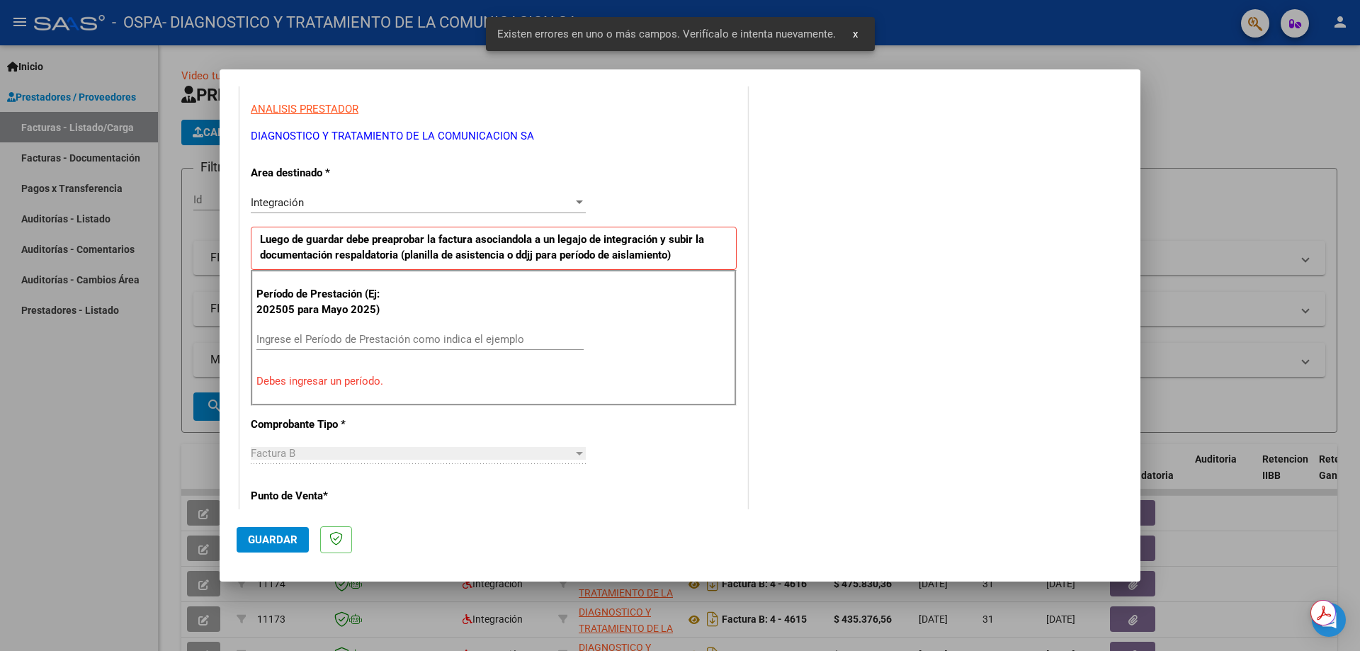
click at [444, 331] on div "Ingrese el Período de Prestación como indica el ejemplo" at bounding box center [419, 339] width 327 height 21
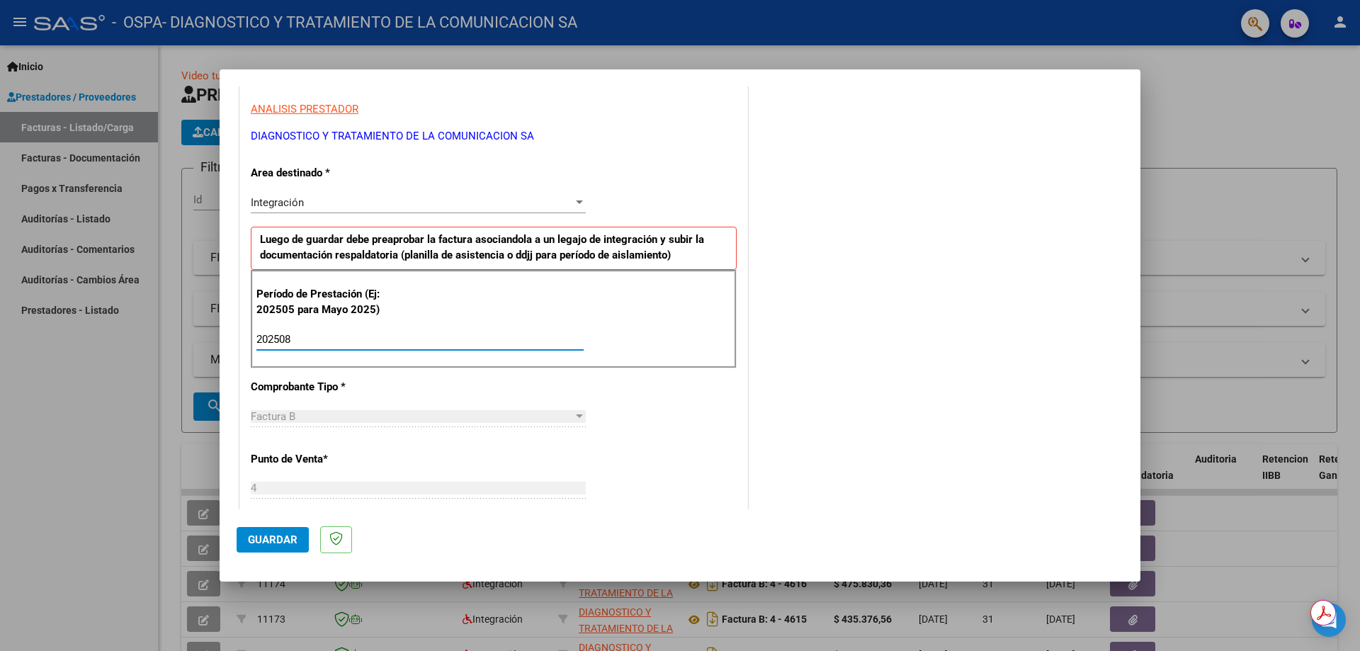
type input "202508"
click at [444, 430] on div "Factura B Seleccionar Tipo" at bounding box center [418, 423] width 335 height 35
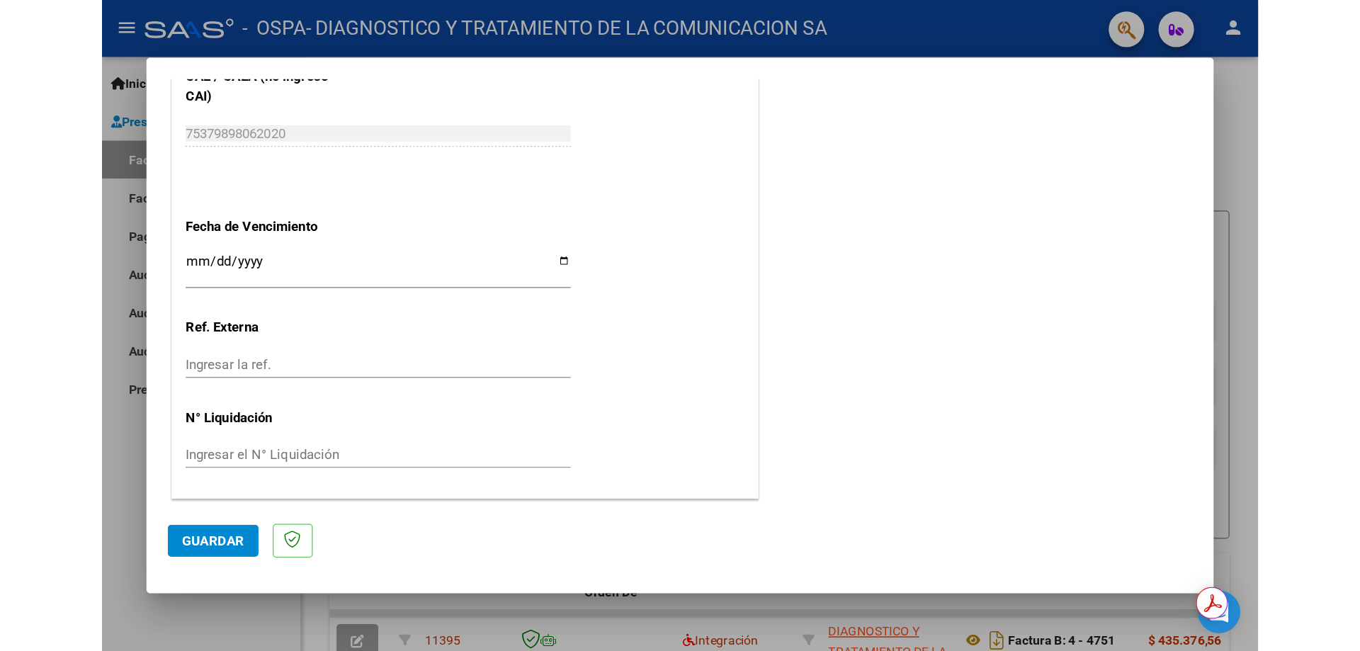
scroll to position [824, 0]
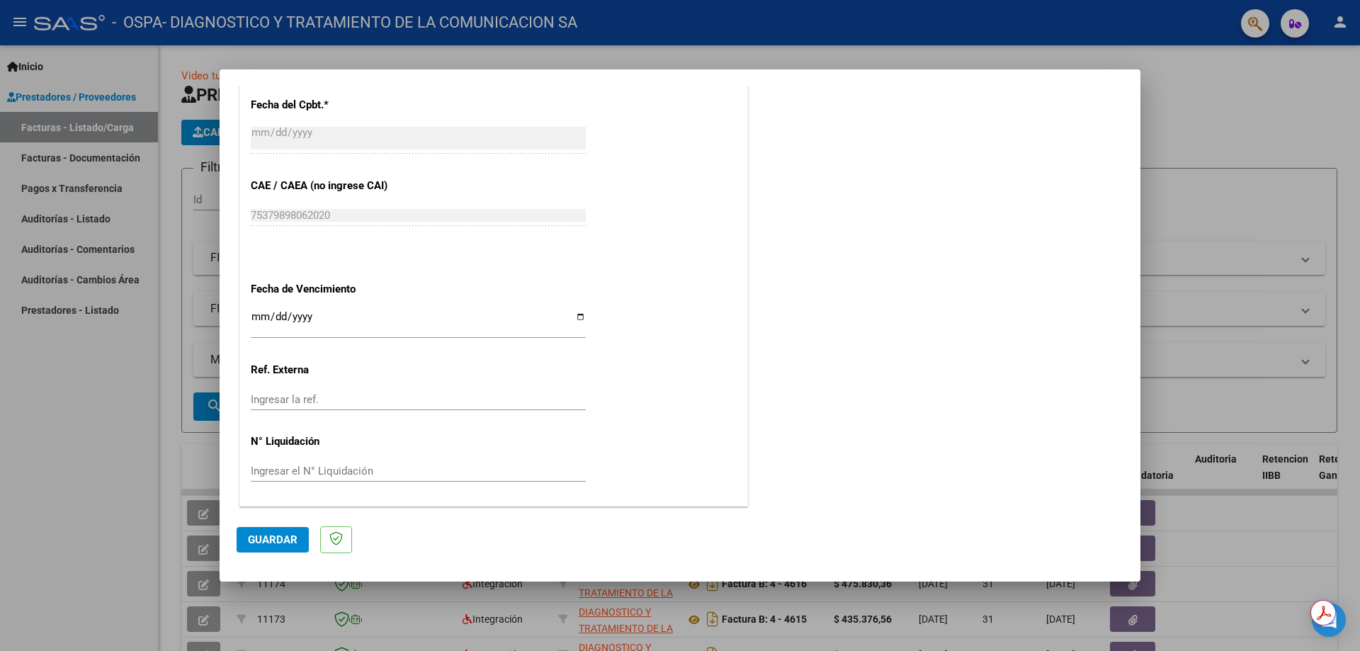
click at [277, 518] on span "Guardar" at bounding box center [273, 539] width 50 height 13
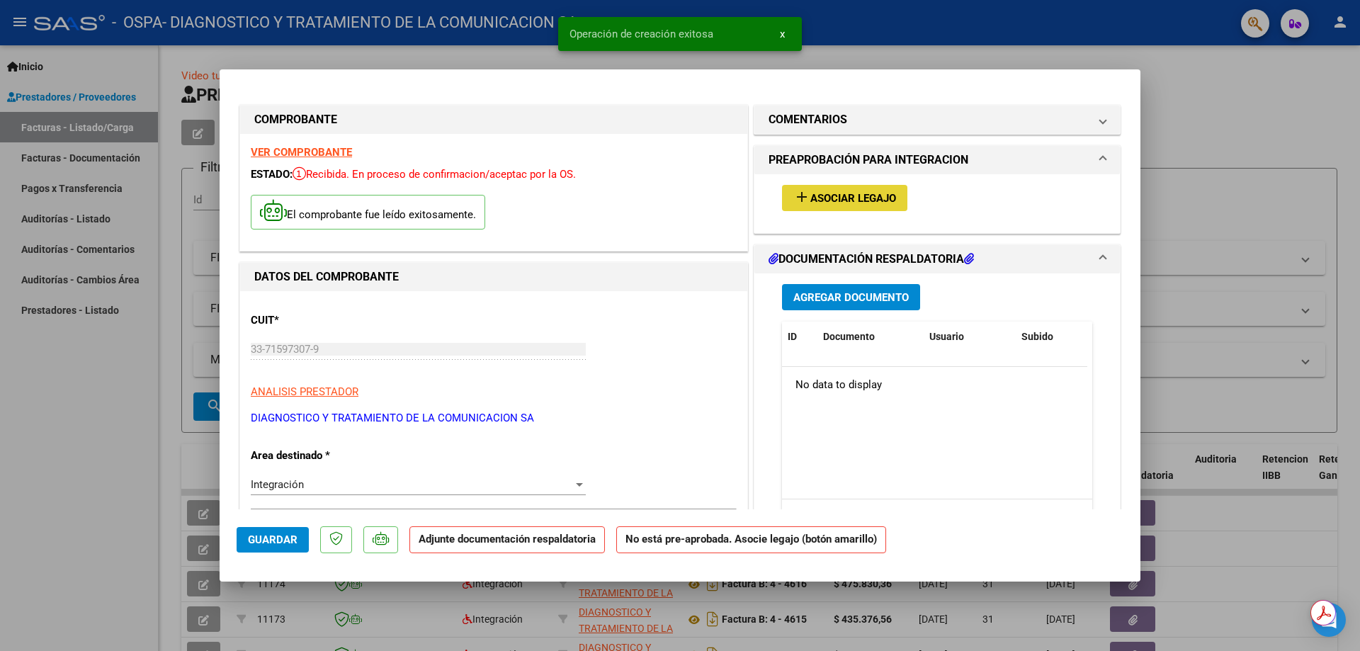
click at [841, 196] on span "Asociar Legajo" at bounding box center [853, 198] width 86 height 13
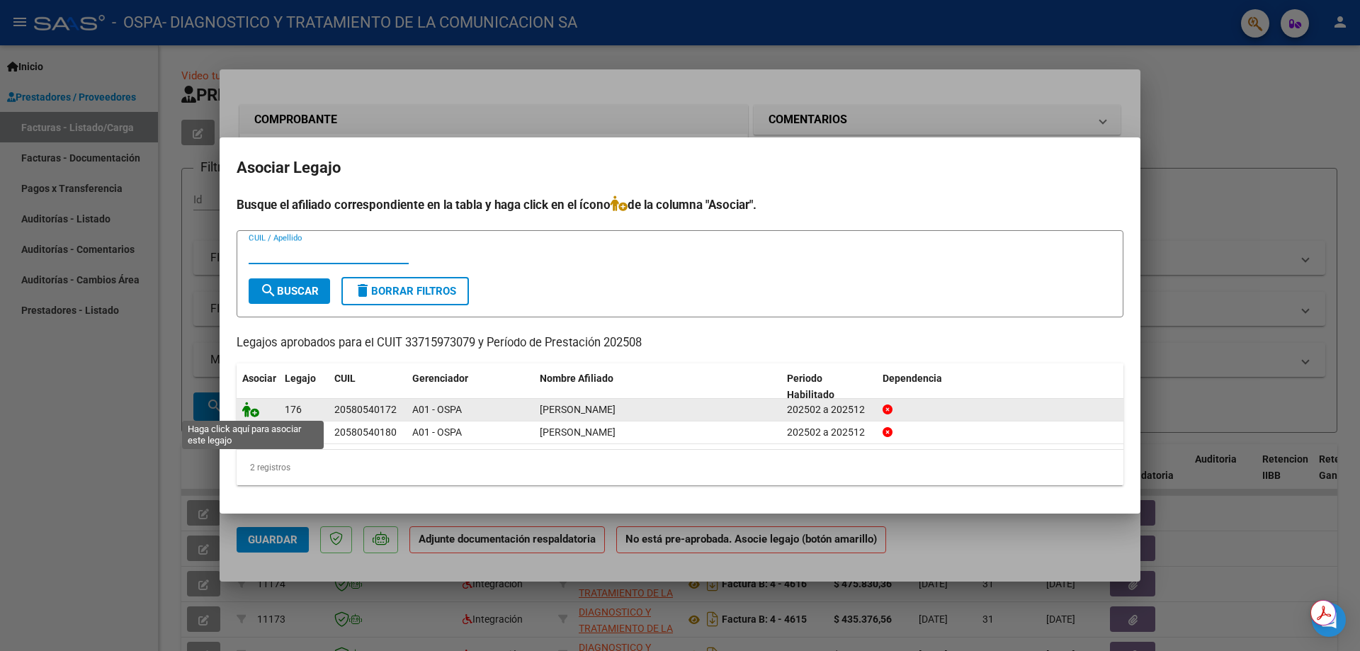
click at [249, 407] on icon at bounding box center [250, 410] width 17 height 16
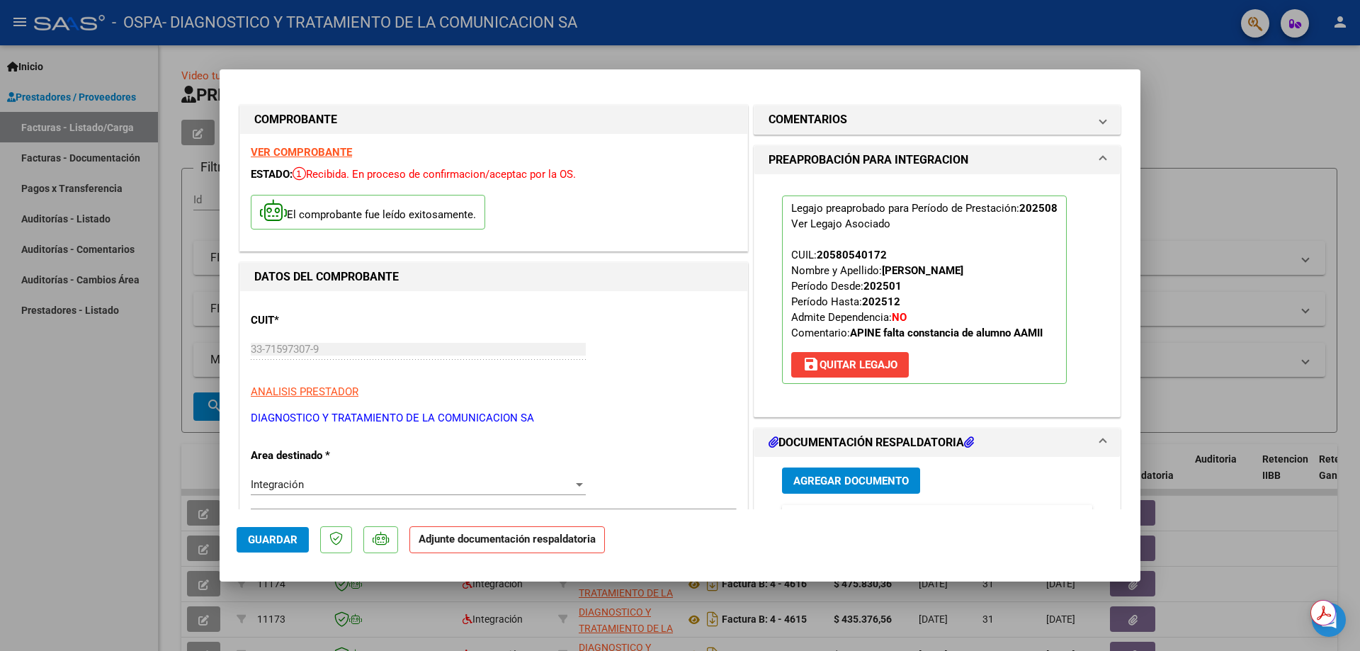
click at [831, 479] on span "Agregar Documento" at bounding box center [850, 481] width 115 height 13
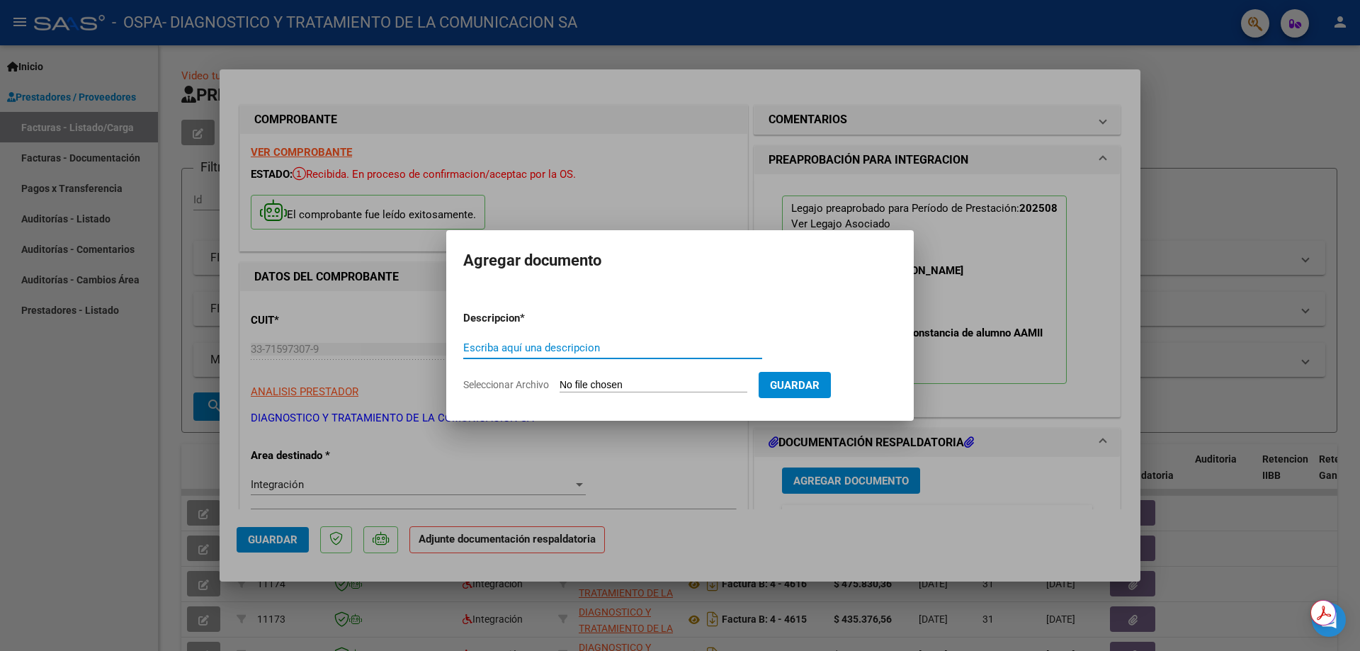
click at [695, 349] on input "Escriba aquí una descripcion" at bounding box center [612, 347] width 299 height 13
type input "[PERSON_NAME] DNI 58.054.017 INT AGOSTO"
click at [810, 379] on span "Guardar" at bounding box center [795, 385] width 50 height 13
click at [634, 381] on input "Seleccionar Archivo" at bounding box center [654, 385] width 188 height 13
type input "C:\fakepath\[PERSON_NAME] INT AGOSTO.pdf"
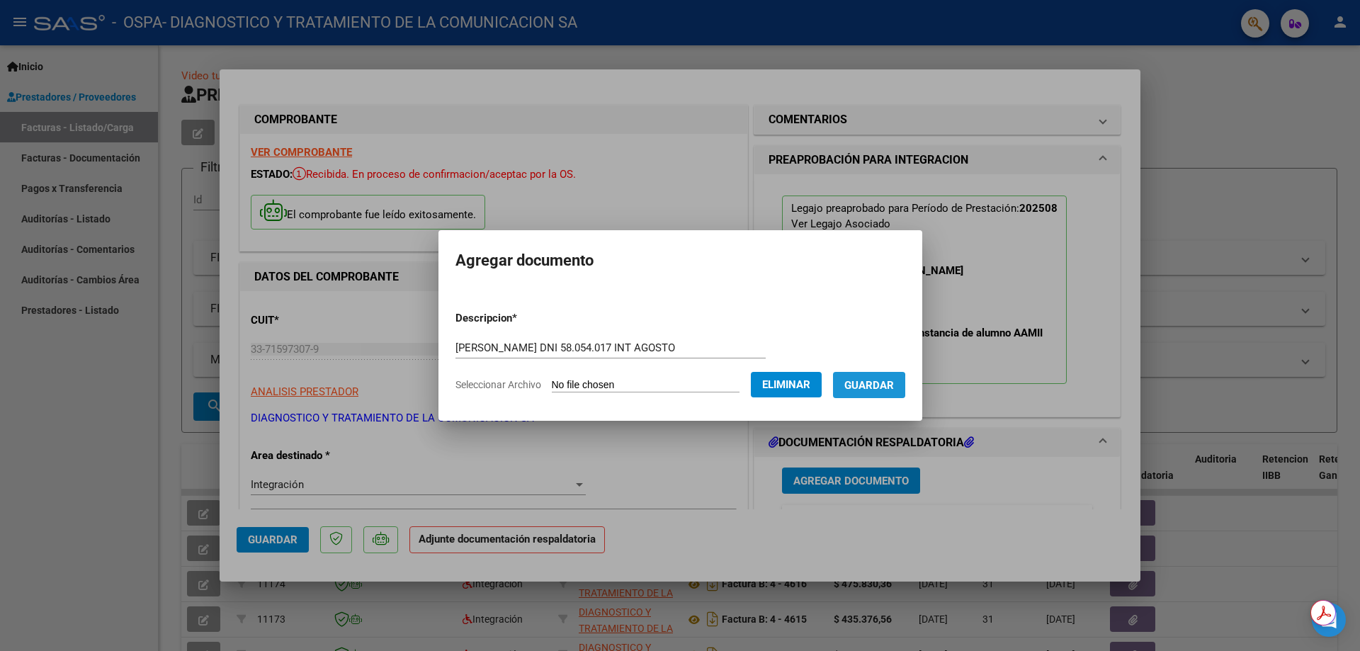
click at [869, 388] on span "Guardar" at bounding box center [869, 385] width 50 height 13
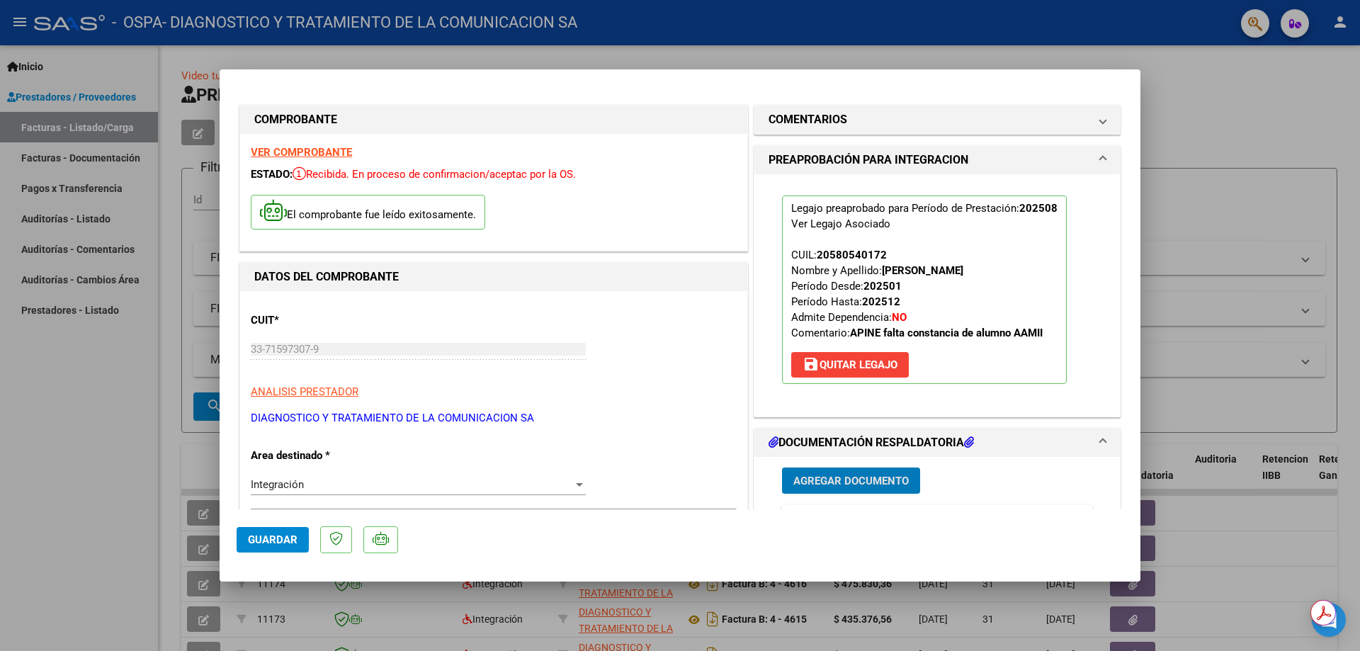
click at [813, 55] on div at bounding box center [680, 325] width 1360 height 651
type input "$ 0,00"
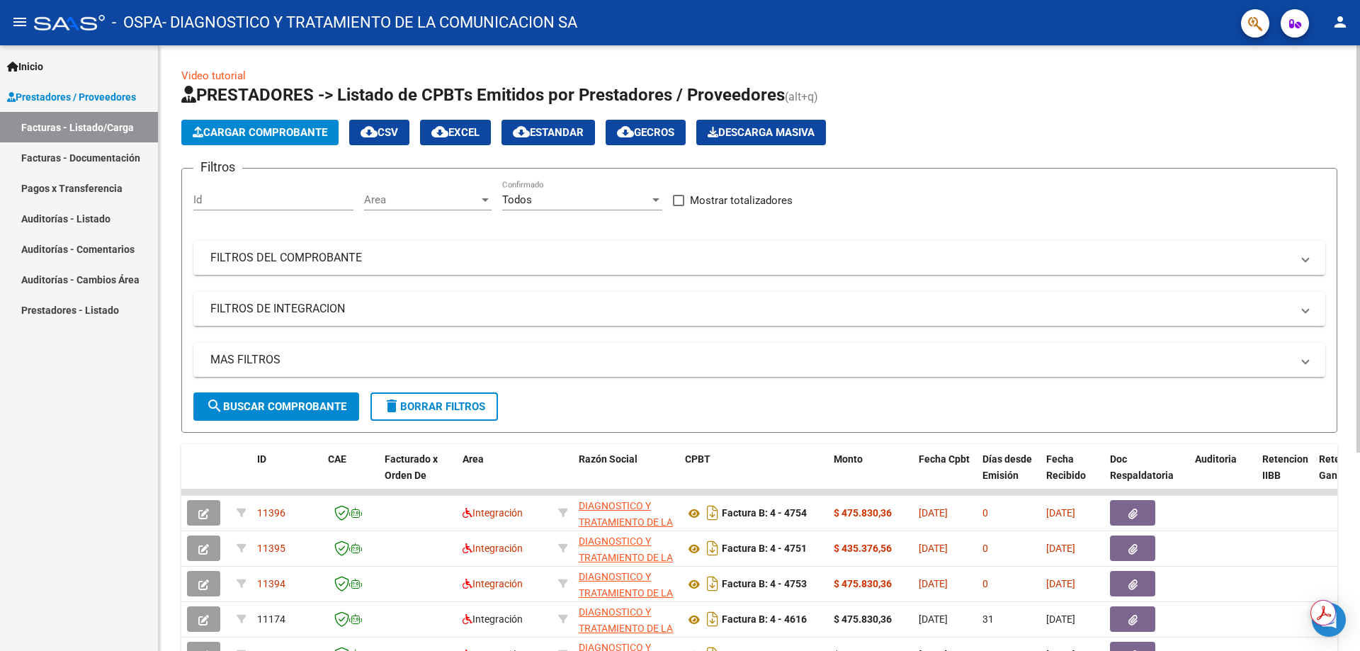
click at [263, 135] on span "Cargar Comprobante" at bounding box center [260, 132] width 135 height 13
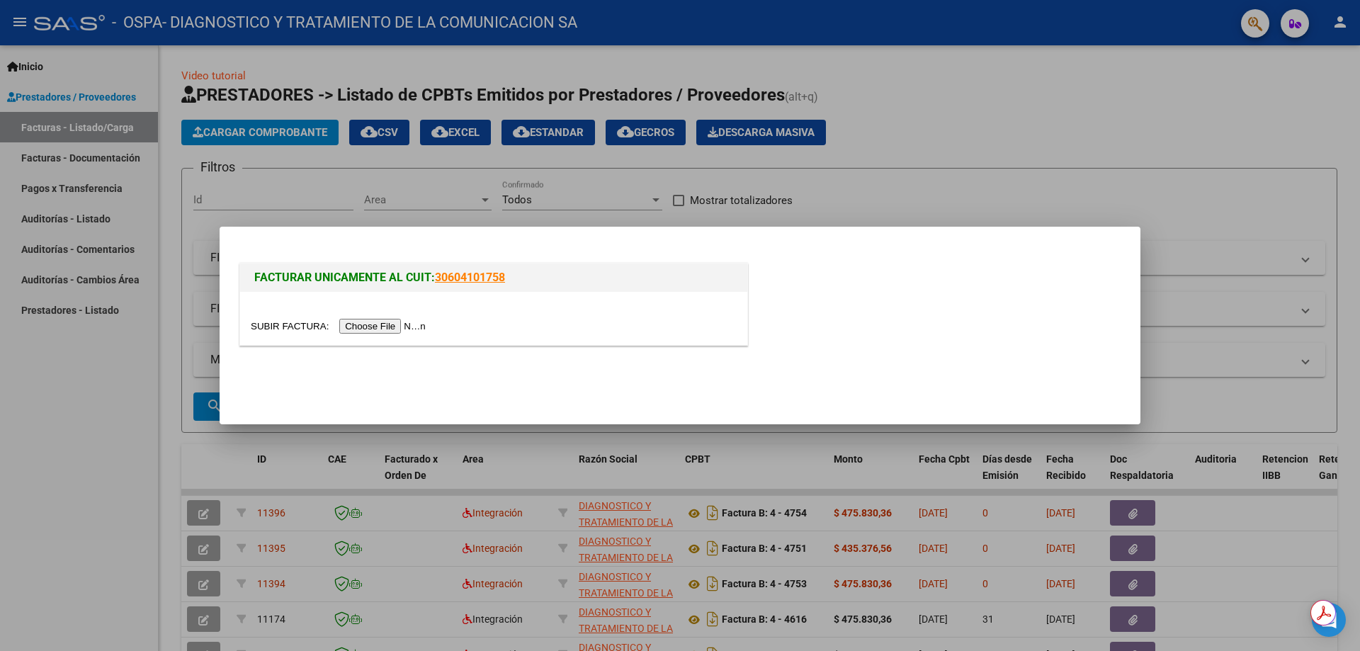
click at [422, 326] on input "file" at bounding box center [340, 326] width 179 height 15
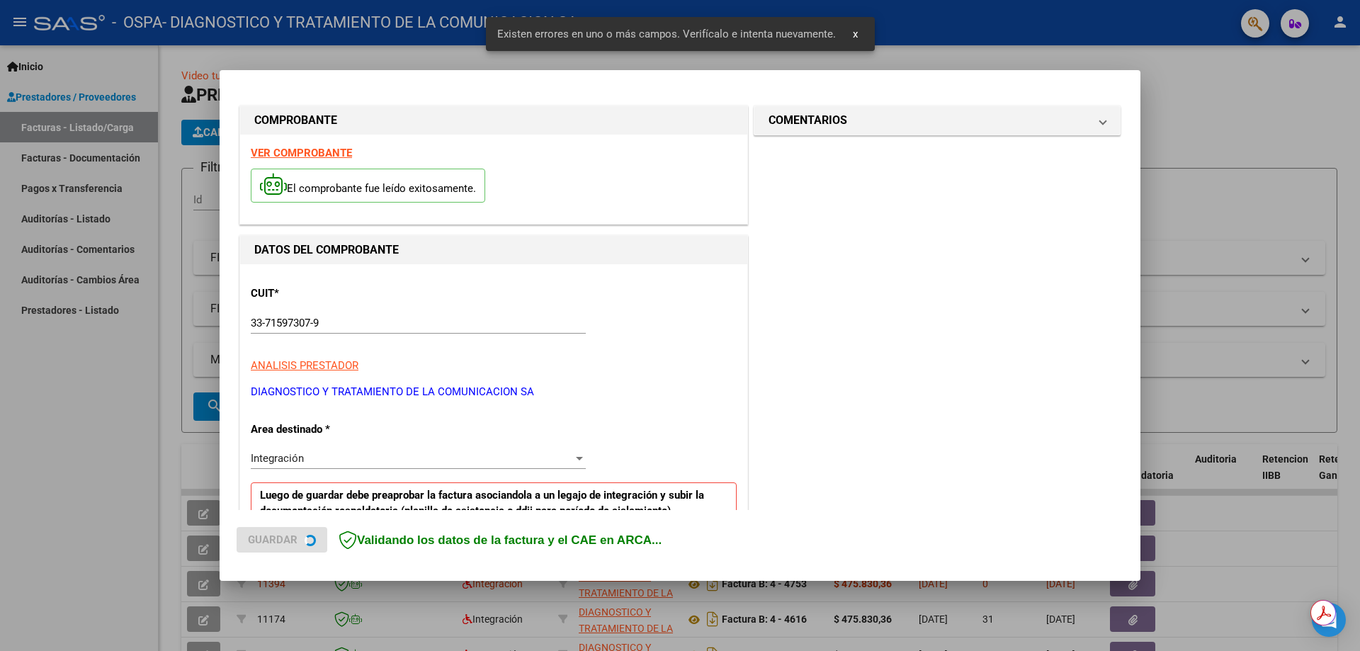
scroll to position [255, 0]
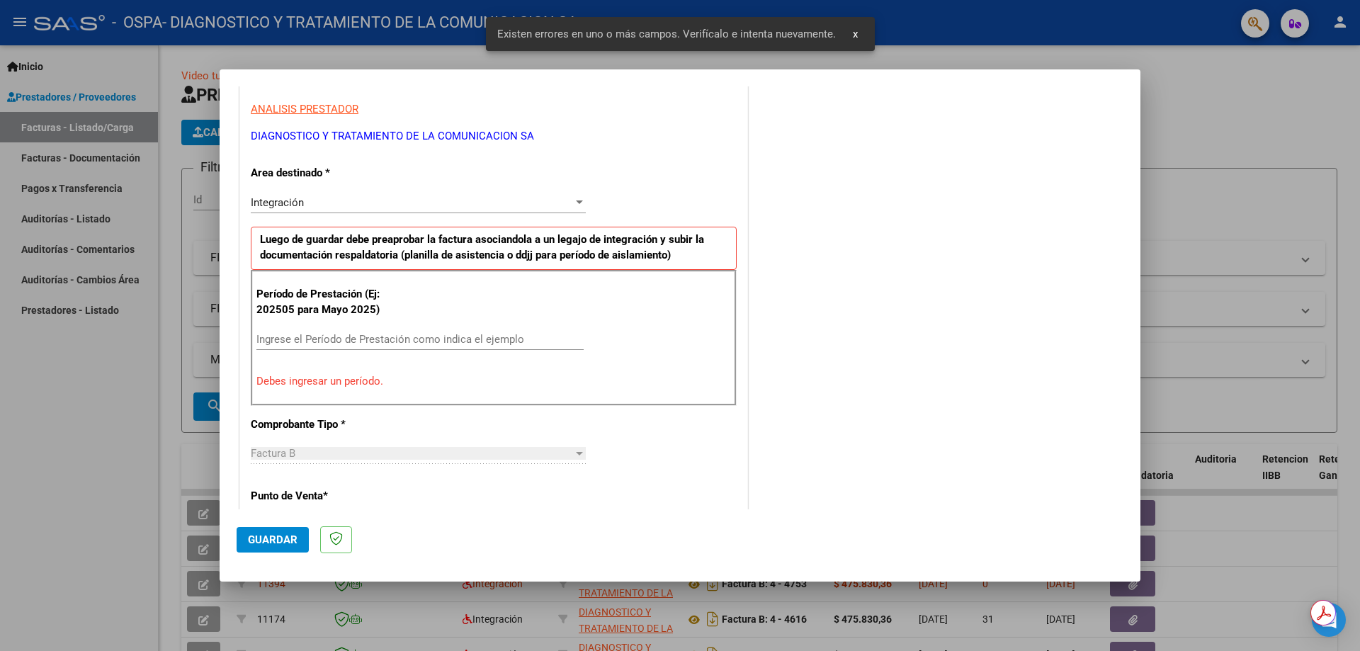
click at [525, 333] on input "Ingrese el Período de Prestación como indica el ejemplo" at bounding box center [419, 339] width 327 height 13
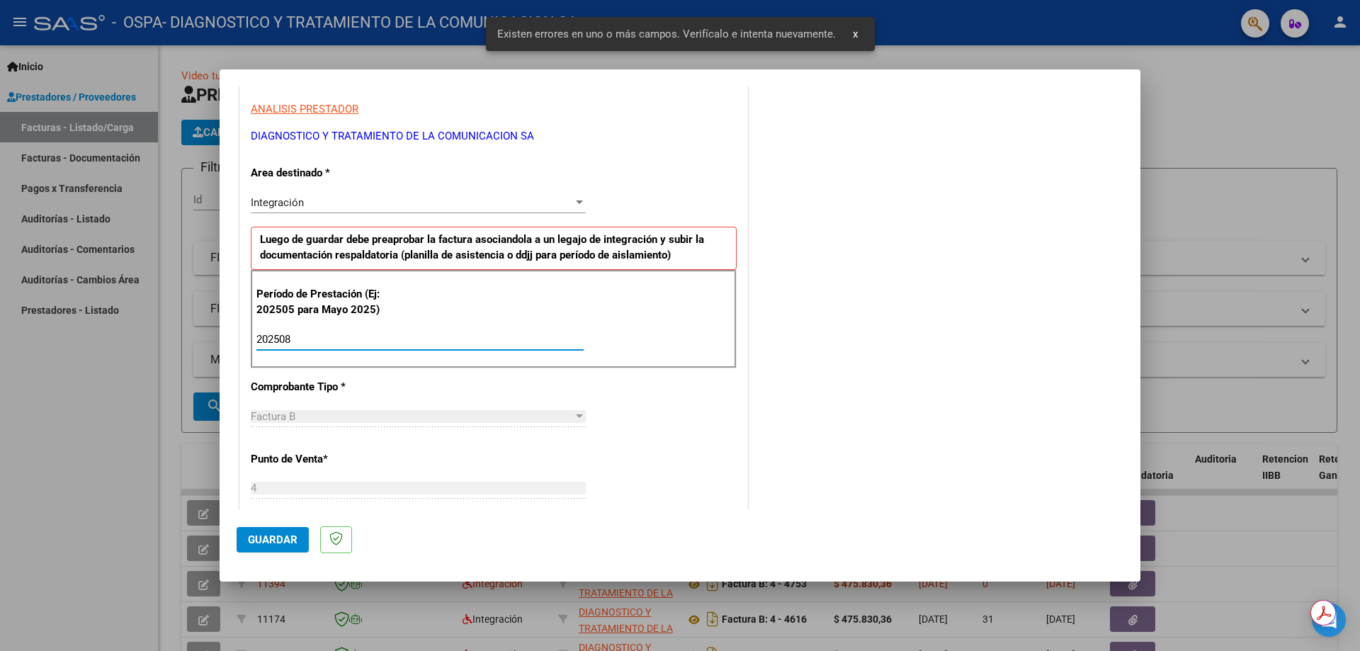
click at [549, 339] on input "202508" at bounding box center [419, 339] width 327 height 13
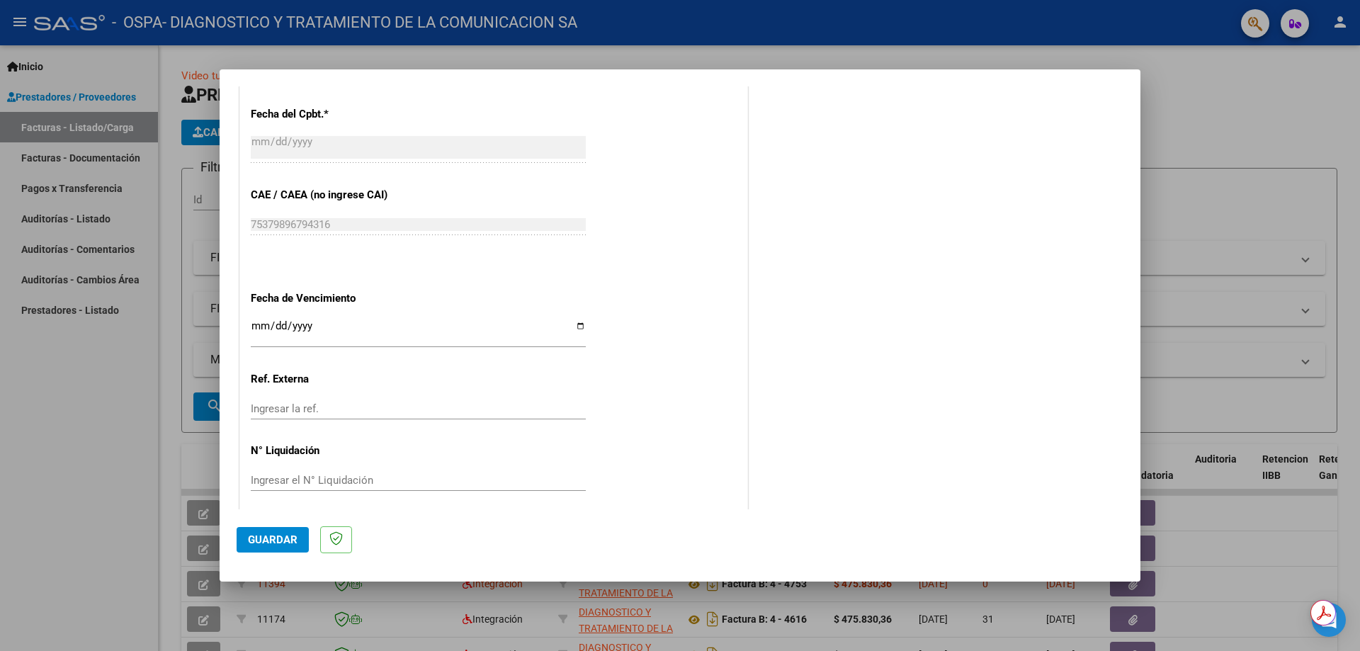
scroll to position [824, 0]
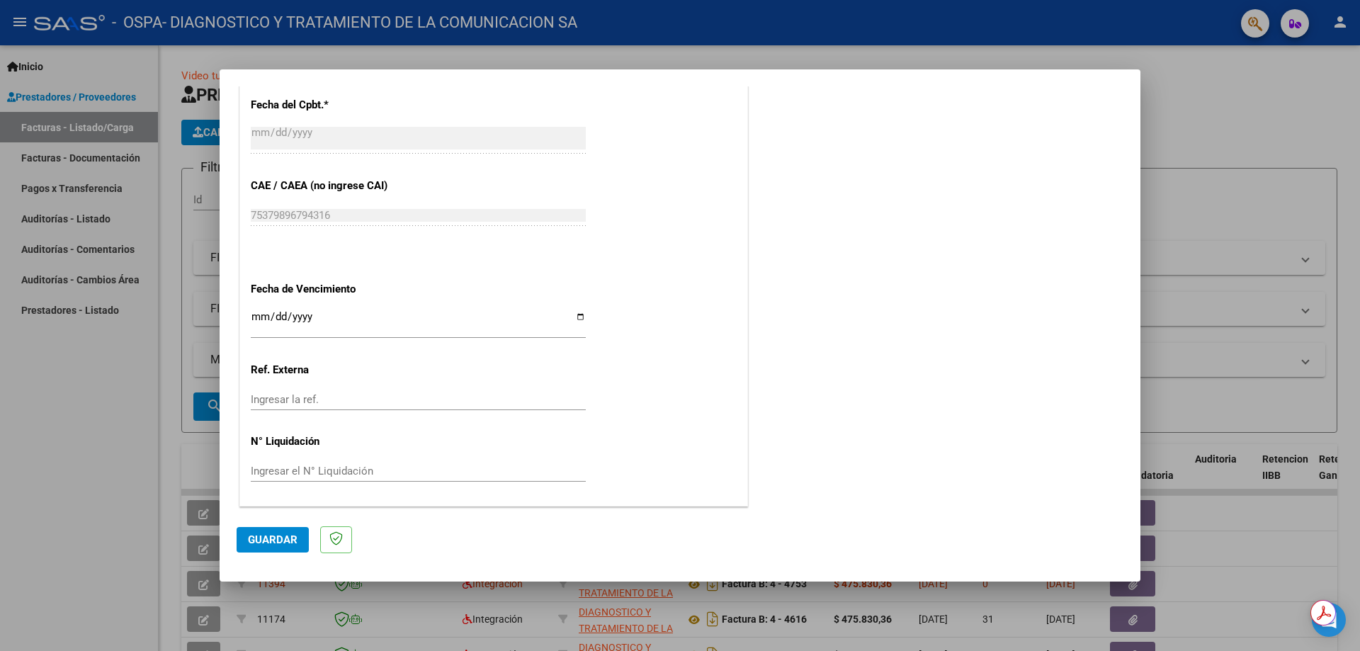
type input "202508"
click at [580, 316] on input "Ingresar la fecha" at bounding box center [418, 322] width 335 height 23
type input "[DATE]"
click at [284, 518] on span "Guardar" at bounding box center [273, 539] width 50 height 13
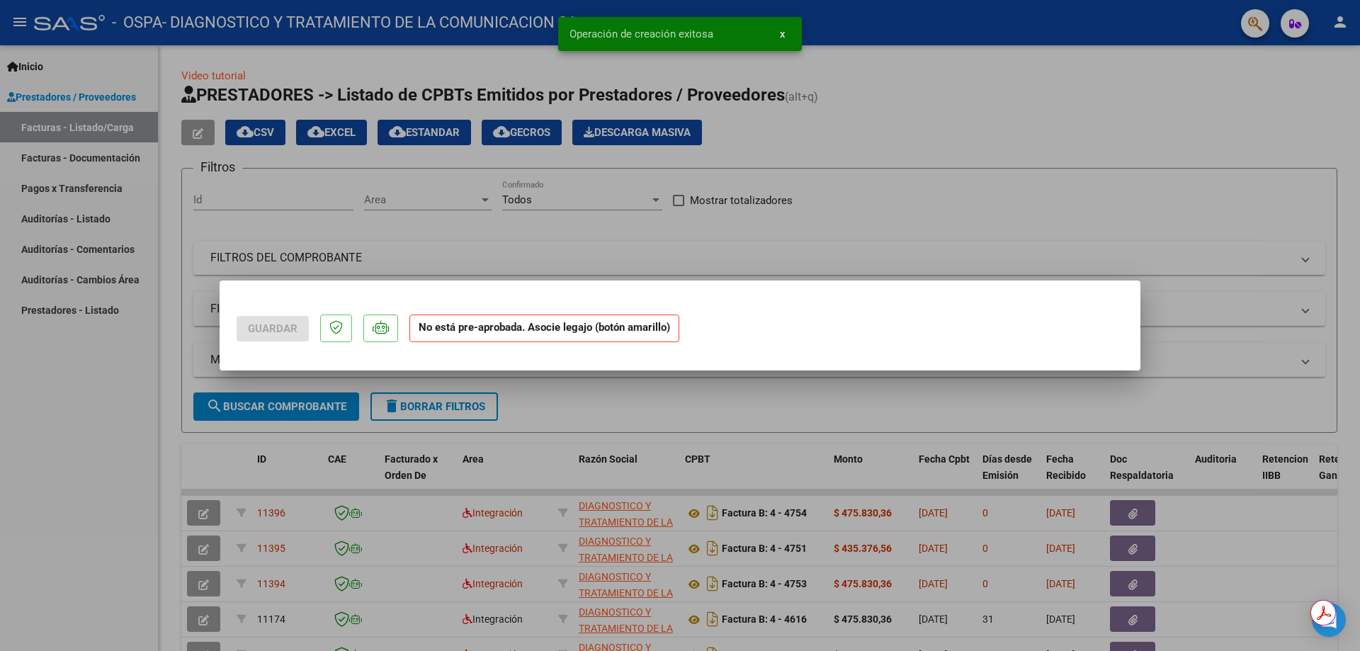
scroll to position [0, 0]
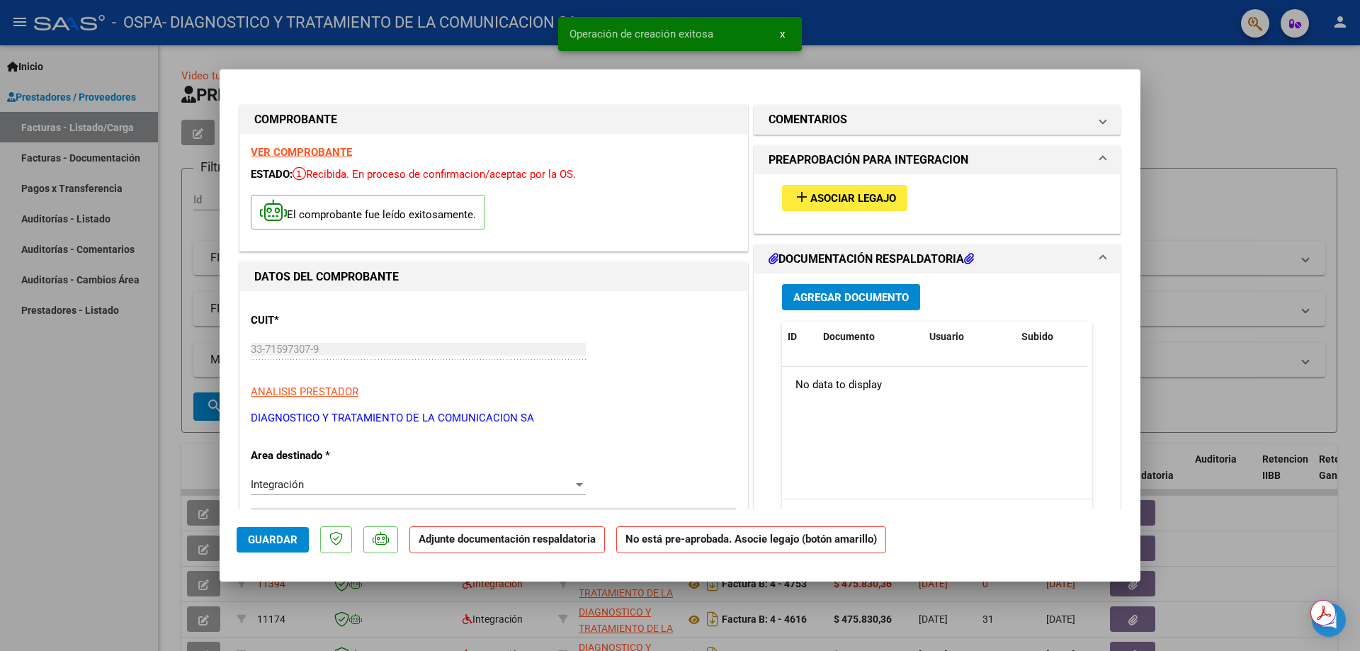
click at [834, 193] on span "Asociar Legajo" at bounding box center [853, 198] width 86 height 13
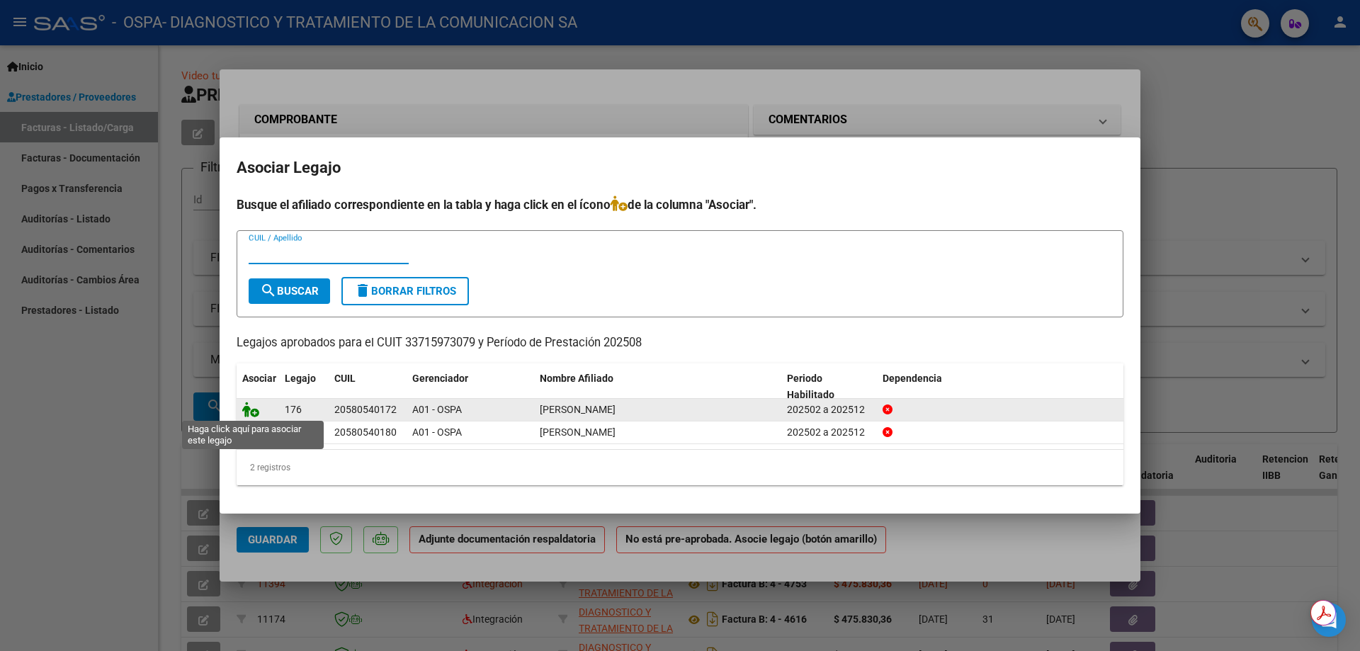
click at [243, 408] on icon at bounding box center [250, 410] width 17 height 16
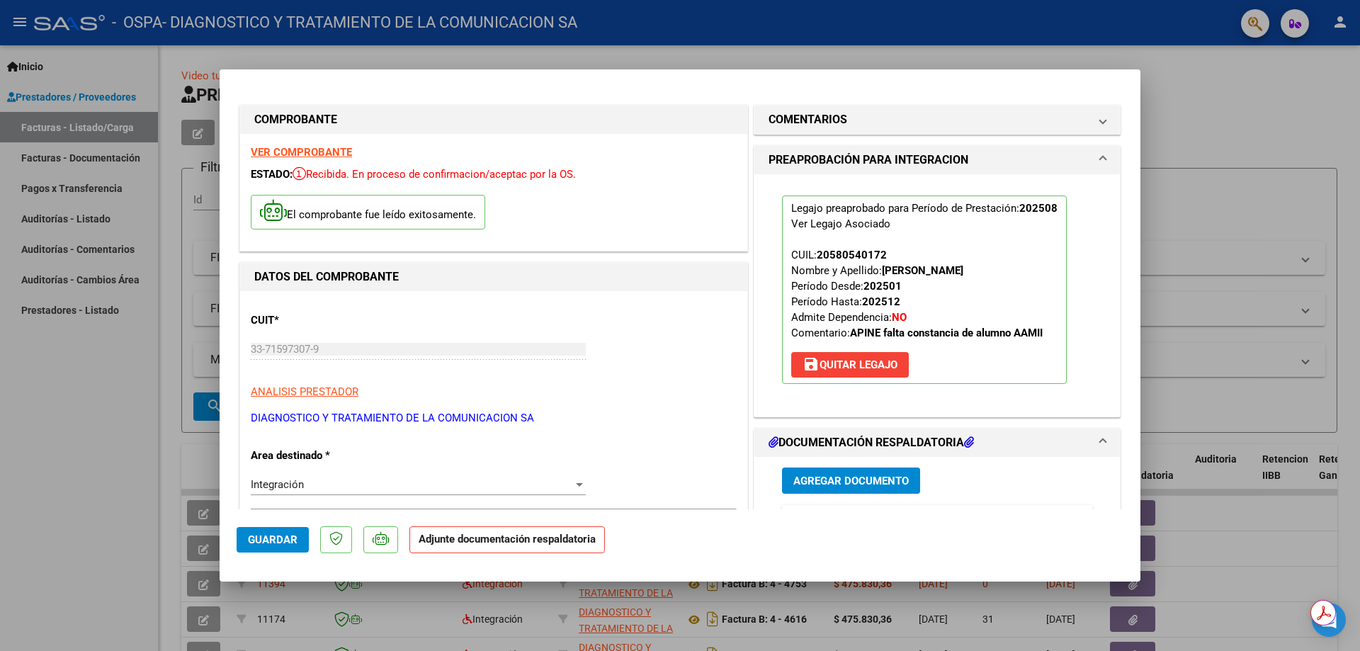
click at [810, 475] on span "Agregar Documento" at bounding box center [850, 481] width 115 height 13
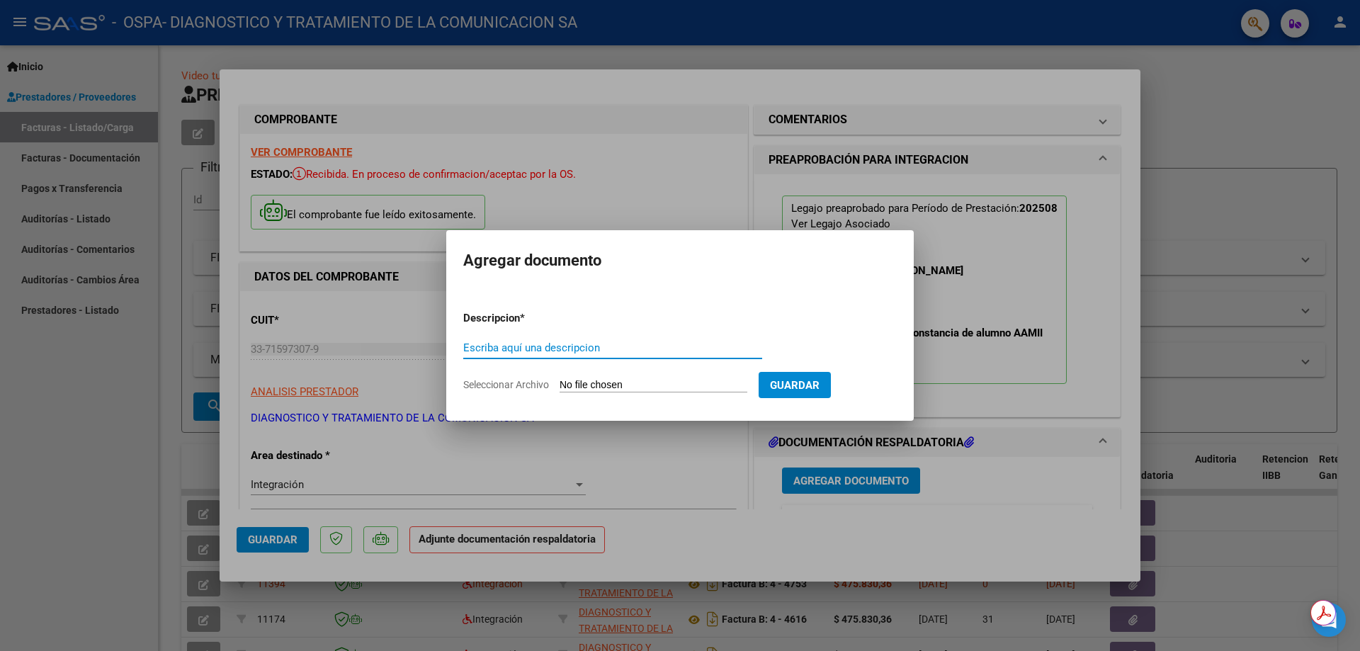
click at [526, 354] on div "Escriba aquí una descripcion" at bounding box center [612, 347] width 299 height 21
type input "[PERSON_NAME] DNI 58.054.017 MII AGOSTO"
click at [576, 383] on input "Seleccionar Archivo" at bounding box center [654, 385] width 188 height 13
type input "C:\fakepath\[PERSON_NAME] MII AGOSTO.pdf"
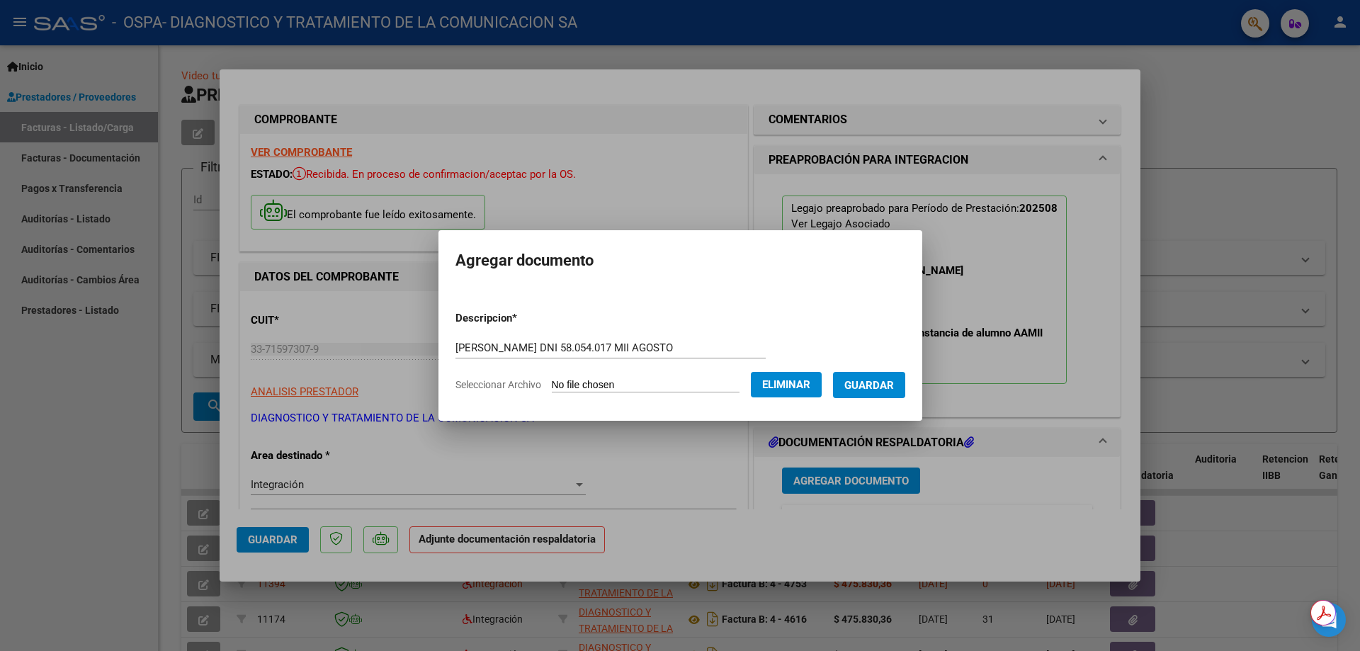
click at [886, 379] on span "Guardar" at bounding box center [869, 385] width 50 height 13
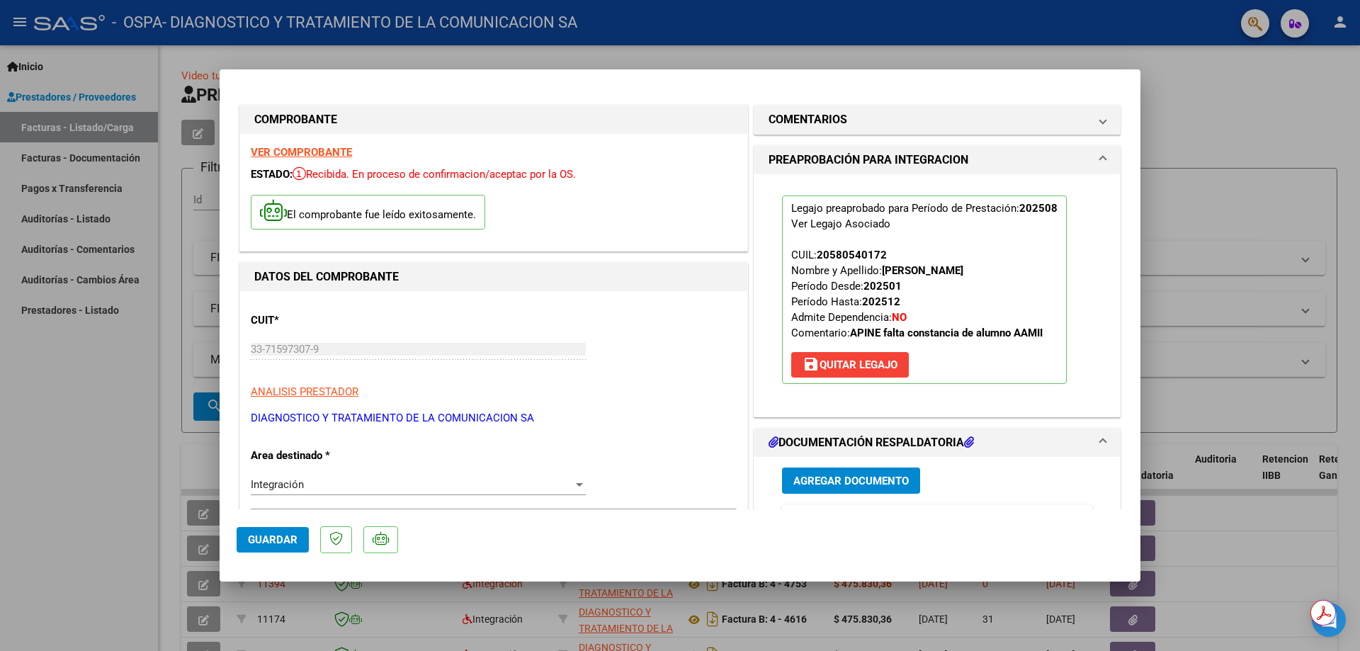
click at [920, 82] on div at bounding box center [680, 325] width 1360 height 651
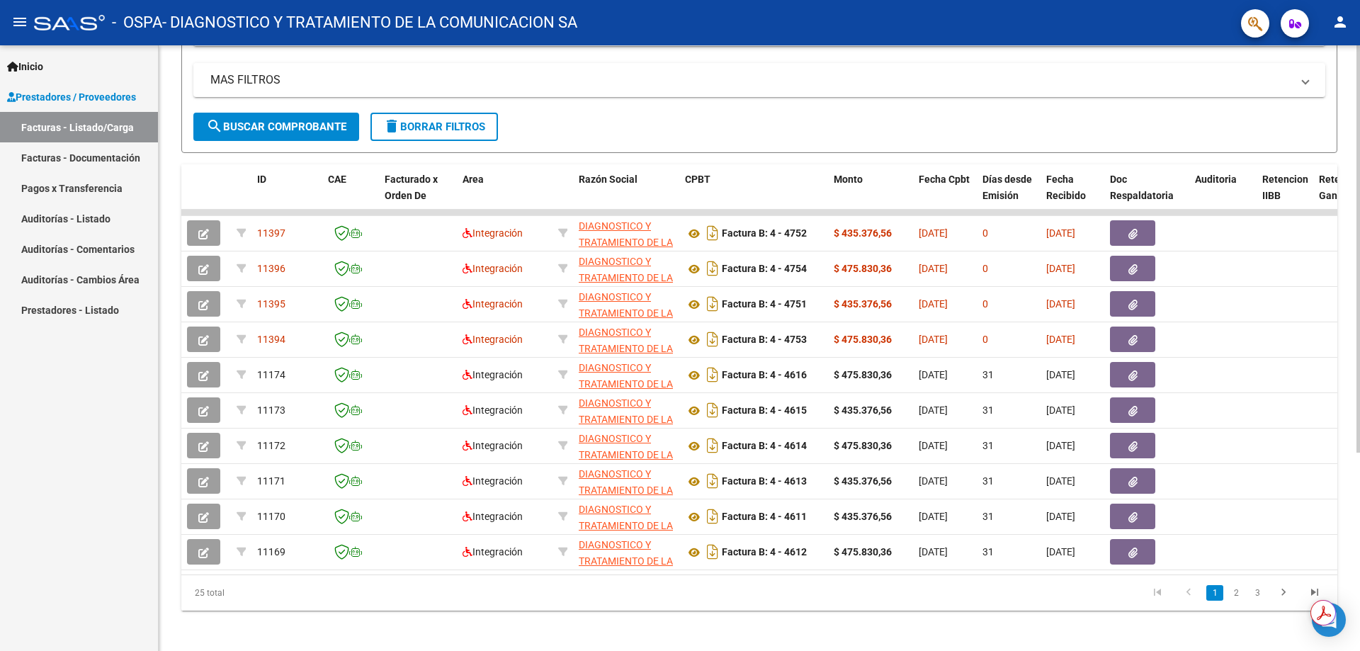
scroll to position [295, 0]
